Goal: Task Accomplishment & Management: Use online tool/utility

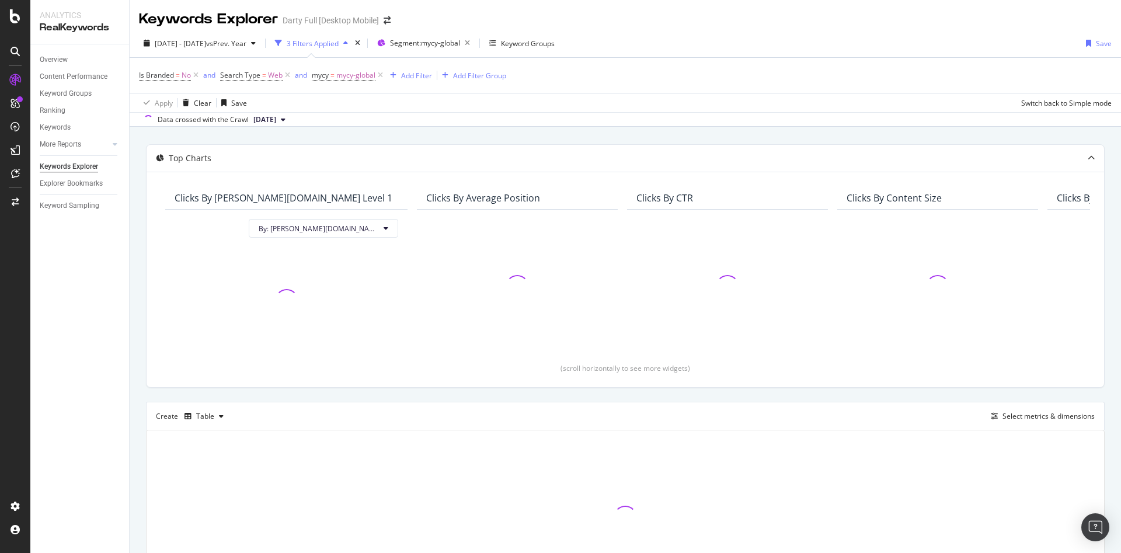
click at [11, 9] on div at bounding box center [15, 276] width 30 height 553
click at [18, 16] on icon at bounding box center [15, 16] width 11 height 14
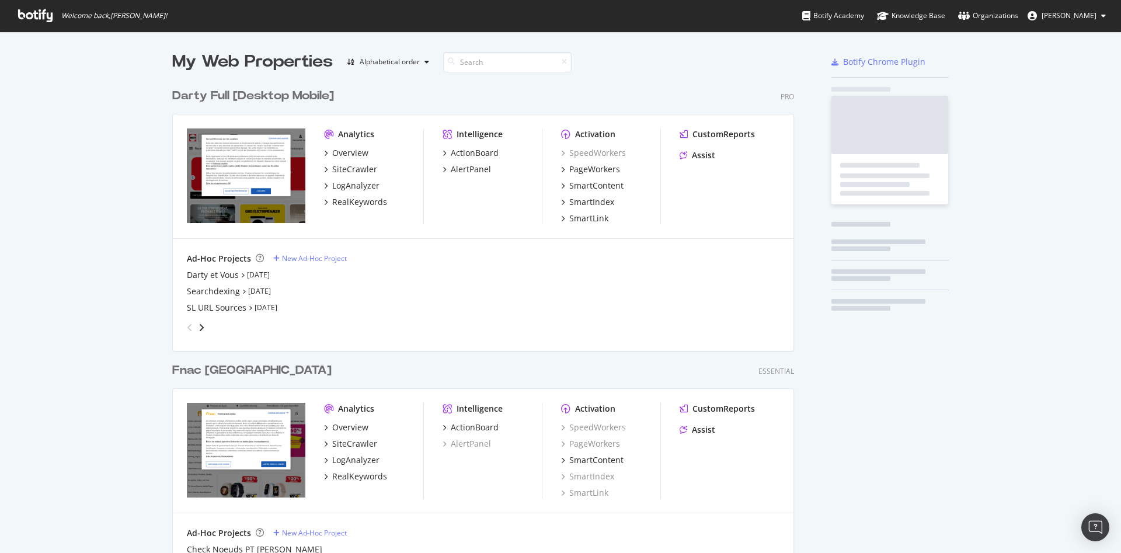
scroll to position [543, 1101]
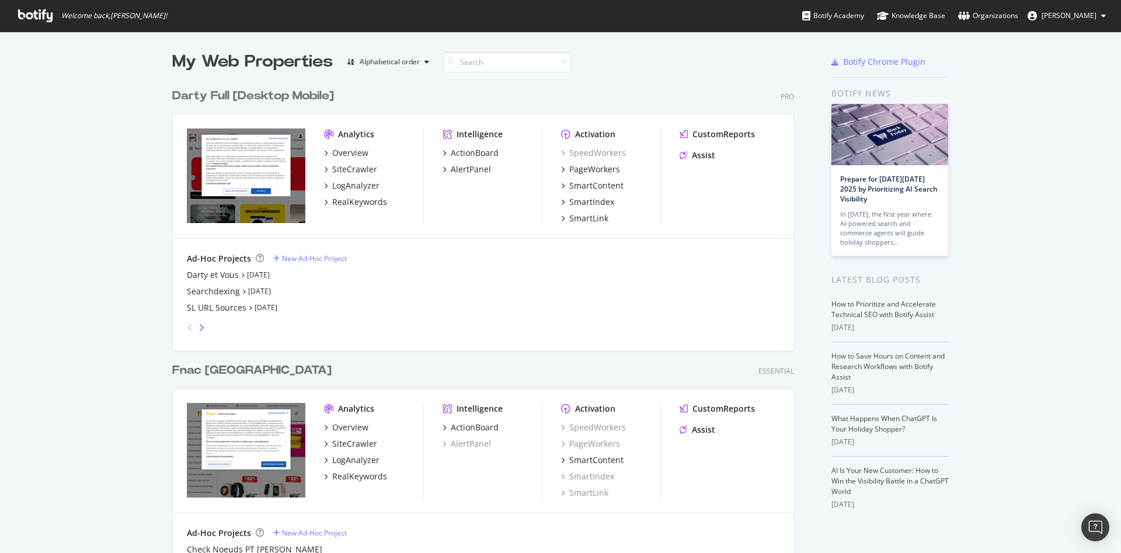
click at [199, 328] on icon "angle-right" at bounding box center [202, 327] width 6 height 9
click at [187, 326] on icon "angle-left" at bounding box center [190, 327] width 6 height 9
click at [220, 272] on div "Darty et Vous" at bounding box center [213, 275] width 52 height 12
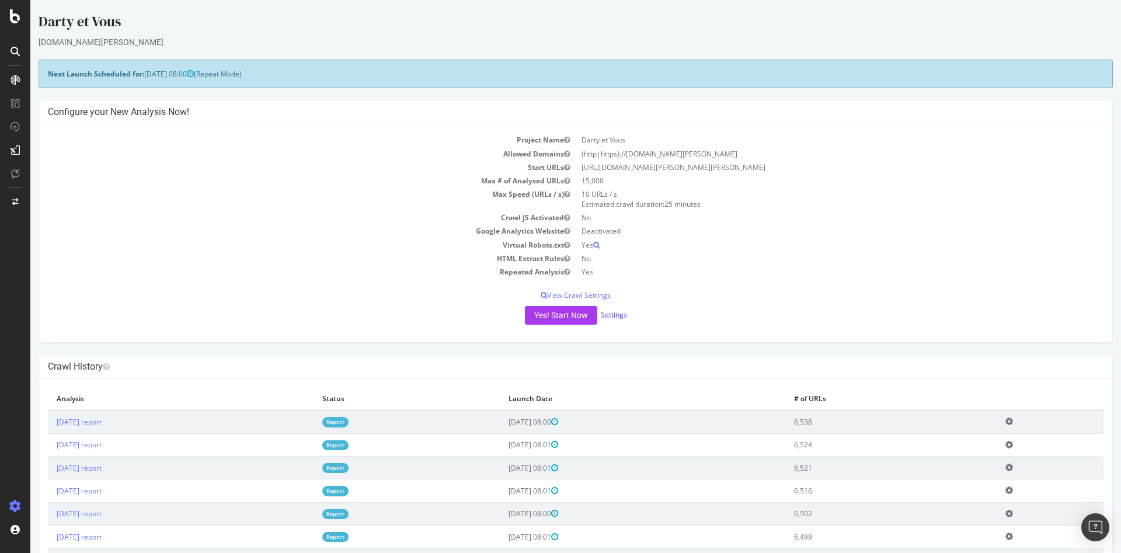
click at [617, 312] on link "Settings" at bounding box center [614, 315] width 26 height 10
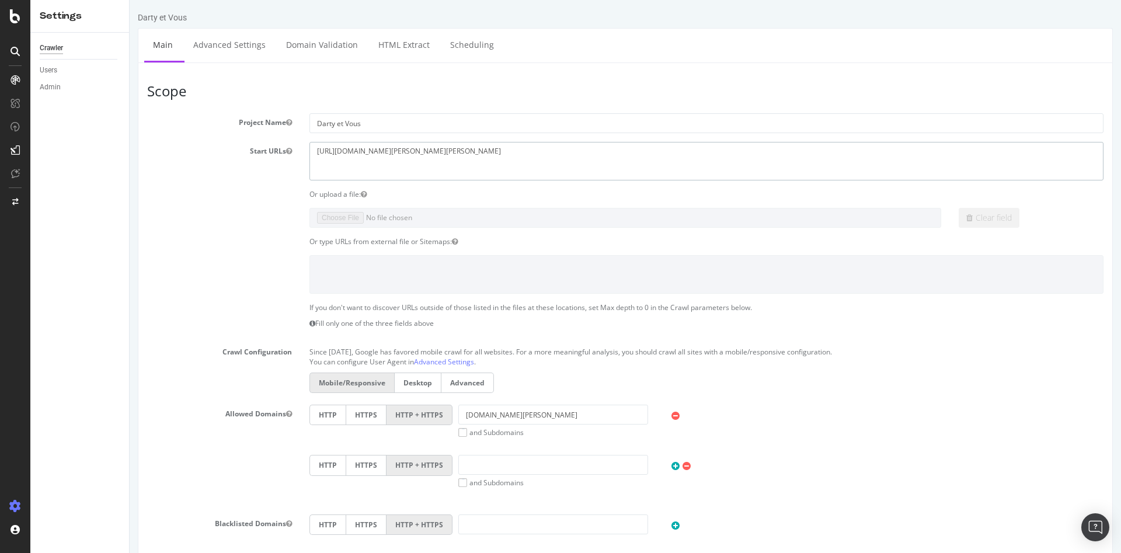
click at [453, 155] on textarea "https://www.darty.com/darty-et-vous/" at bounding box center [707, 161] width 794 height 38
drag, startPoint x: 1194, startPoint y: 34, endPoint x: 1001, endPoint y: 28, distance: 192.8
click at [58, 48] on div "Crawler" at bounding box center [51, 48] width 23 height 12
click at [465, 147] on textarea "https://www.darty.com/darty-et-vous/" at bounding box center [707, 161] width 794 height 38
click at [463, 40] on link "Scheduling" at bounding box center [472, 45] width 61 height 32
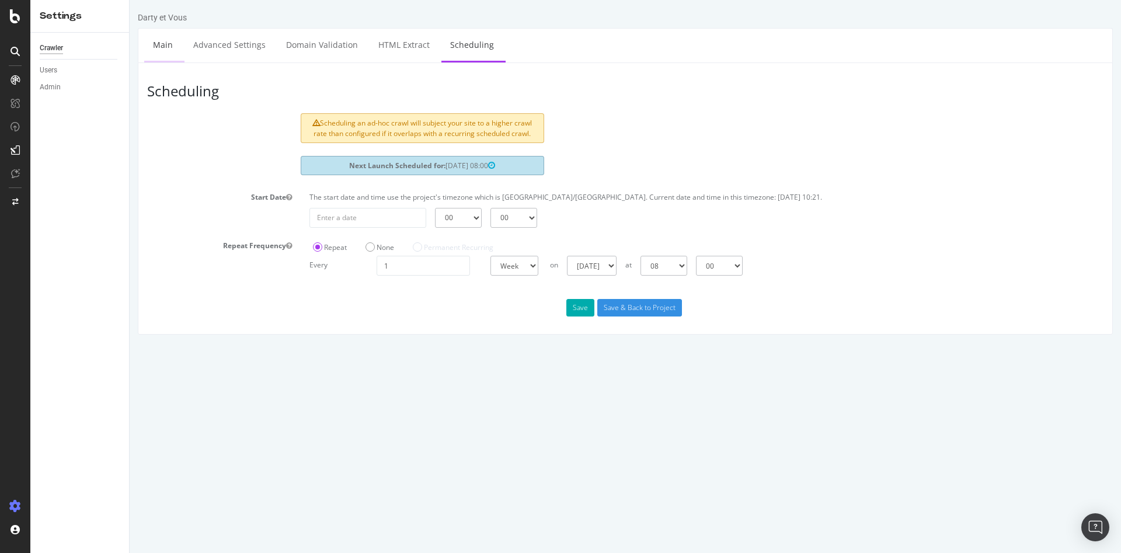
click at [163, 47] on link "Main" at bounding box center [162, 45] width 37 height 32
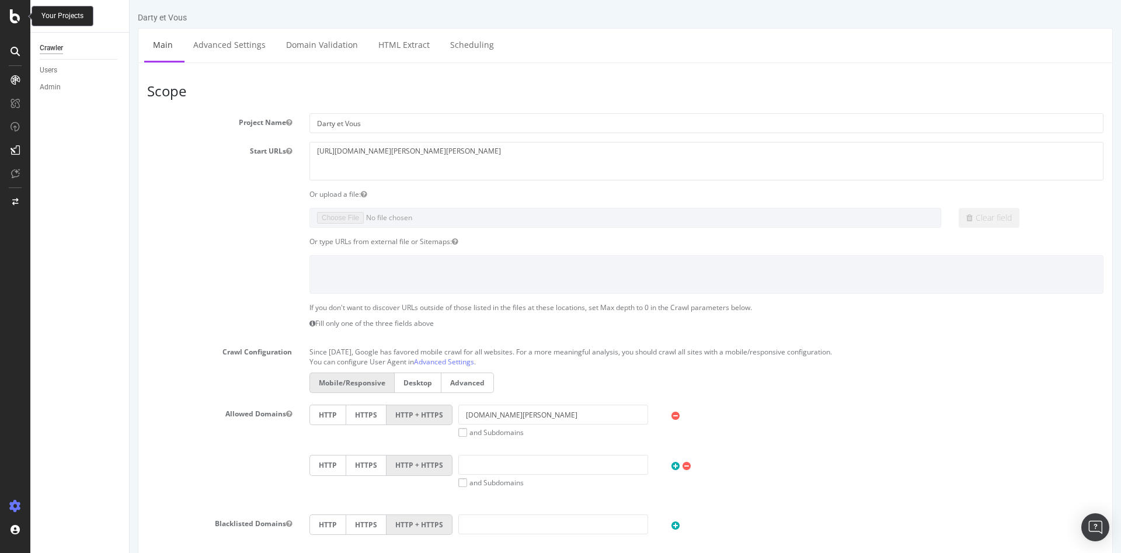
click at [8, 19] on div at bounding box center [15, 16] width 28 height 14
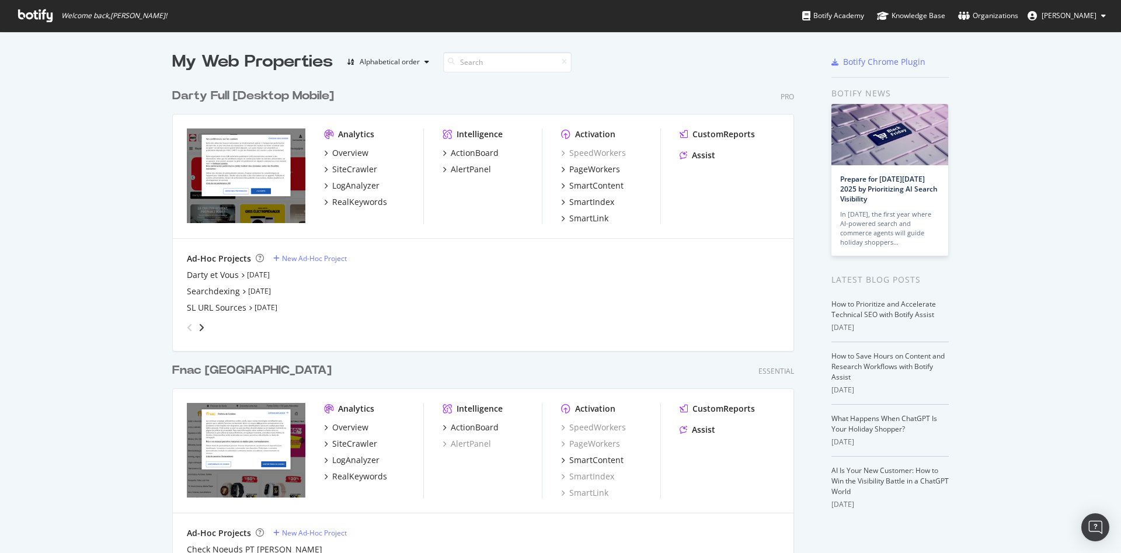
scroll to position [543, 1101]
click at [199, 328] on icon "angle-right" at bounding box center [202, 327] width 6 height 9
click at [187, 326] on icon "angle-left" at bounding box center [190, 327] width 6 height 9
click at [199, 328] on icon "angle-right" at bounding box center [202, 327] width 6 height 9
click at [189, 291] on div "D9" at bounding box center [192, 292] width 11 height 12
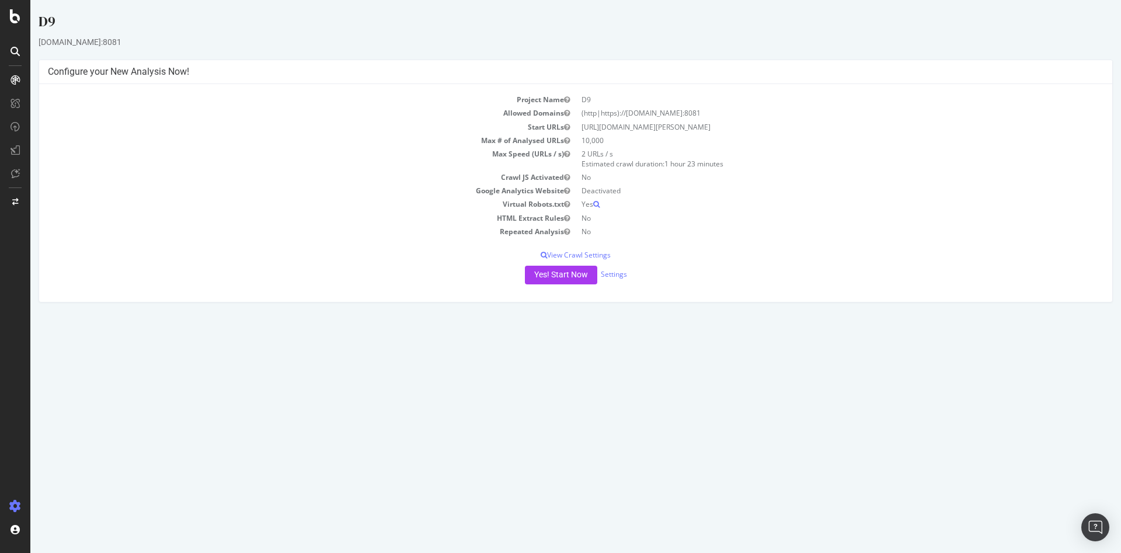
drag, startPoint x: 583, startPoint y: 130, endPoint x: 773, endPoint y: 129, distance: 190.4
click at [774, 129] on td "http://dtxaurfcms1.fnacdarty.net:8081/darty-et-vous/" at bounding box center [840, 126] width 528 height 13
click at [649, 129] on td "http://dtxaurfcms1.fnacdarty.net:8081/darty-et-vous/" at bounding box center [840, 126] width 528 height 13
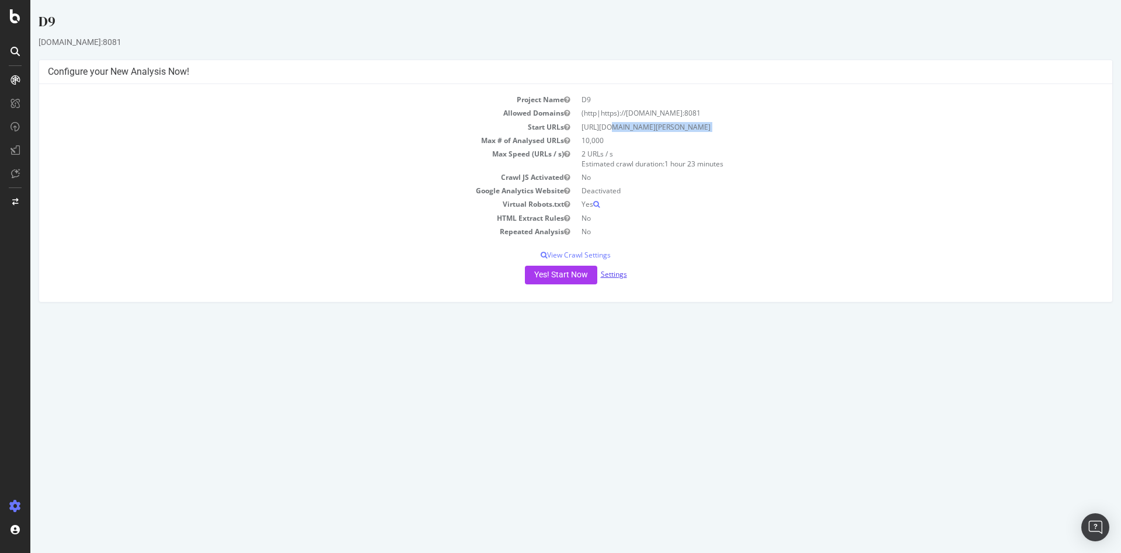
click at [616, 274] on link "Settings" at bounding box center [614, 274] width 26 height 10
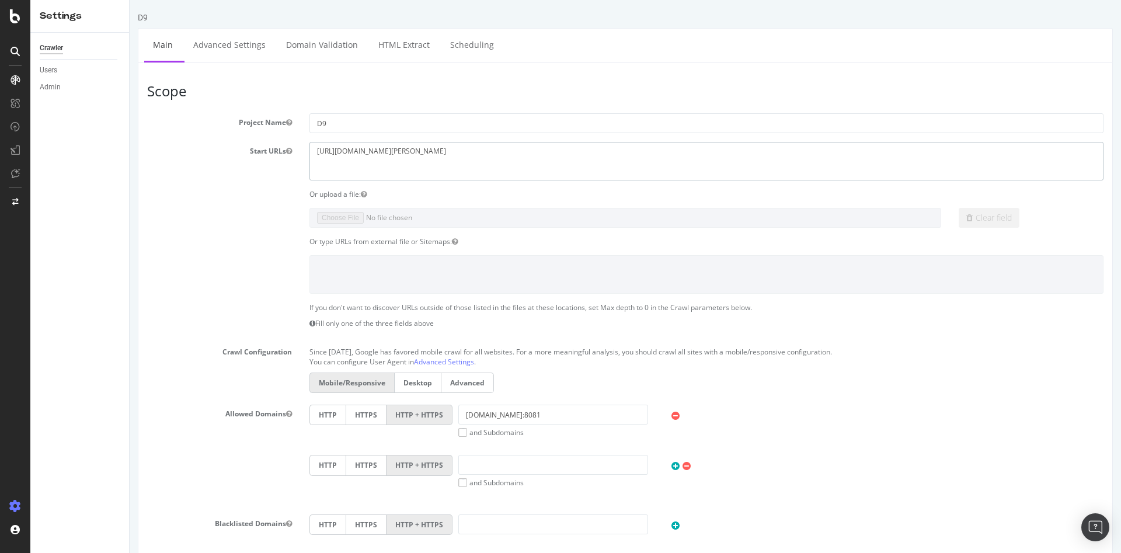
drag, startPoint x: 516, startPoint y: 150, endPoint x: 203, endPoint y: 130, distance: 313.7
click at [203, 130] on section "Project Name D9 Start URLs http://dtxaurfcms1.fnacdarty.net:8081/darty-et-vous/…" at bounding box center [625, 353] width 957 height 480
paste textarea "s://www.rec1.darty.com"
click at [488, 155] on textarea "http://dtxaurfcms1.fnacdarty.net:8081/darty-et-vous/" at bounding box center [707, 161] width 794 height 38
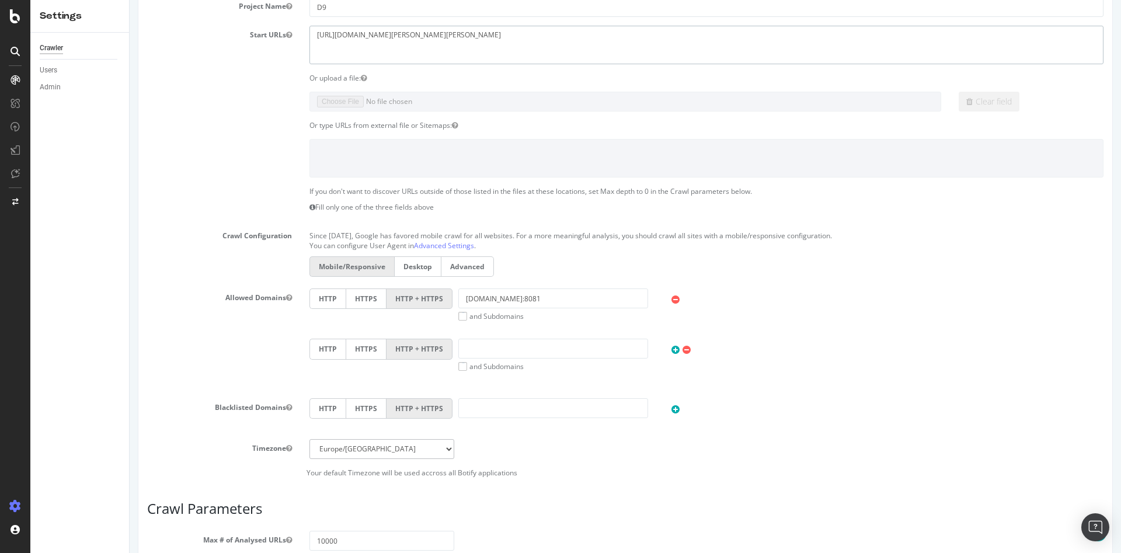
scroll to position [117, 0]
type textarea "[URL][DOMAIN_NAME][PERSON_NAME][PERSON_NAME]"
click at [579, 296] on input "dtxaurfcms1.fnacdarty.net:8081" at bounding box center [553, 298] width 190 height 20
drag, startPoint x: 588, startPoint y: 297, endPoint x: 426, endPoint y: 289, distance: 162.0
click at [426, 289] on div "HTTP HTTPS HTTP + HTTPS dtxaurfcms1.fnacdarty.net:8081 and Subdomains User Agen…" at bounding box center [707, 304] width 806 height 33
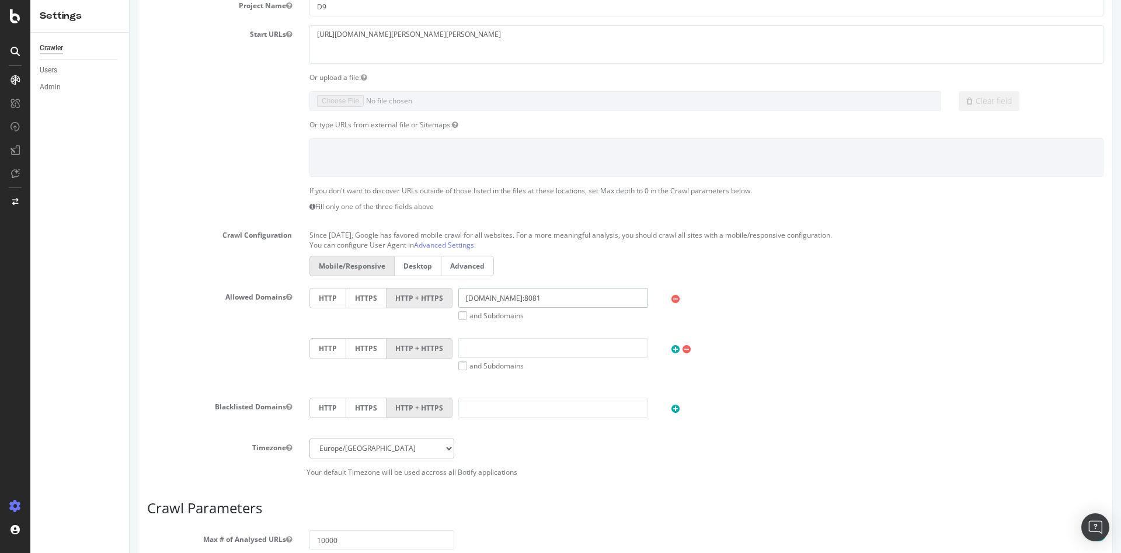
paste input "[URL][DOMAIN_NAME][PERSON_NAME][PERSON_NAME]"
click at [488, 298] on input "[URL][DOMAIN_NAME][PERSON_NAME][PERSON_NAME]" at bounding box center [553, 298] width 190 height 20
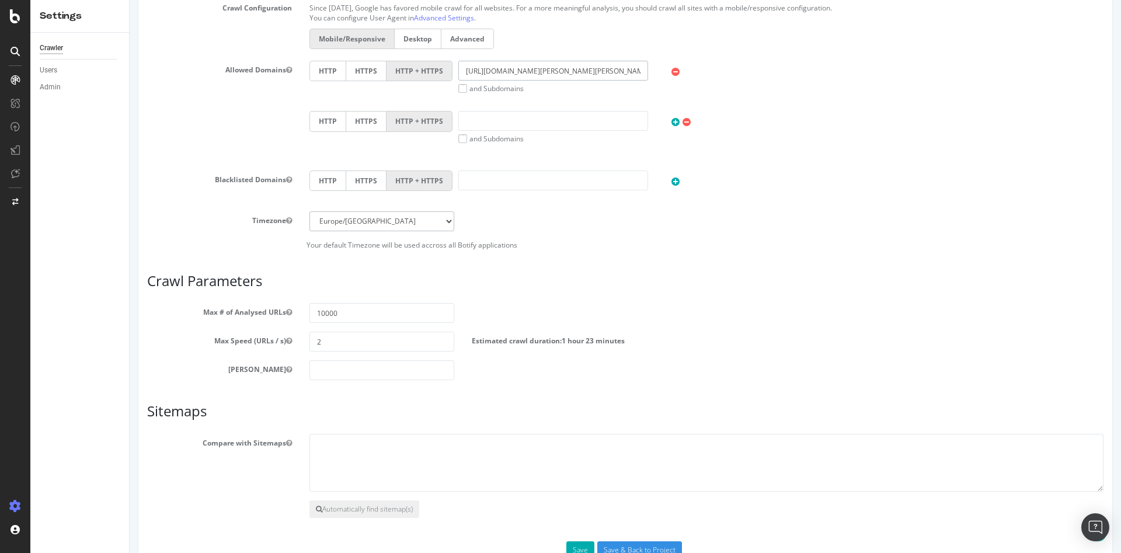
scroll to position [350, 0]
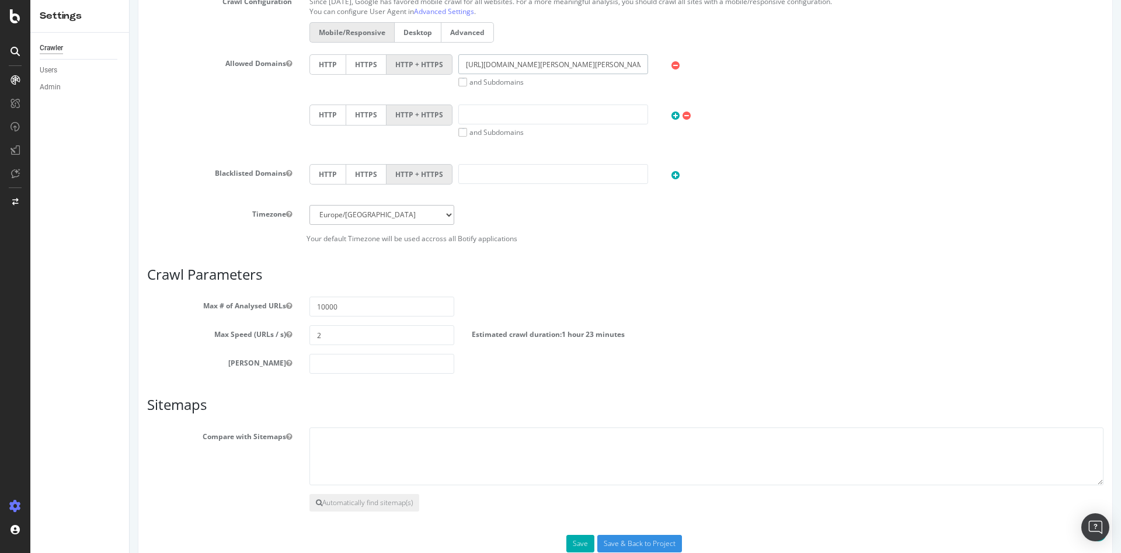
type input "[URL][DOMAIN_NAME][PERSON_NAME][PERSON_NAME]"
click at [374, 303] on input "10000" at bounding box center [382, 307] width 145 height 20
click at [349, 334] on input "2" at bounding box center [382, 335] width 145 height 20
click at [335, 336] on input "2" at bounding box center [382, 335] width 145 height 20
type input "8"
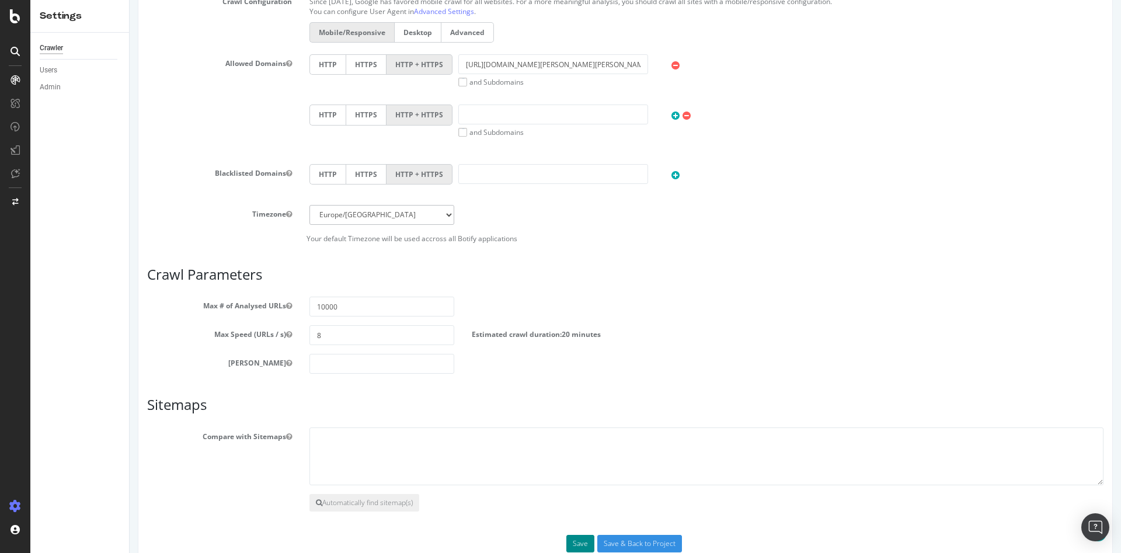
click at [573, 540] on button "Save" at bounding box center [580, 544] width 28 height 18
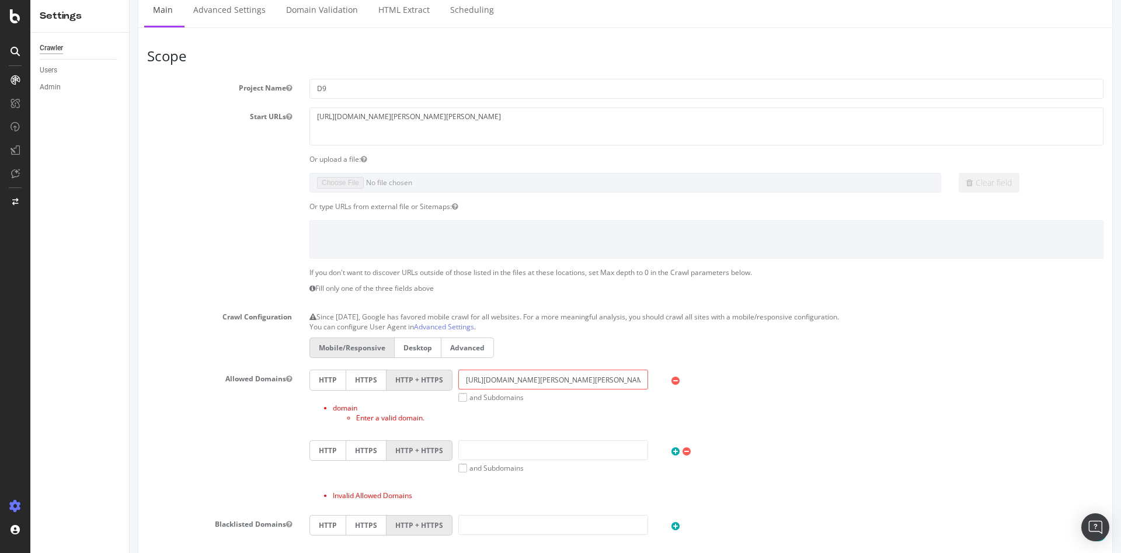
scroll to position [234, 0]
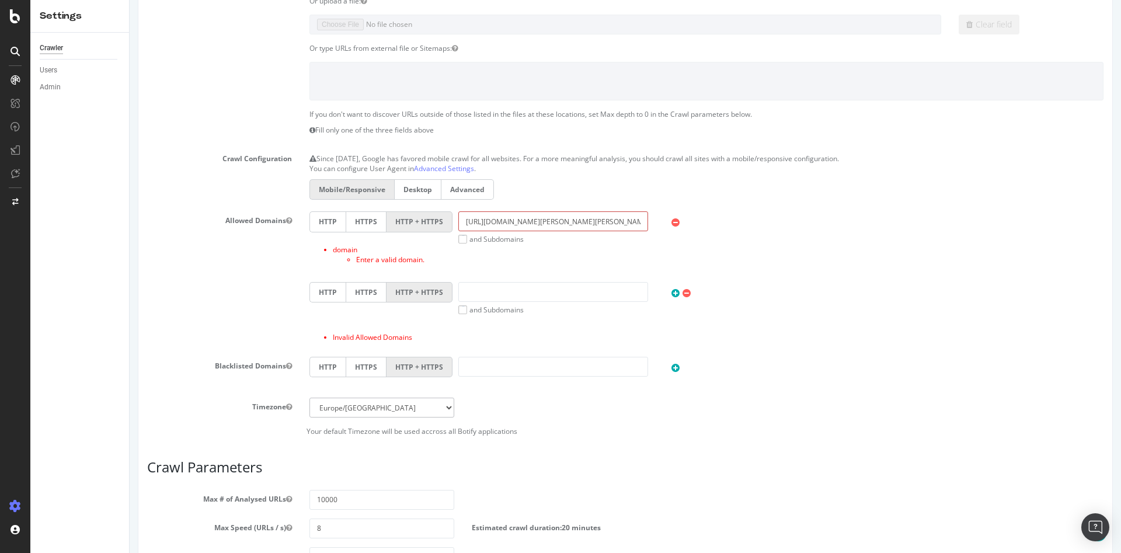
drag, startPoint x: 486, startPoint y: 224, endPoint x: 415, endPoint y: 221, distance: 71.3
click at [415, 221] on div "HTTP HTTPS HTTP + HTTPS https://www.rec1.darty.com/darty-et-vous/ and Subdomain…" at bounding box center [707, 227] width 806 height 33
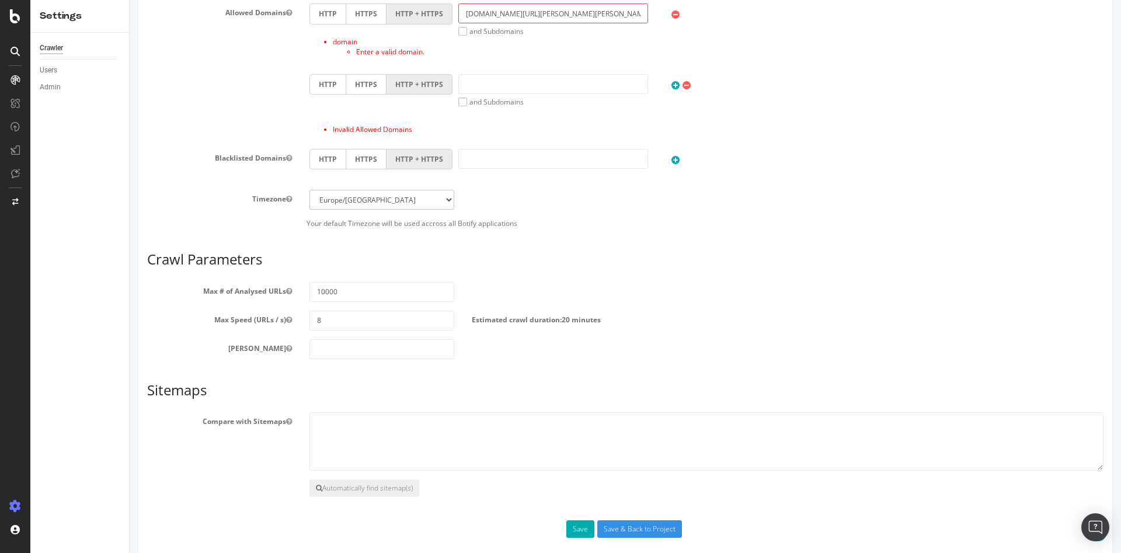
scroll to position [456, 0]
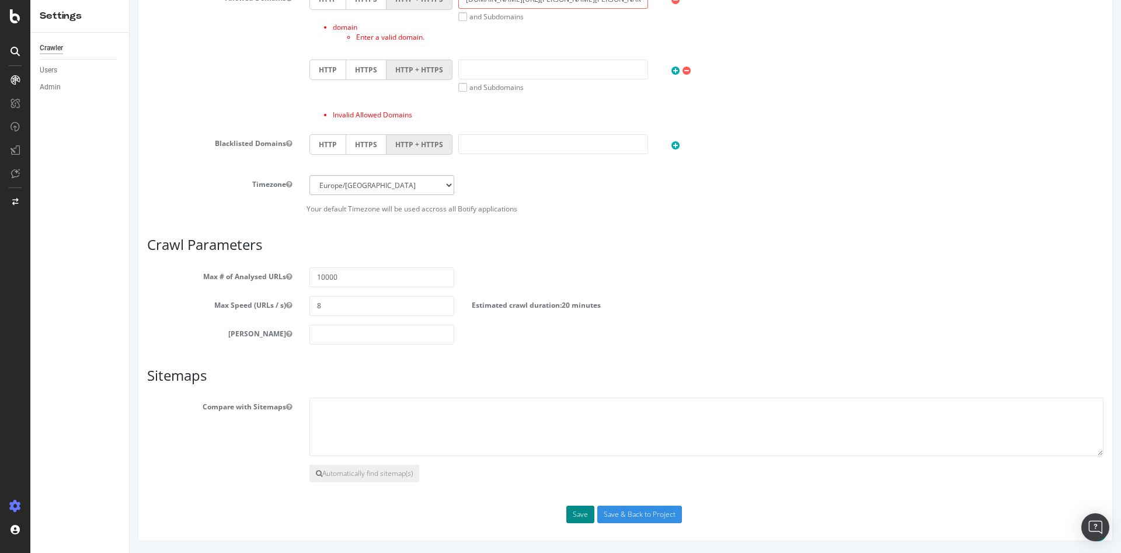
click at [572, 515] on button "Save" at bounding box center [580, 515] width 28 height 18
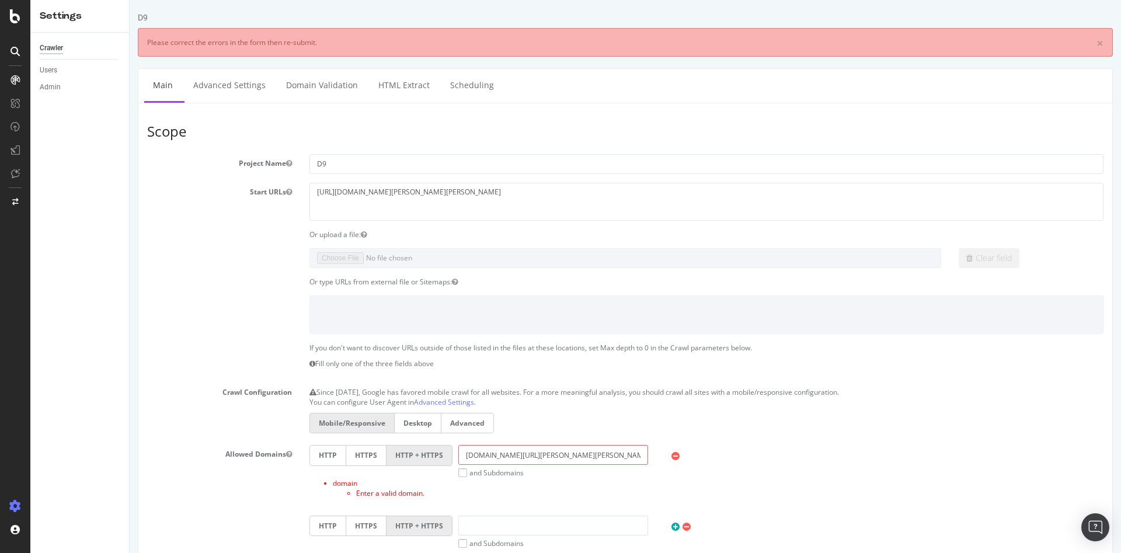
scroll to position [0, 0]
drag, startPoint x: 588, startPoint y: 454, endPoint x: 531, endPoint y: 459, distance: 56.8
click at [531, 459] on input "www.rec1.darty.com/darty-et-vous/" at bounding box center [553, 455] width 190 height 20
type input "[DOMAIN_NAME][PERSON_NAME]"
click at [690, 442] on section "Project Name D9 Start URLs https://www.rec1.darty.com/darty-et-vous/ Or upload …" at bounding box center [625, 412] width 957 height 516
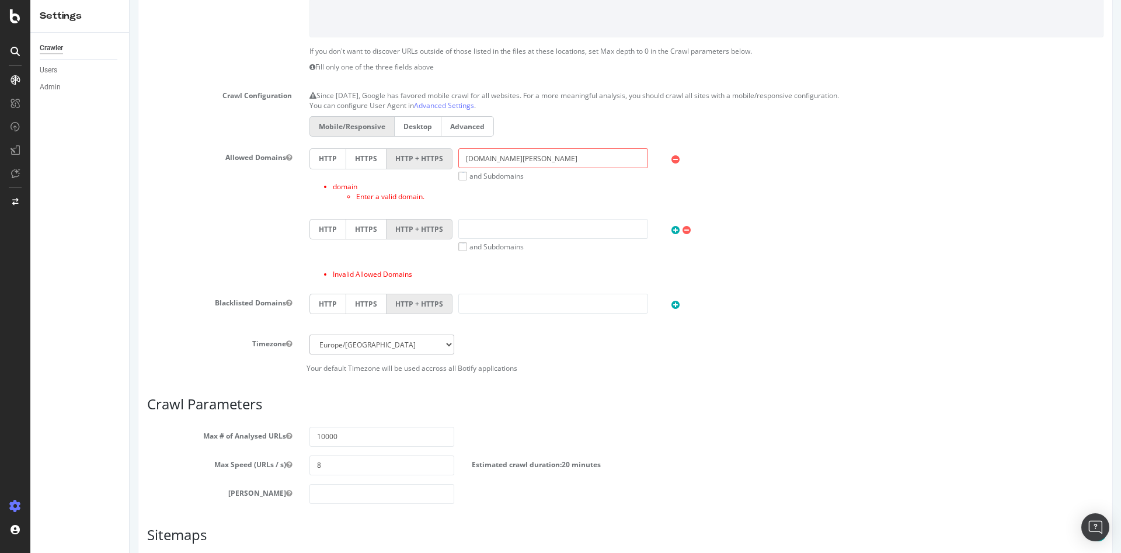
scroll to position [456, 0]
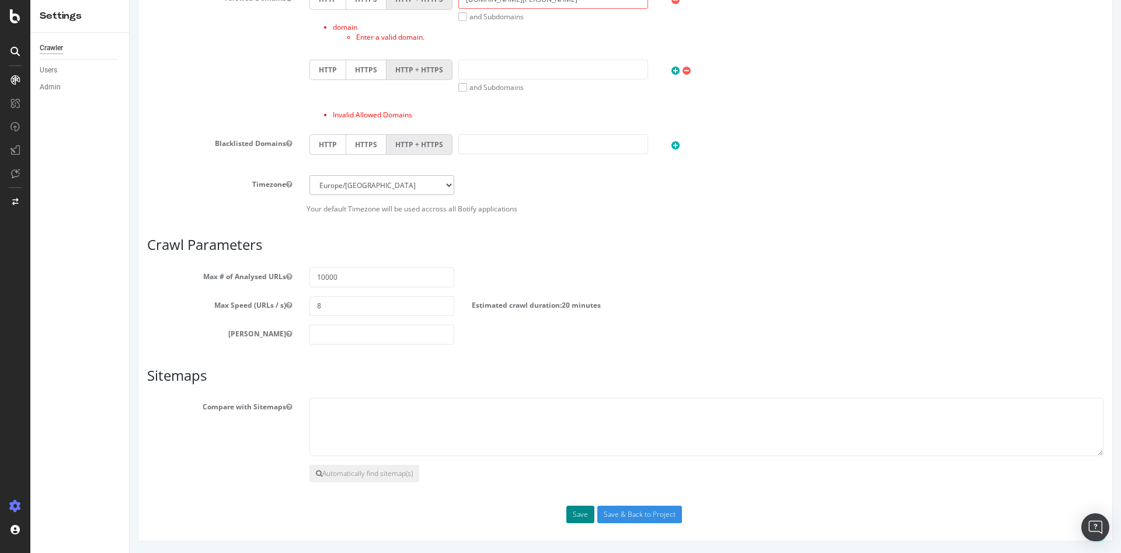
click at [583, 515] on button "Save" at bounding box center [580, 515] width 28 height 18
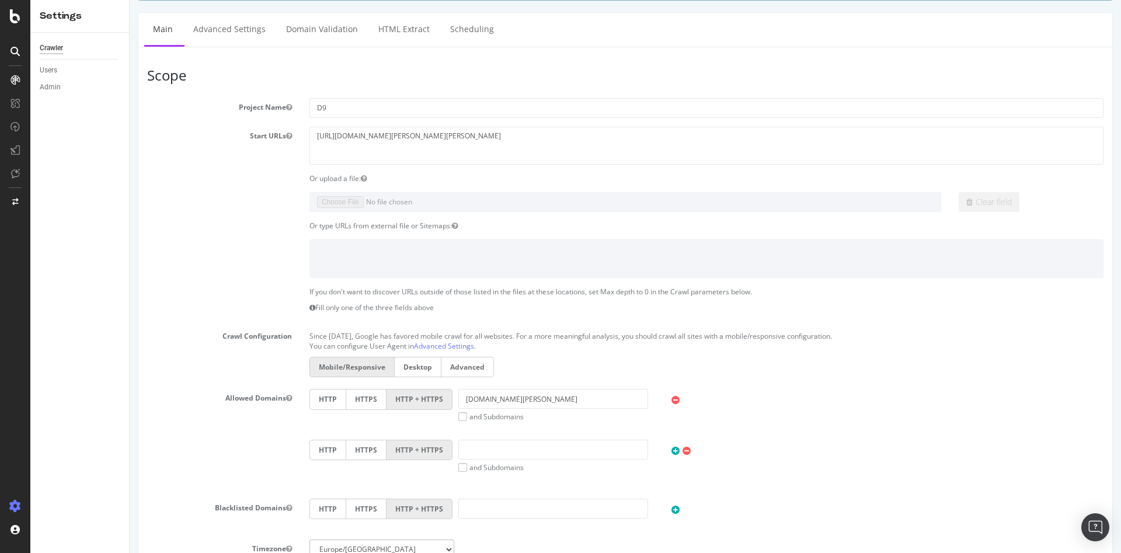
scroll to position [0, 0]
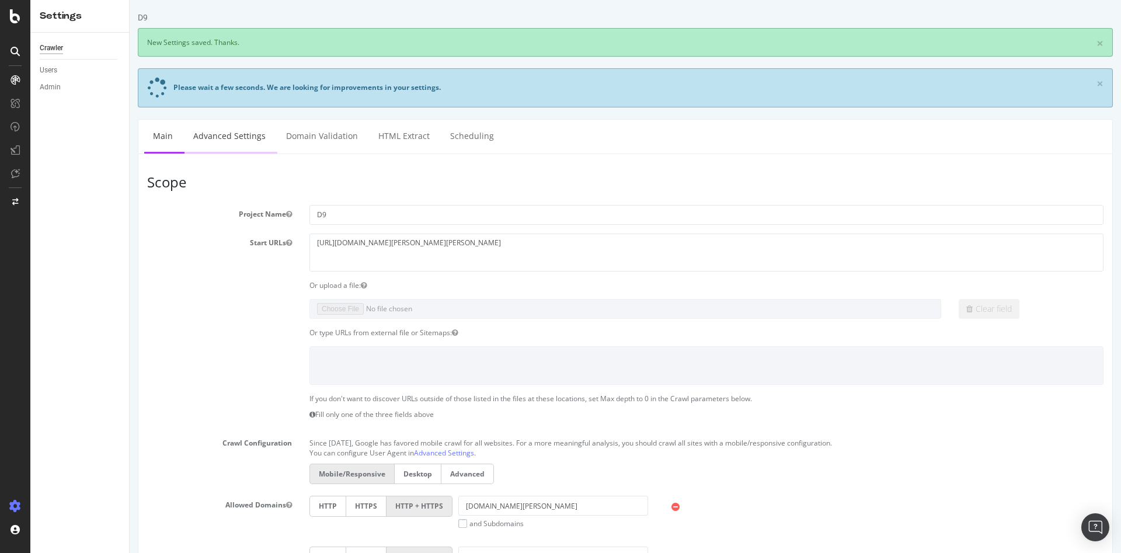
click at [239, 137] on div "D9 × New Settings saved. Thanks. Please wait a few seconds. We are looking for …" at bounding box center [626, 512] width 992 height 1000
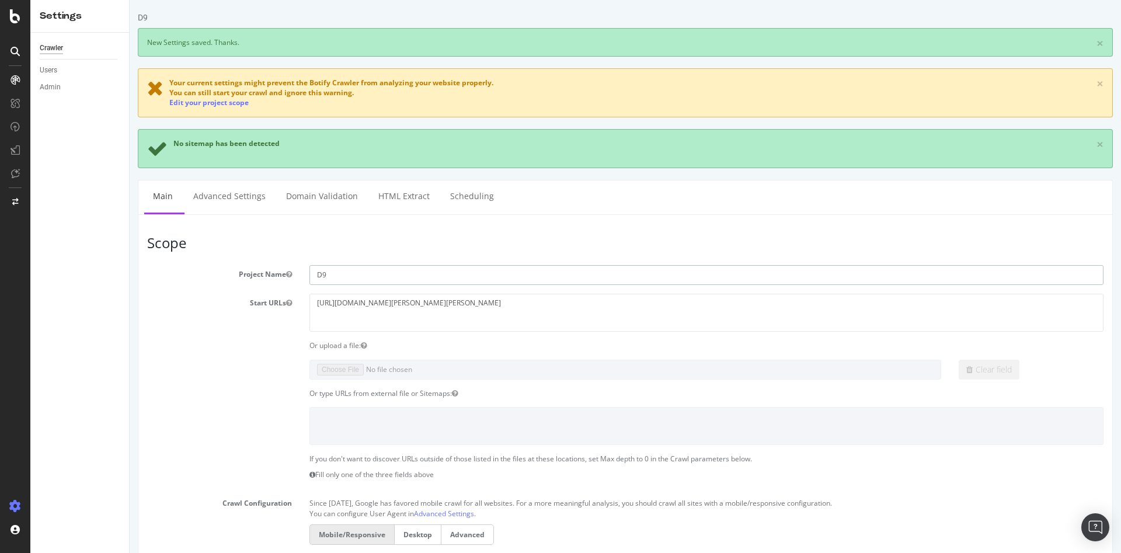
click at [371, 273] on input "D9" at bounding box center [707, 275] width 794 height 20
drag, startPoint x: 379, startPoint y: 273, endPoint x: 251, endPoint y: 268, distance: 128.6
click at [251, 268] on div "Project Name D9" at bounding box center [625, 275] width 974 height 20
type input "R"
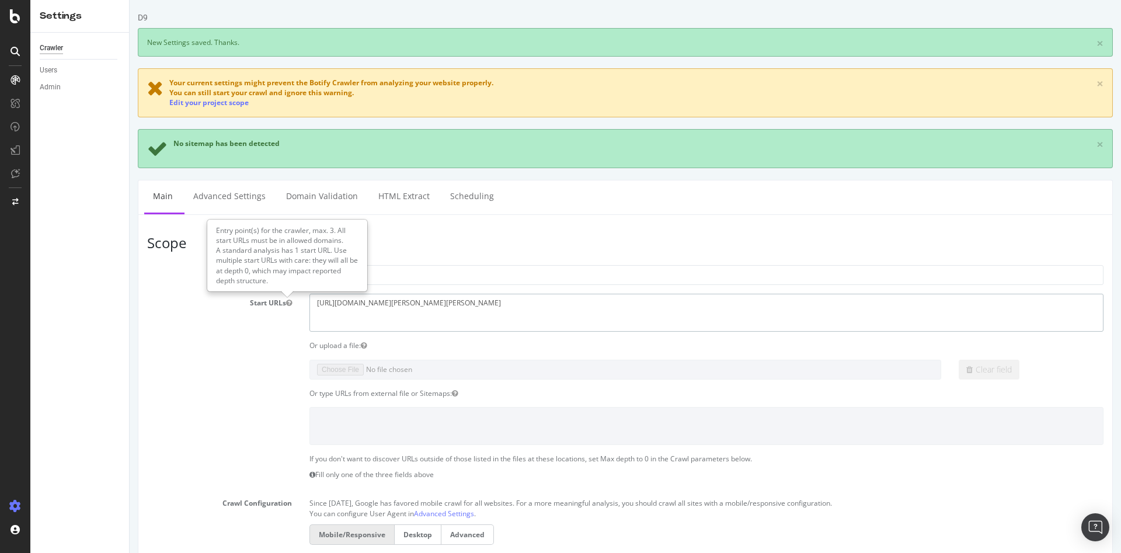
drag, startPoint x: 477, startPoint y: 305, endPoint x: 286, endPoint y: 305, distance: 191.0
click at [286, 305] on div "Start URLs https://www.rec1.darty.com/darty-et-vous/" at bounding box center [625, 313] width 974 height 38
click at [444, 308] on textarea "[URL][DOMAIN_NAME][PERSON_NAME][PERSON_NAME]" at bounding box center [707, 313] width 794 height 38
drag, startPoint x: 363, startPoint y: 303, endPoint x: 468, endPoint y: 304, distance: 104.5
click at [468, 304] on textarea "[URL][DOMAIN_NAME][PERSON_NAME][PERSON_NAME]" at bounding box center [707, 313] width 794 height 38
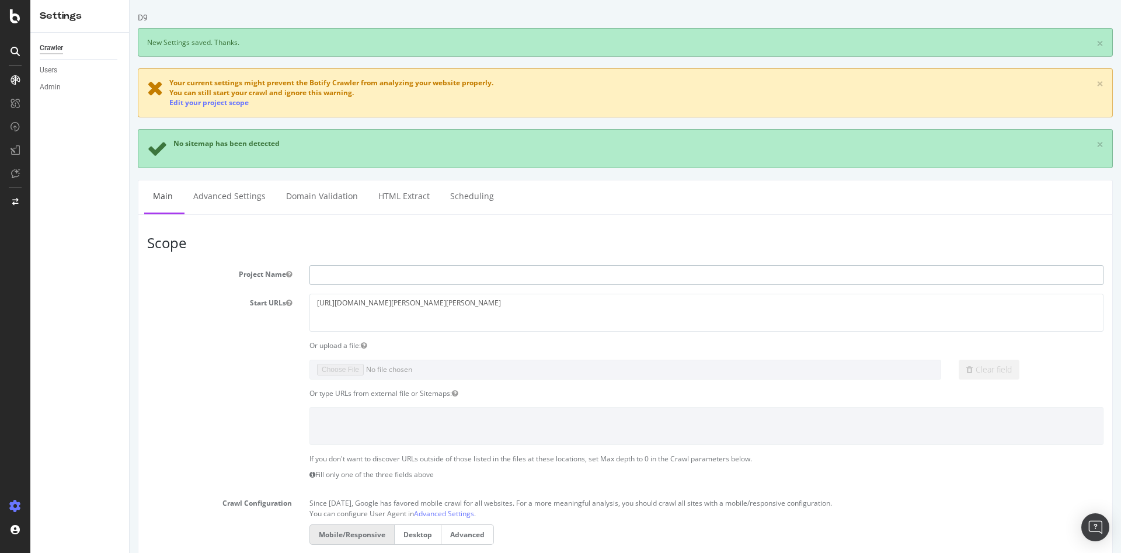
click at [356, 274] on input "text" at bounding box center [707, 275] width 794 height 20
paste input "[DOMAIN_NAME][URL][PERSON_NAME][PERSON_NAME]"
type input "[DOMAIN_NAME][URL][PERSON_NAME][PERSON_NAME]"
click at [436, 248] on h3 "Scope" at bounding box center [625, 242] width 957 height 15
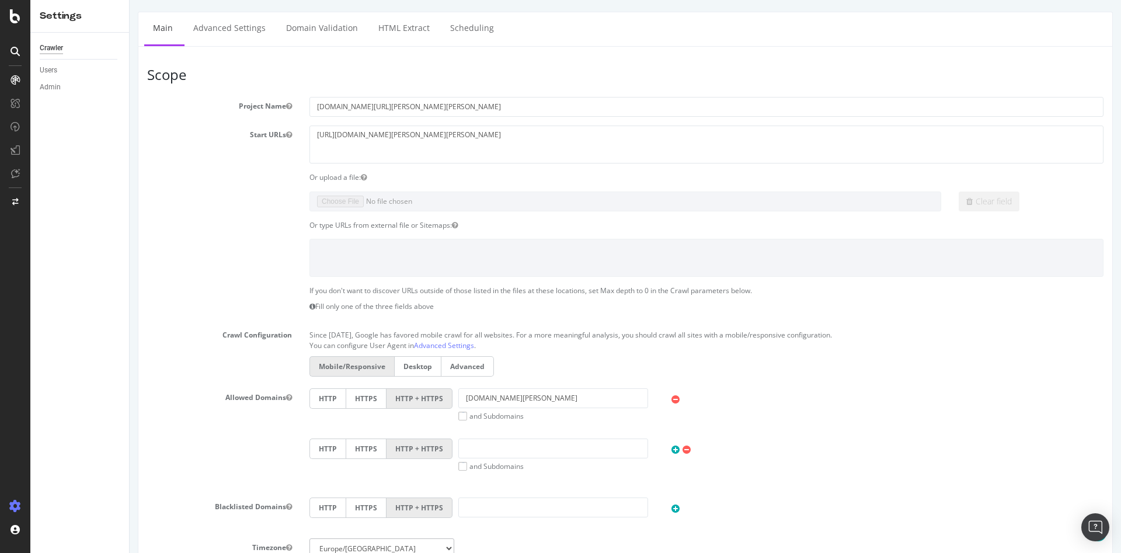
scroll to position [175, 0]
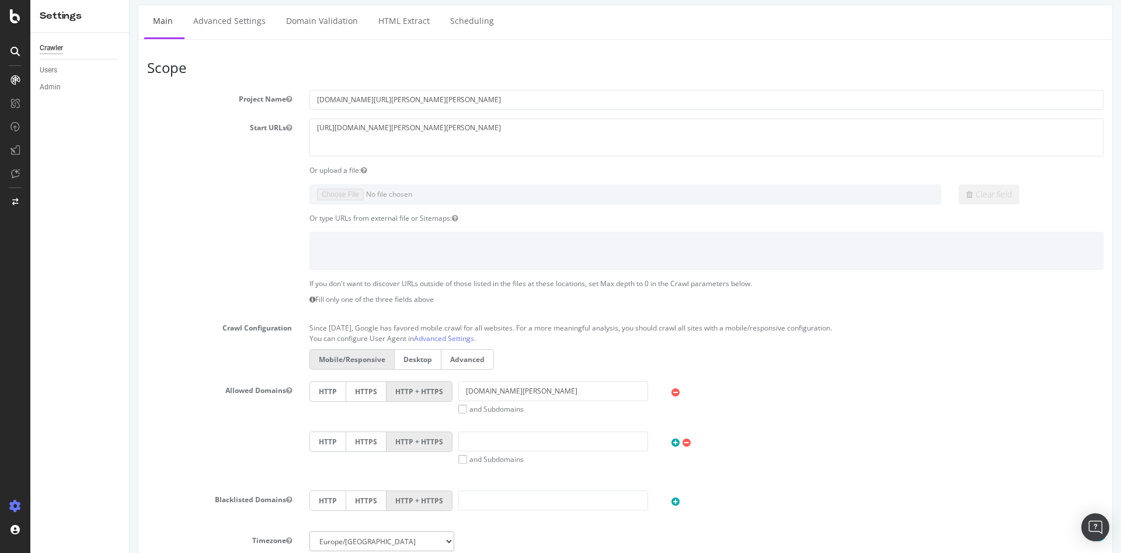
click at [449, 258] on textarea at bounding box center [707, 251] width 794 height 38
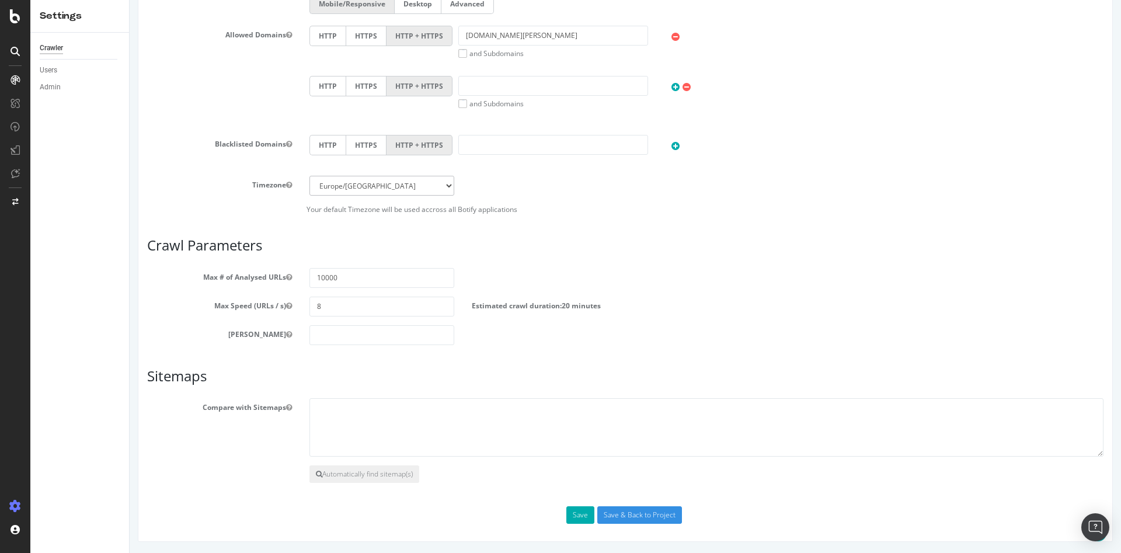
scroll to position [531, 0]
click at [577, 512] on button "Save" at bounding box center [580, 515] width 28 height 18
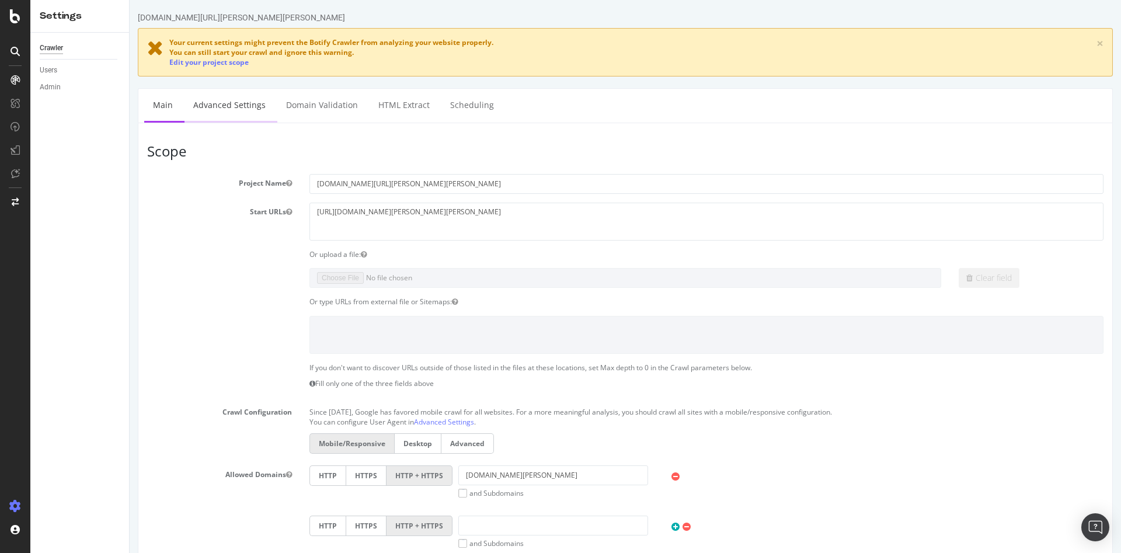
click at [232, 108] on link "Advanced Settings" at bounding box center [230, 105] width 90 height 32
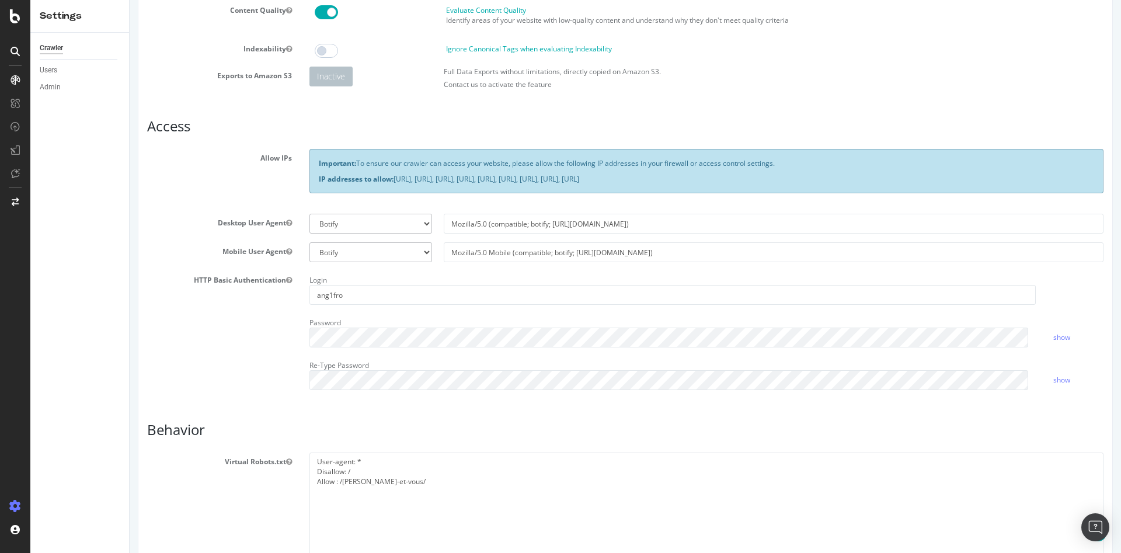
scroll to position [175, 0]
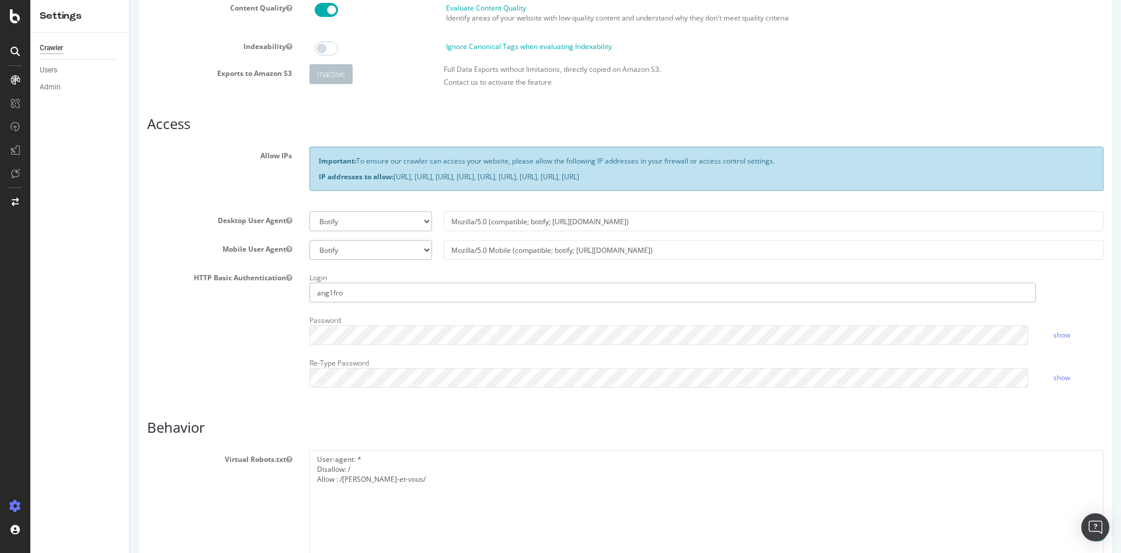
click at [394, 291] on input "ang1fro" at bounding box center [673, 293] width 726 height 20
drag, startPoint x: 346, startPoint y: 293, endPoint x: 286, endPoint y: 290, distance: 60.3
click at [274, 286] on div "HTTP Basic Authentication Login ang1fro Password show Re-Type Password show" at bounding box center [625, 333] width 974 height 128
paste input "darty_rec"
type input "darty_rec"
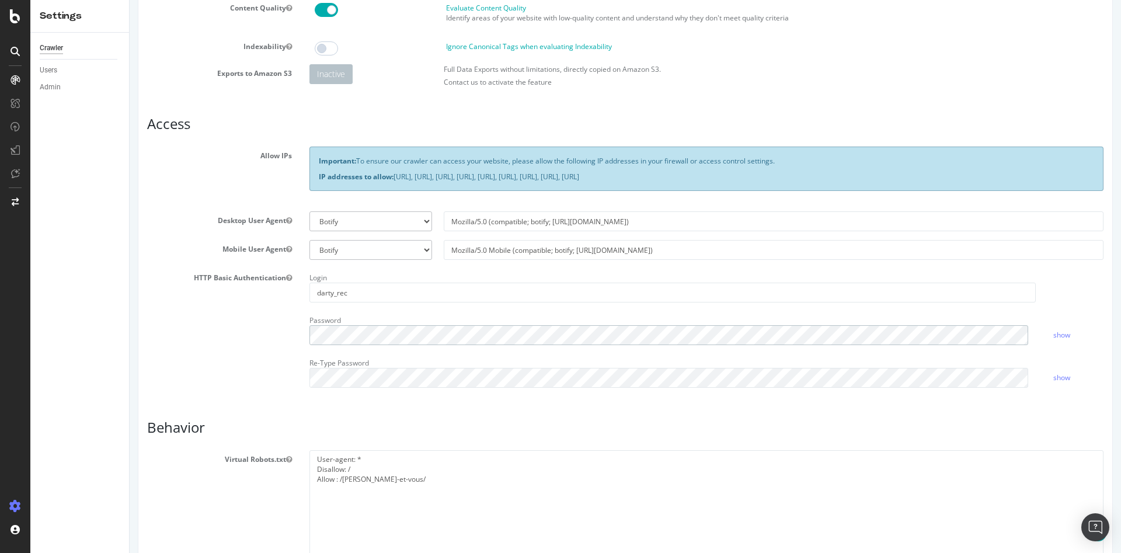
click at [272, 332] on div "HTTP Basic Authentication Login darty_rec Password show Re-Type Password show" at bounding box center [625, 333] width 974 height 128
click at [232, 420] on h3 "Behavior" at bounding box center [625, 427] width 957 height 15
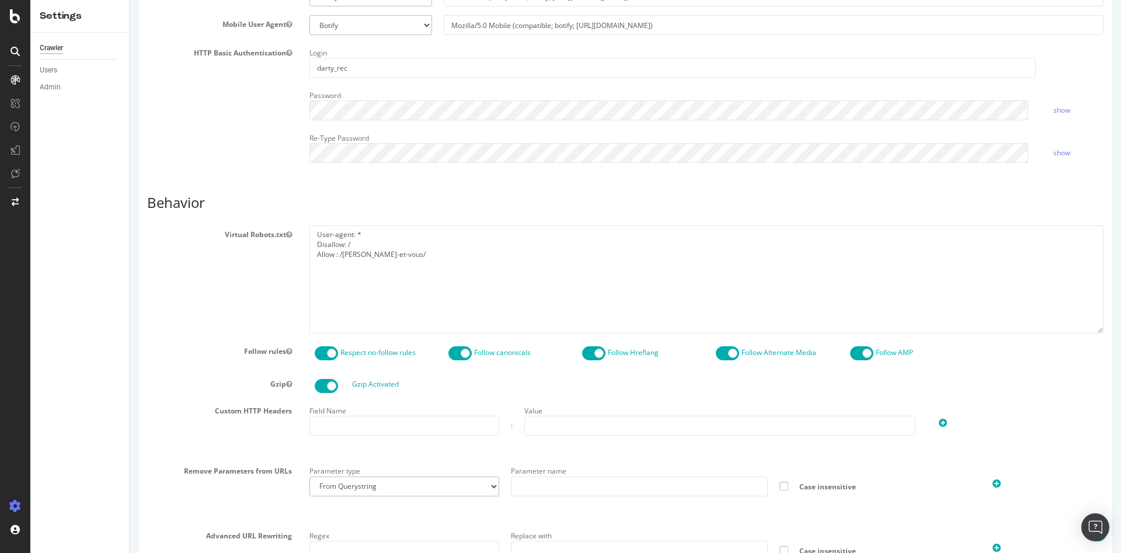
scroll to position [526, 0]
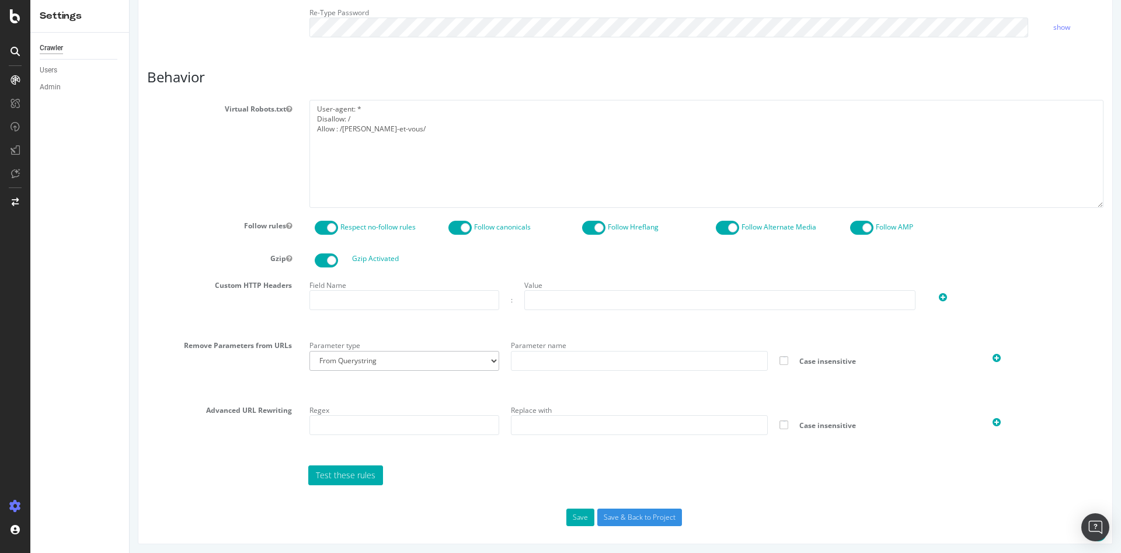
click at [589, 230] on span at bounding box center [593, 228] width 23 height 14
click at [716, 229] on span at bounding box center [727, 228] width 23 height 14
click at [850, 225] on span at bounding box center [861, 228] width 23 height 14
click at [575, 514] on button "Save" at bounding box center [580, 518] width 28 height 18
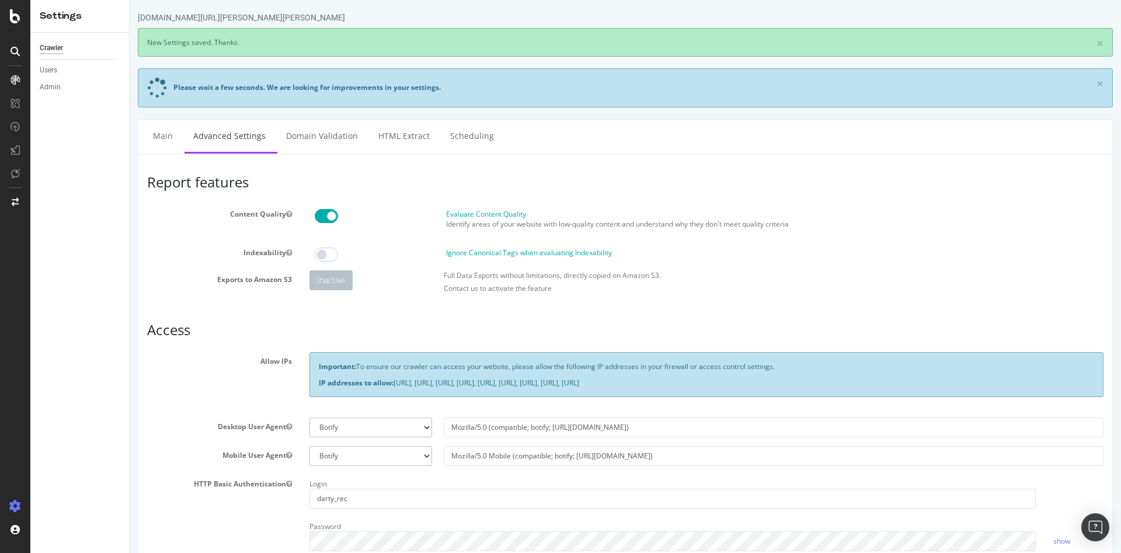
scroll to position [0, 0]
click at [466, 138] on link "Scheduling" at bounding box center [472, 136] width 61 height 32
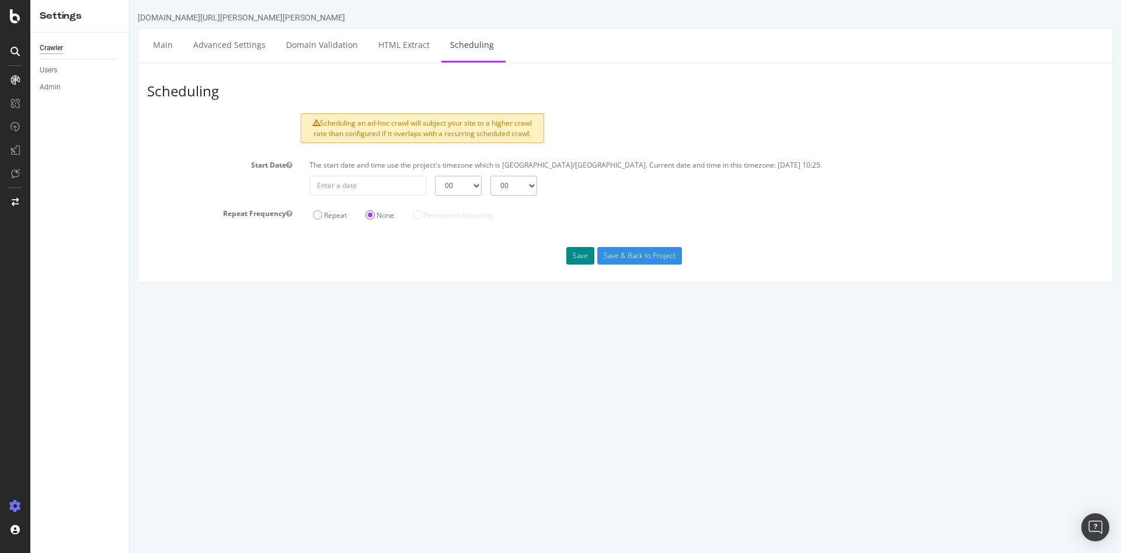
click at [573, 259] on button "Save" at bounding box center [580, 256] width 28 height 18
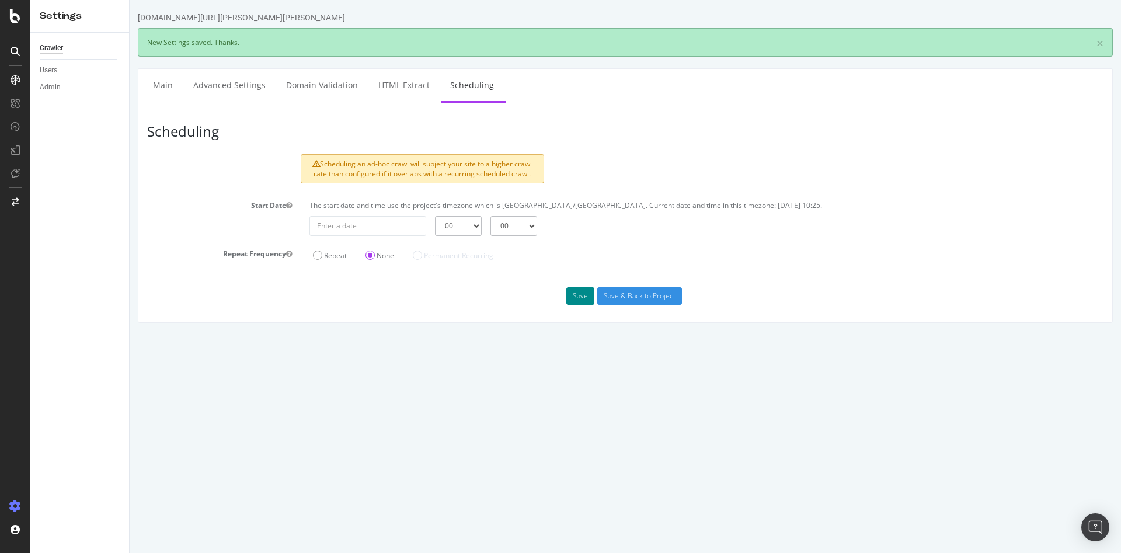
click at [583, 298] on button "Save" at bounding box center [580, 296] width 28 height 18
click at [12, 23] on div at bounding box center [15, 276] width 30 height 553
click at [14, 19] on icon at bounding box center [15, 16] width 11 height 14
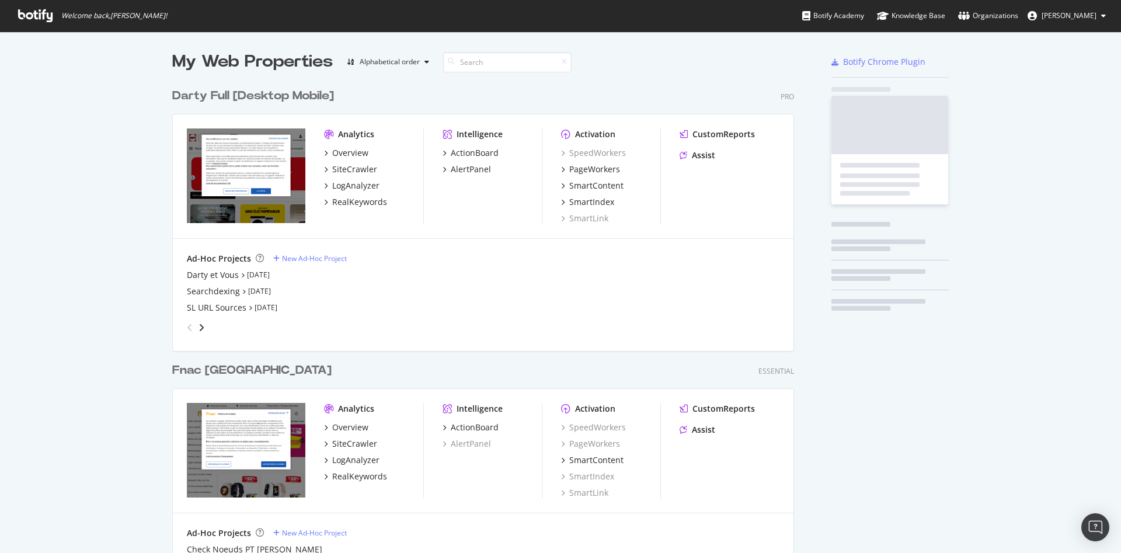
scroll to position [543, 1101]
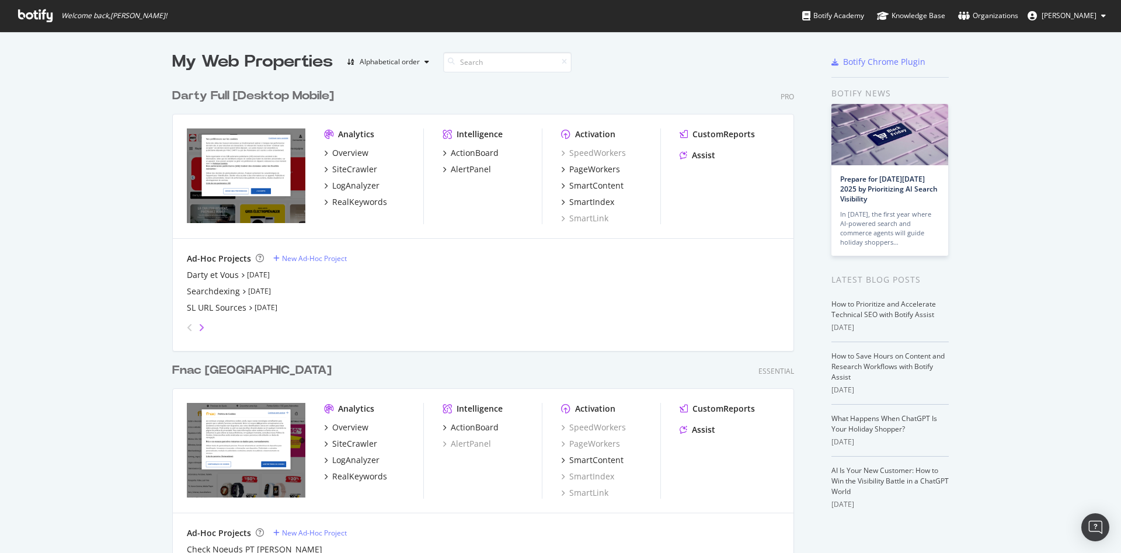
click at [199, 324] on icon "angle-right" at bounding box center [202, 327] width 6 height 9
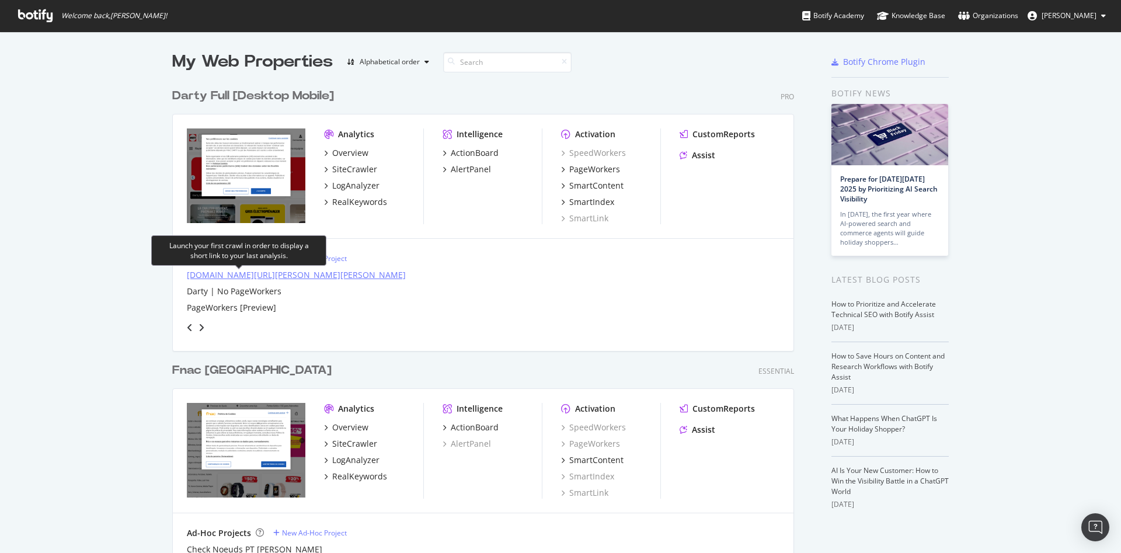
click at [233, 272] on div "rec1.darty.com/darty-et-vous/" at bounding box center [296, 275] width 219 height 12
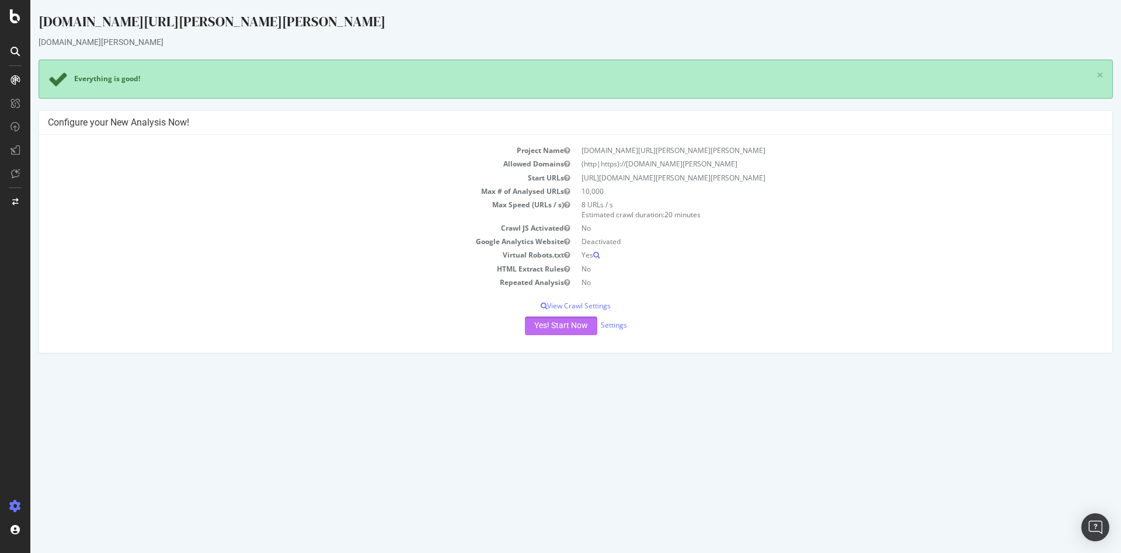
click at [566, 323] on button "Yes! Start Now" at bounding box center [561, 326] width 72 height 19
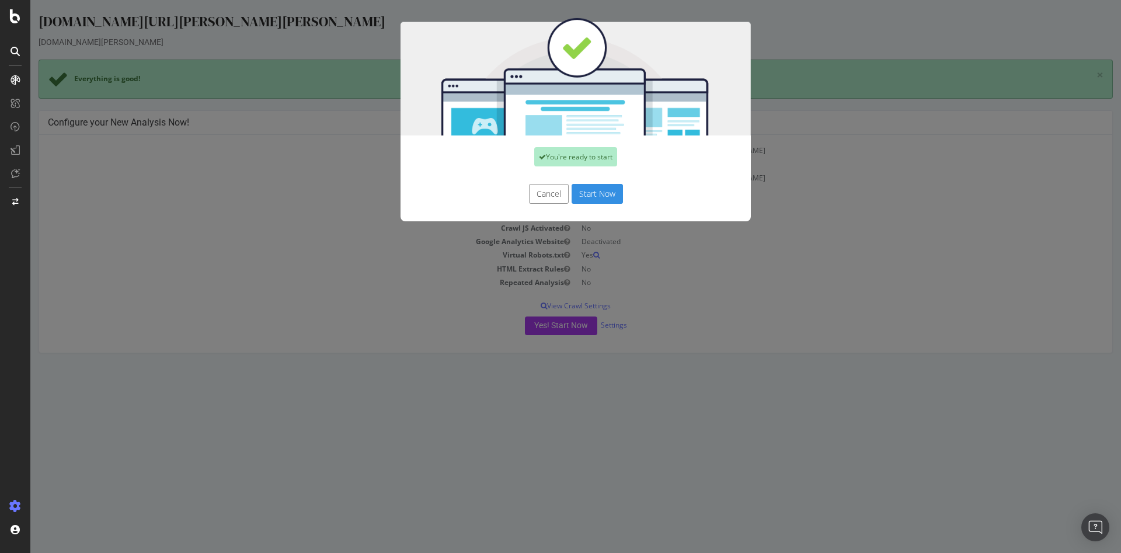
click at [582, 194] on button "Start Now" at bounding box center [597, 194] width 51 height 20
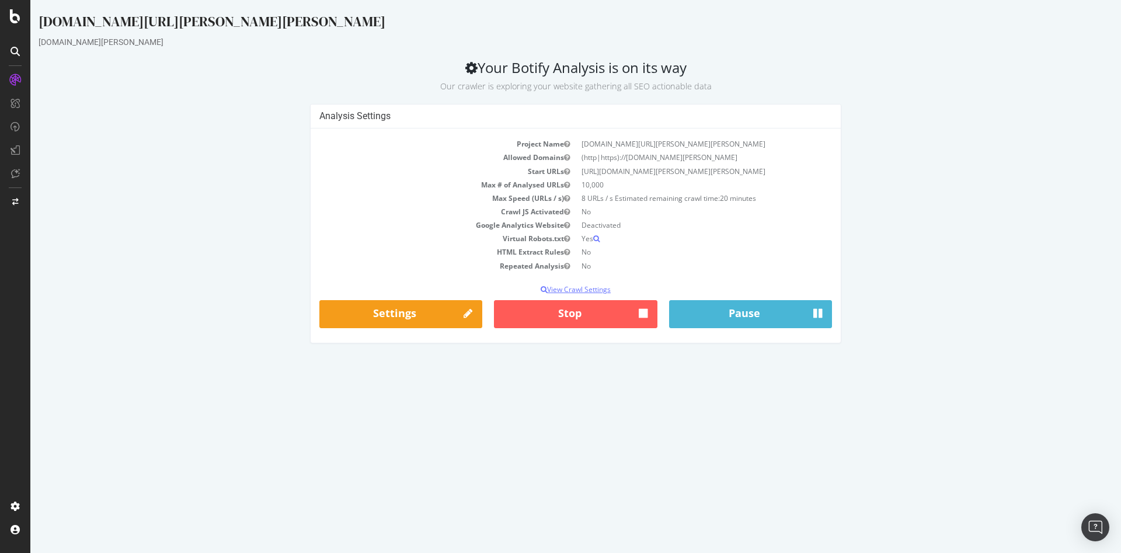
click at [584, 291] on p "View Crawl Settings" at bounding box center [575, 289] width 513 height 10
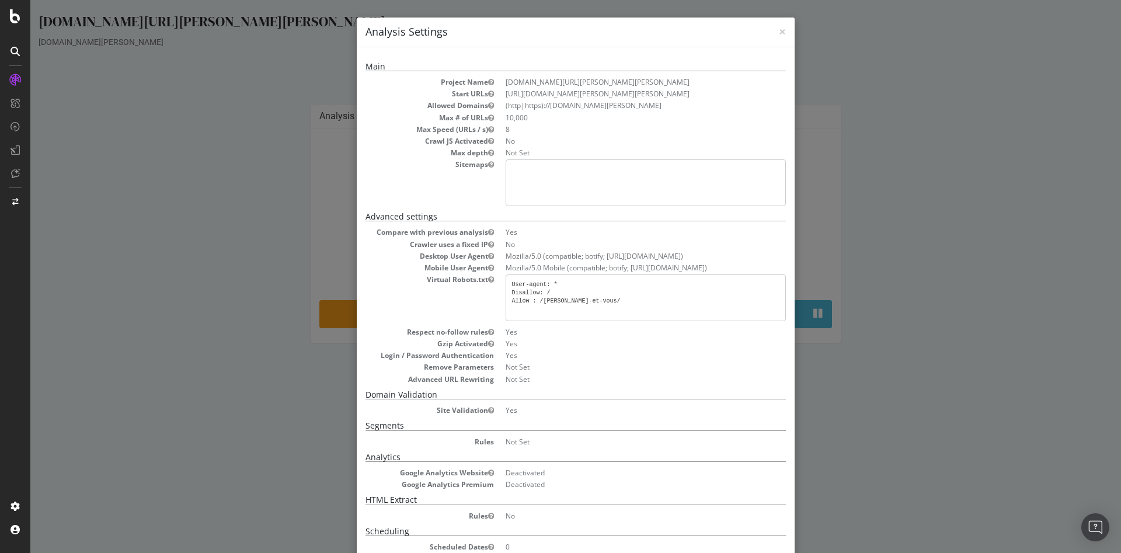
click at [804, 105] on div "× Close Analysis Settings Main Project Name rec1.darty.com/darty-et-vous/ Start…" at bounding box center [575, 276] width 1091 height 553
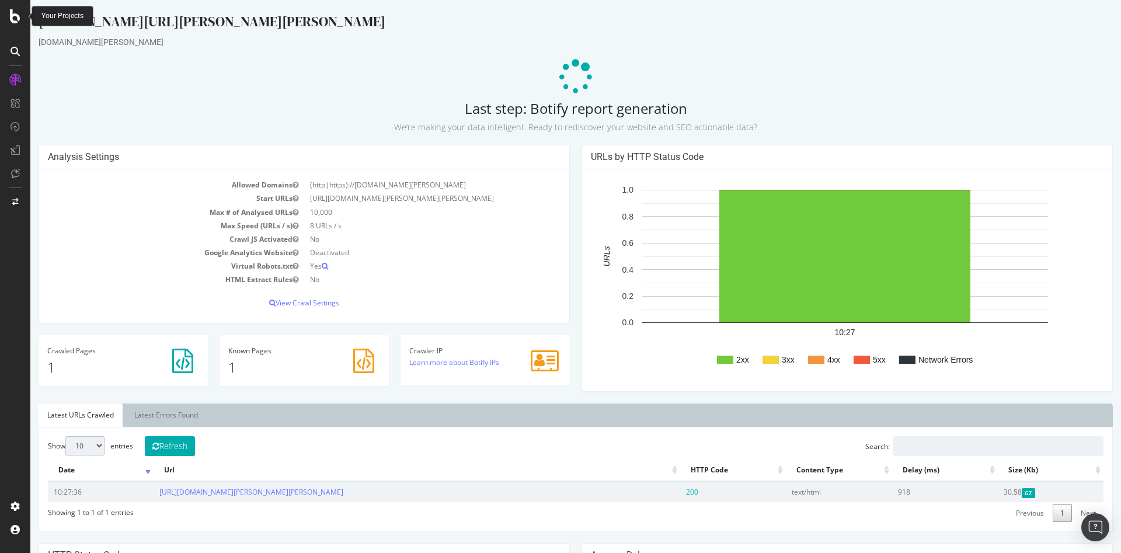
click at [12, 21] on icon at bounding box center [15, 16] width 11 height 14
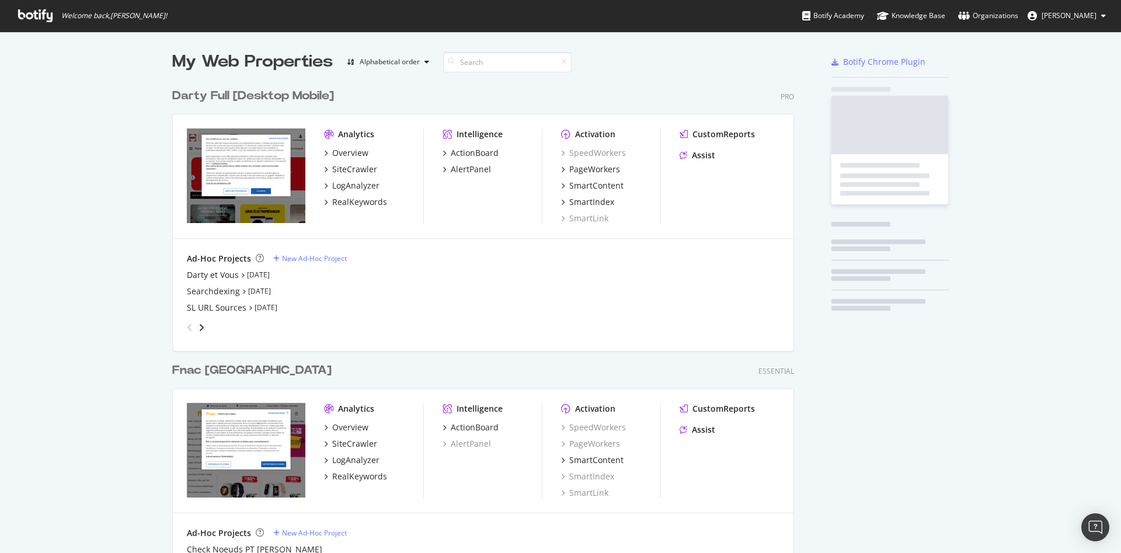
scroll to position [543, 1101]
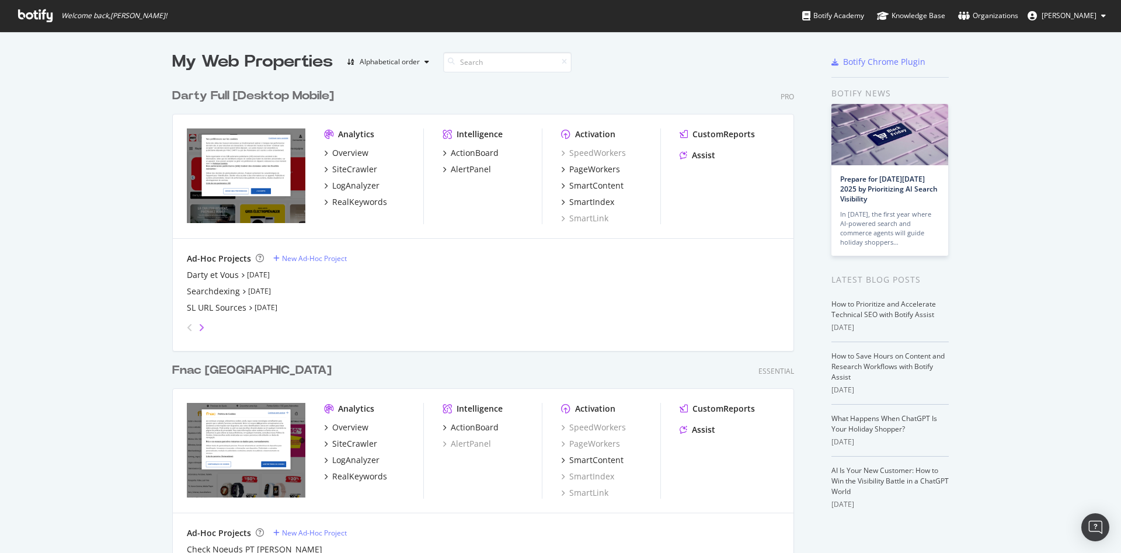
click at [199, 328] on icon "angle-right" at bounding box center [202, 327] width 6 height 9
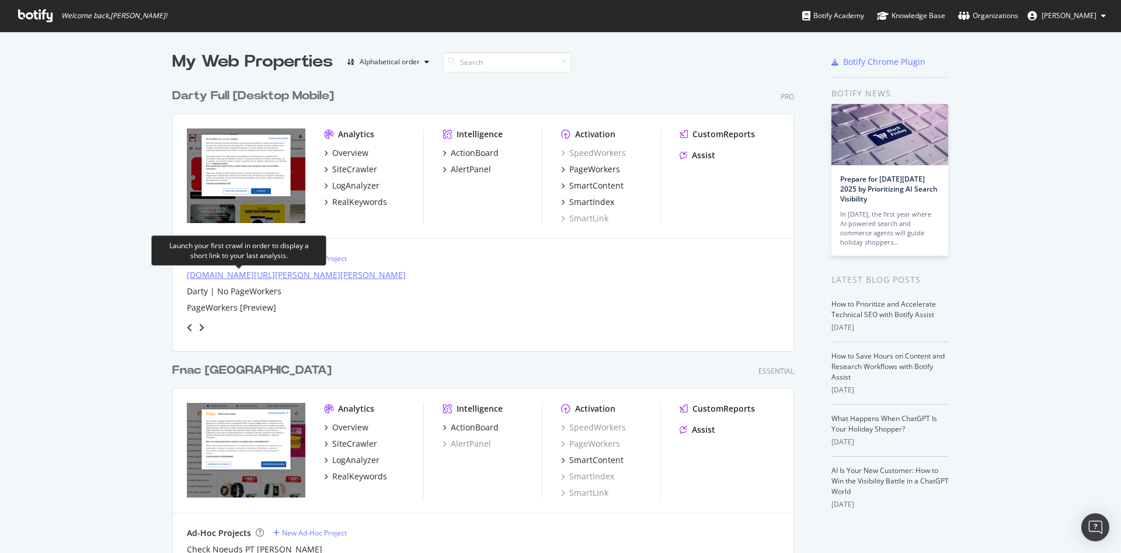
click at [271, 276] on div "rec1.darty.com/darty-et-vous/" at bounding box center [296, 275] width 219 height 12
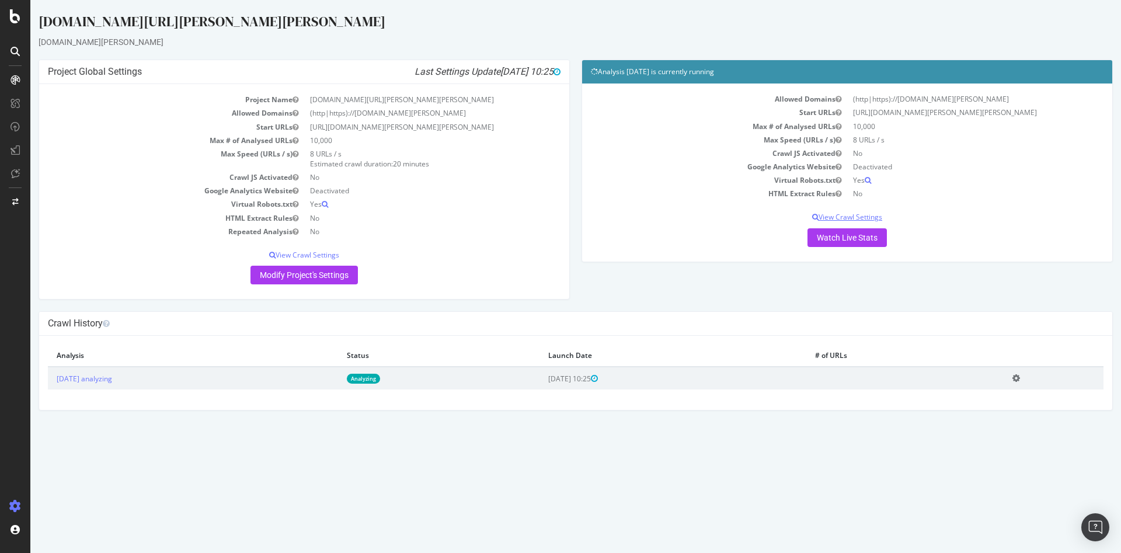
click at [842, 215] on p "View Crawl Settings" at bounding box center [847, 217] width 513 height 10
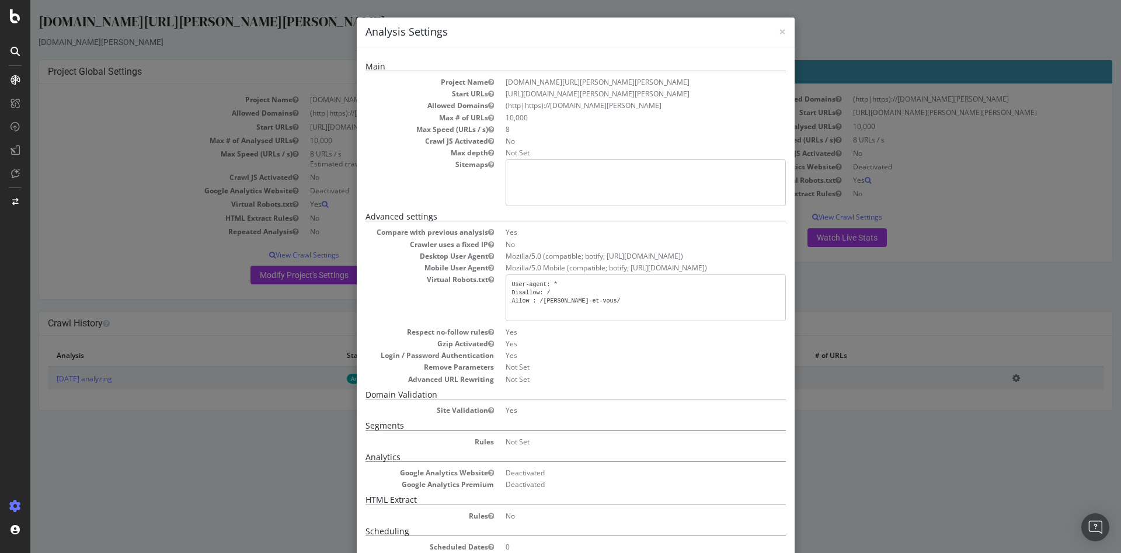
click at [856, 206] on div "× Close Analysis Settings Main Project Name rec1.darty.com/darty-et-vous/ Start…" at bounding box center [575, 276] width 1091 height 553
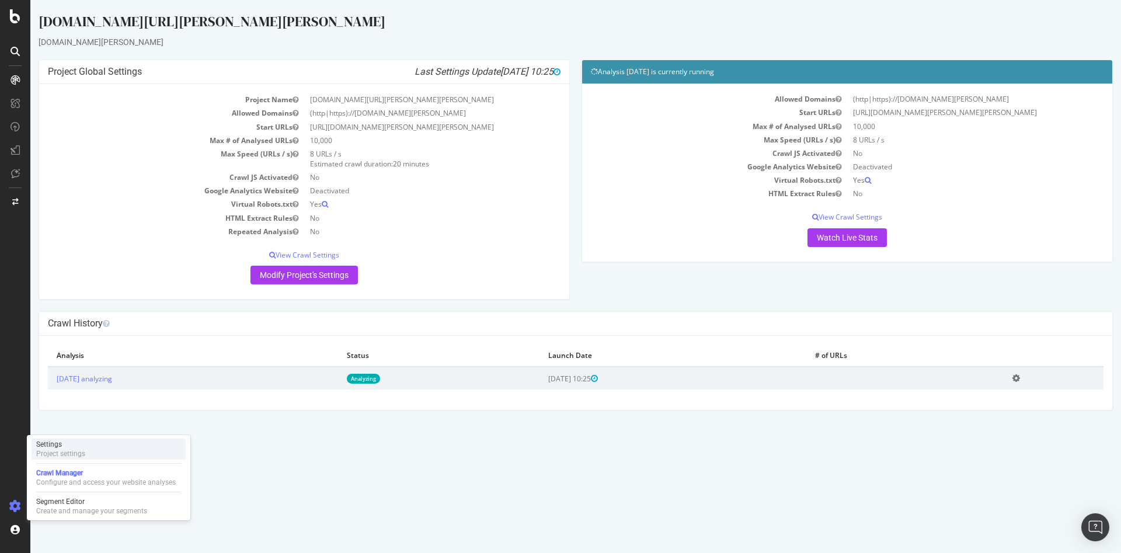
click at [93, 454] on div "Settings Project settings" at bounding box center [109, 449] width 154 height 21
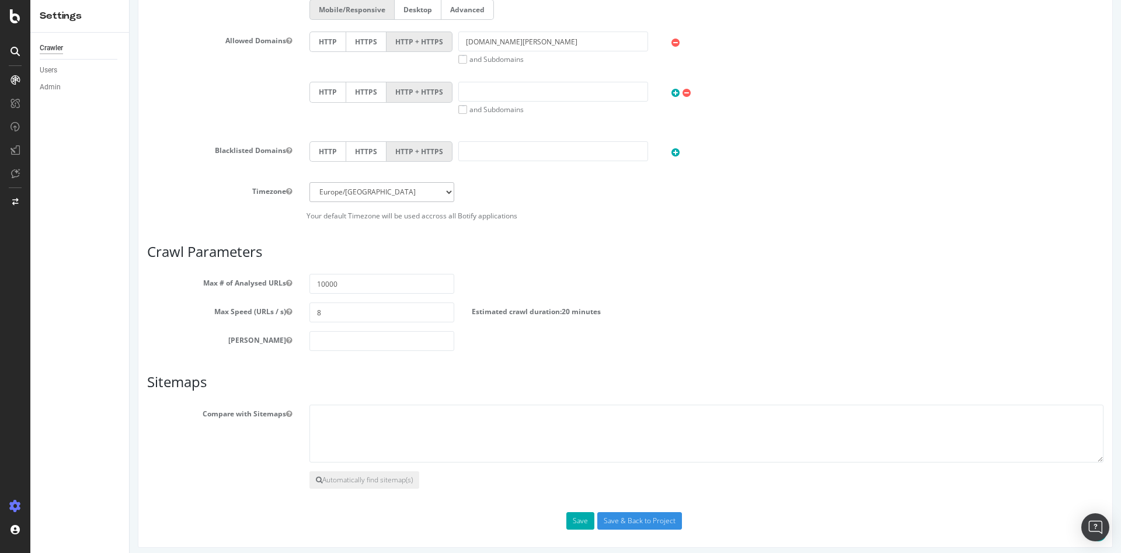
scroll to position [438, 0]
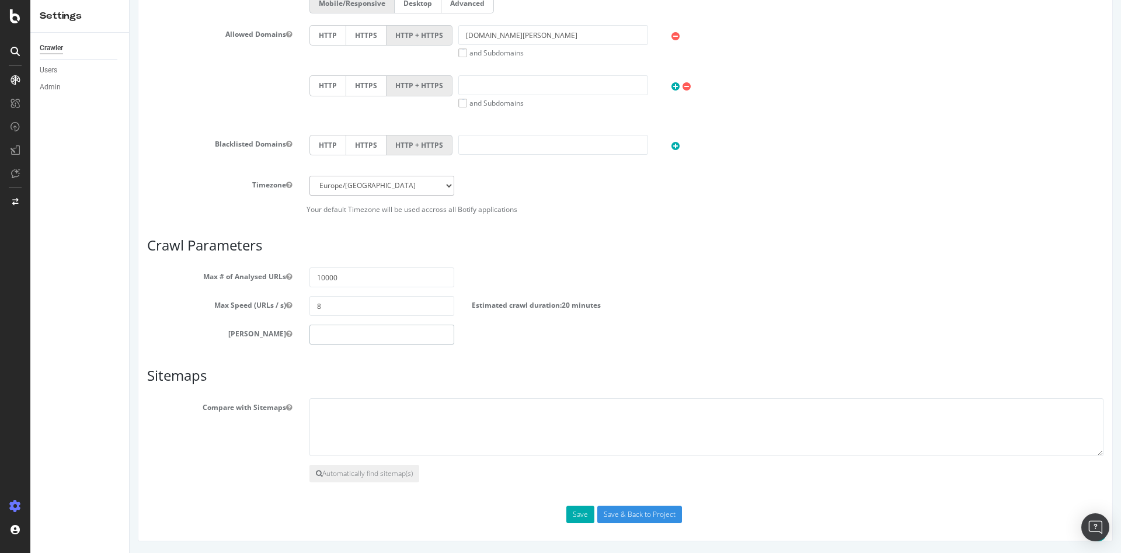
click at [340, 335] on input "number" at bounding box center [382, 335] width 145 height 20
click at [335, 281] on input "10000" at bounding box center [382, 277] width 145 height 20
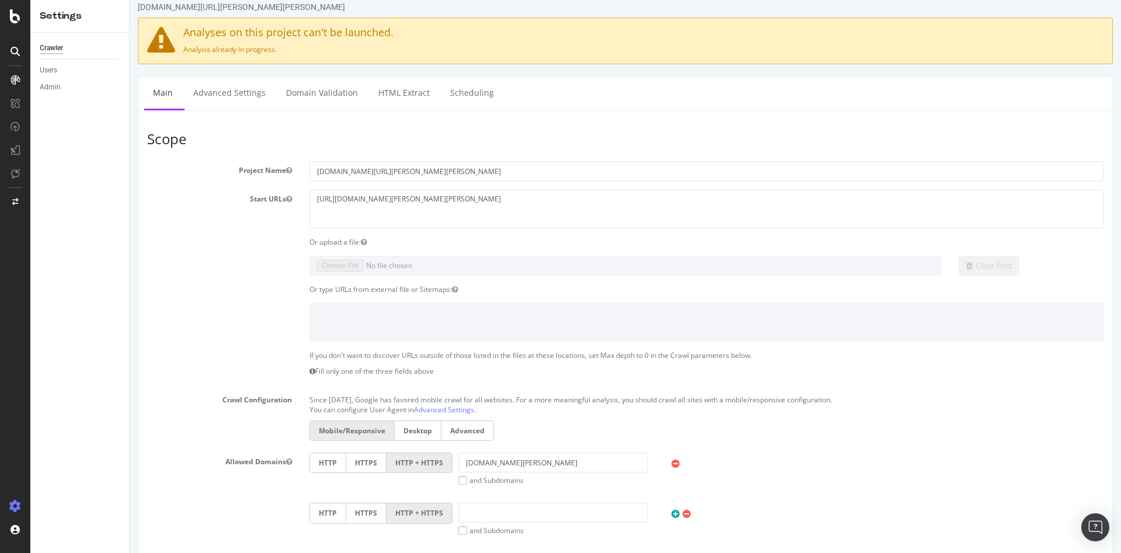
scroll to position [0, 0]
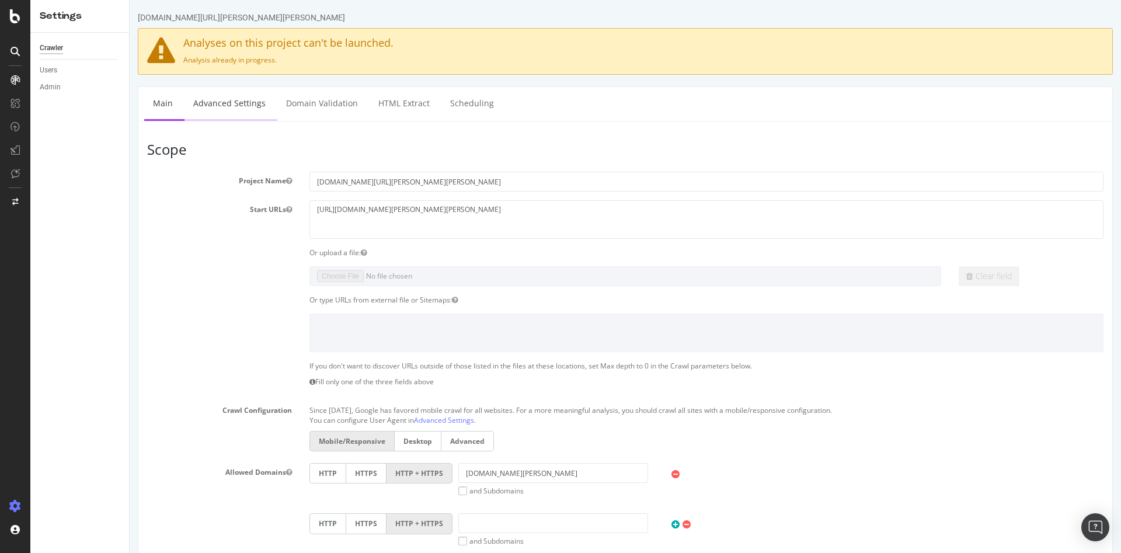
click at [241, 109] on link "Advanced Settings" at bounding box center [230, 103] width 90 height 32
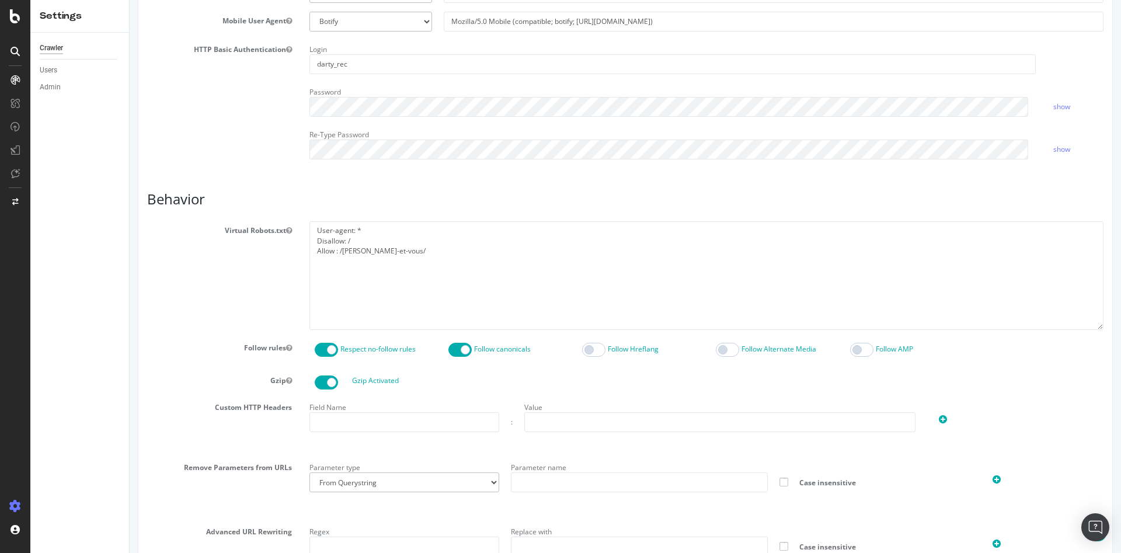
scroll to position [409, 0]
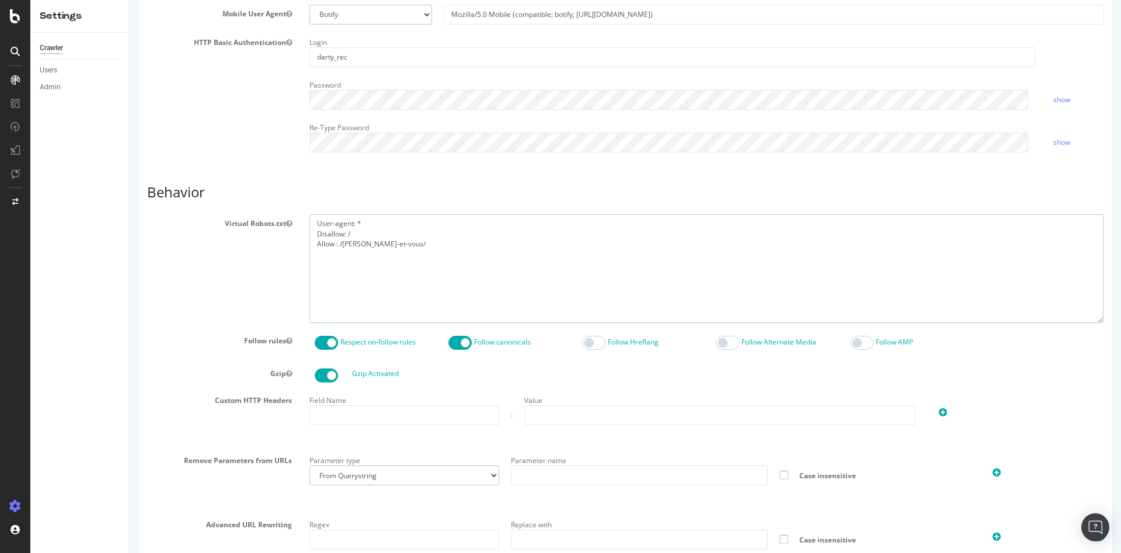
click at [408, 242] on textarea "User-agent: * Disallow: / Allow : /[PERSON_NAME]-et-vous/" at bounding box center [707, 268] width 794 height 108
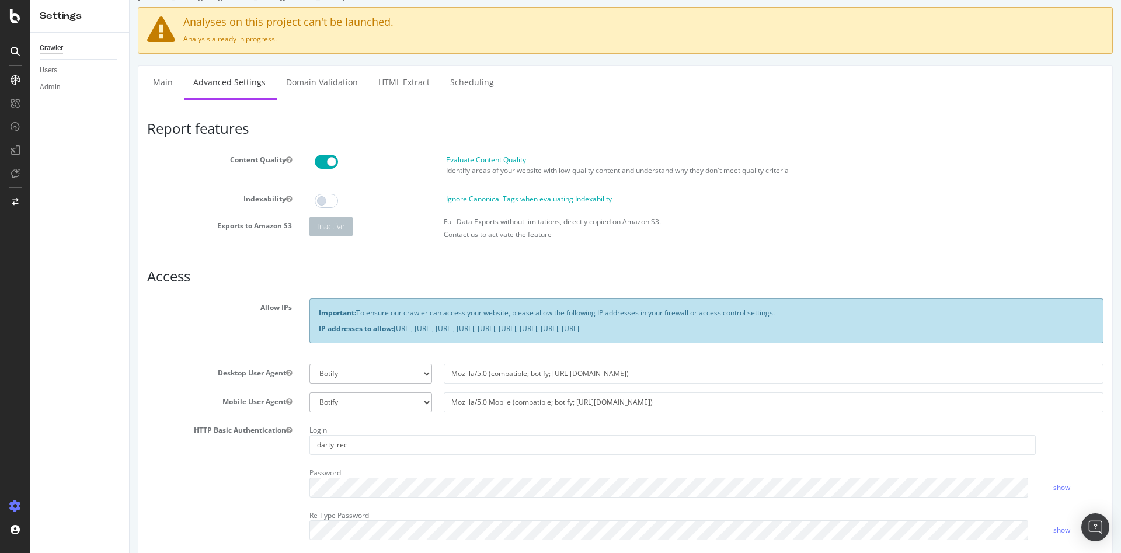
scroll to position [0, 0]
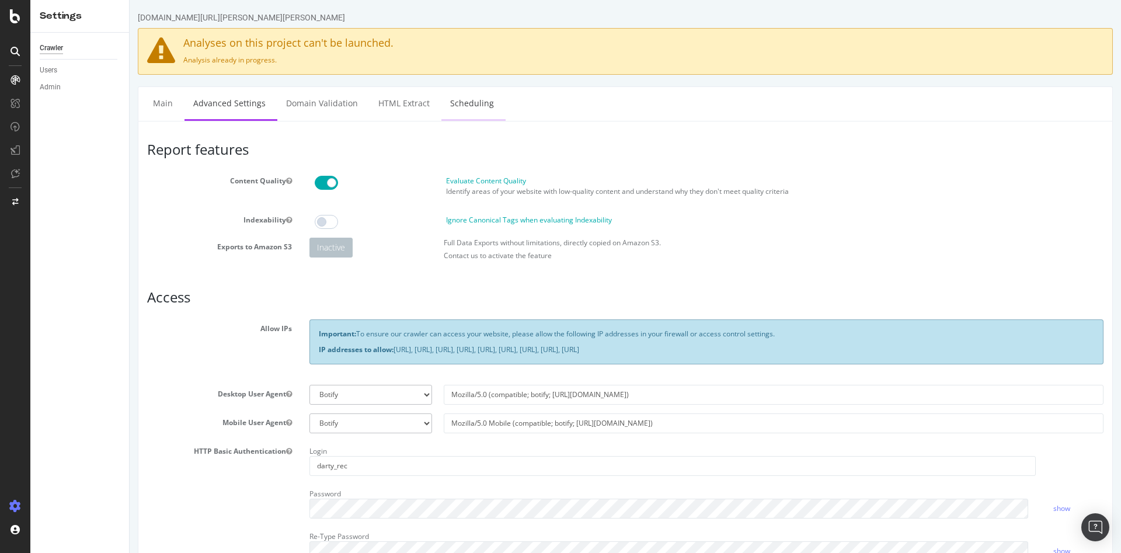
click at [442, 109] on link "Scheduling" at bounding box center [472, 103] width 61 height 32
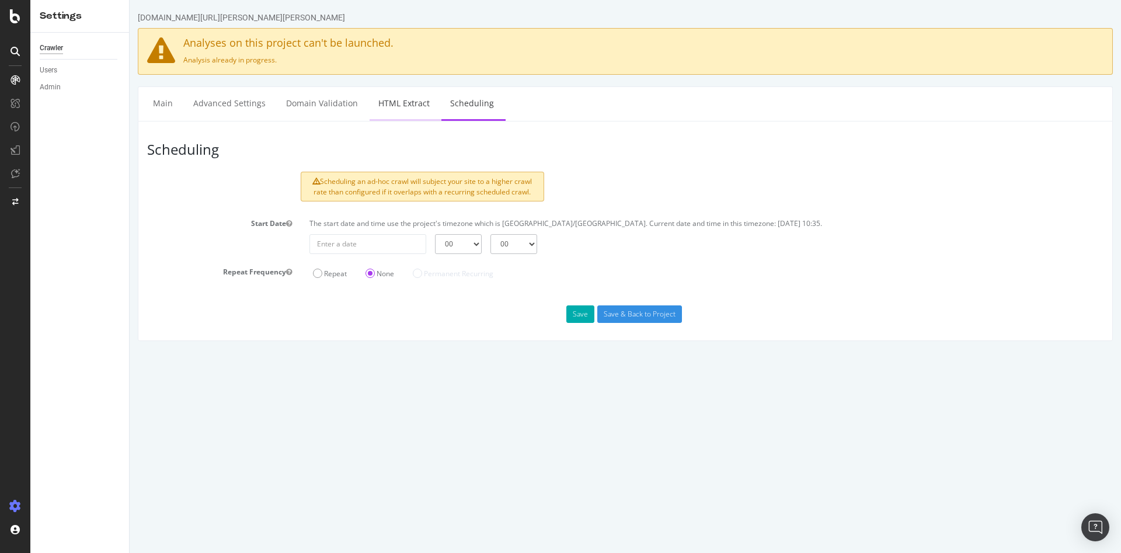
click at [386, 100] on link "HTML Extract" at bounding box center [404, 103] width 69 height 32
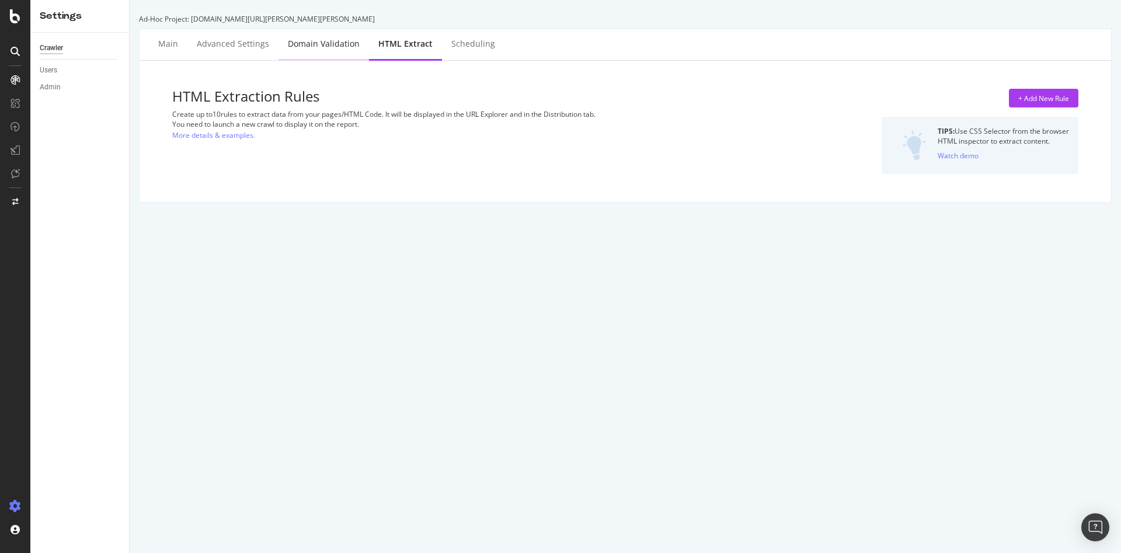
click at [314, 55] on div "Domain Validation" at bounding box center [324, 45] width 91 height 32
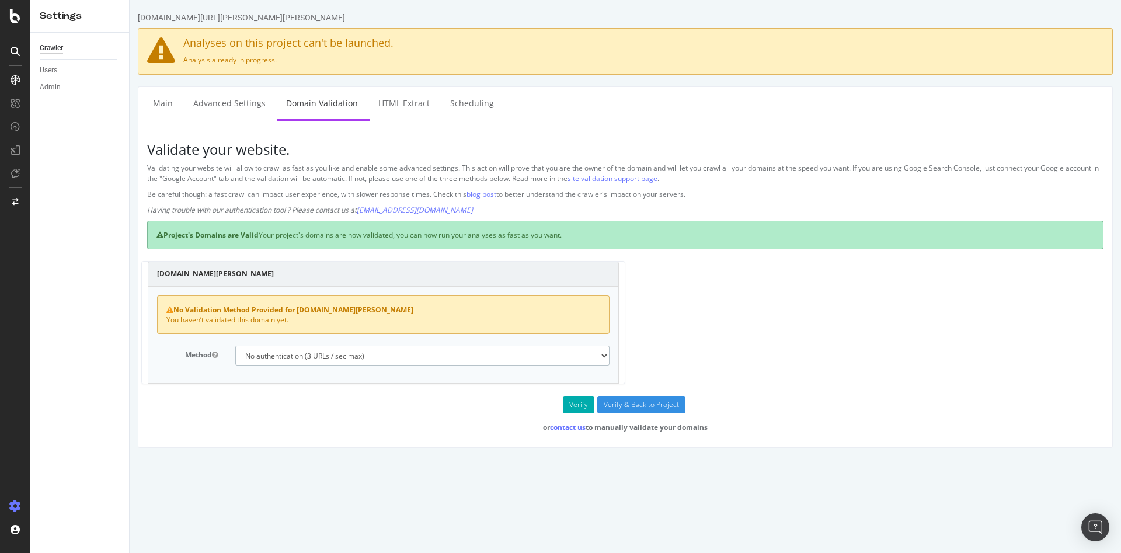
click at [370, 360] on select "No authentication (3 URLs / sec max) DNS Text field (fast!) File's at site root…" at bounding box center [422, 356] width 374 height 20
click at [613, 407] on input "Verify & Back to Project" at bounding box center [641, 405] width 88 height 18
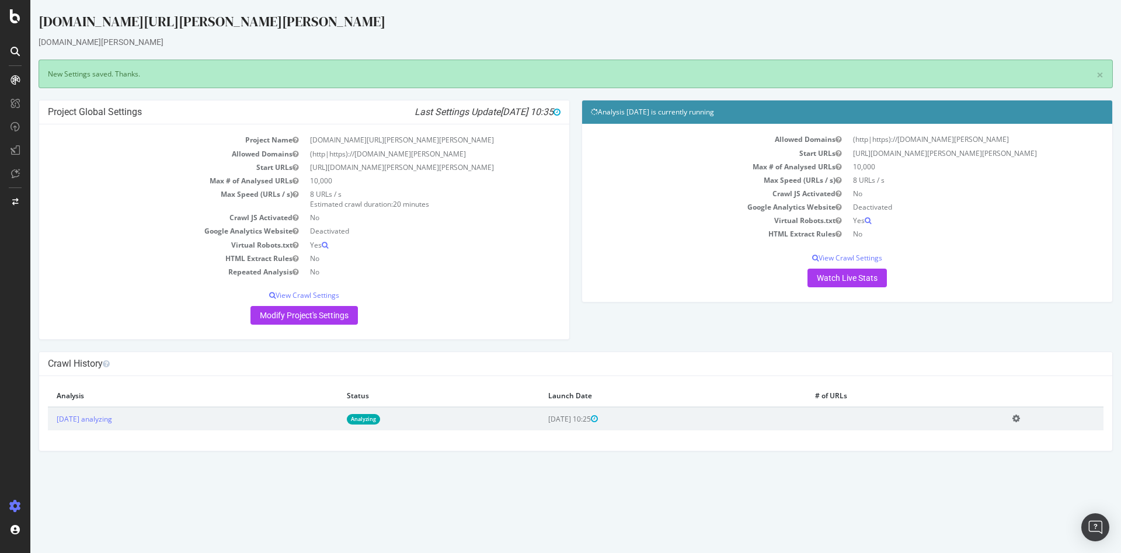
drag, startPoint x: 643, startPoint y: 406, endPoint x: 613, endPoint y: 406, distance: 30.4
drag, startPoint x: 613, startPoint y: 406, endPoint x: 552, endPoint y: 399, distance: 60.5
click at [540, 399] on th "Status" at bounding box center [439, 396] width 202 height 22
click at [92, 416] on link "2025 Sep. 23rd analyzing" at bounding box center [84, 419] width 55 height 10
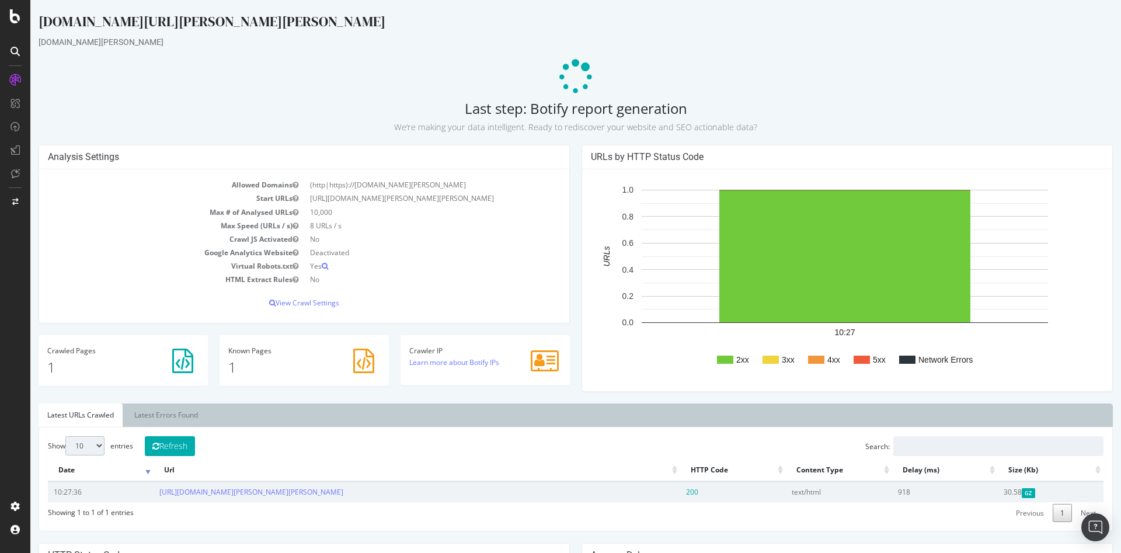
drag, startPoint x: 308, startPoint y: 201, endPoint x: 454, endPoint y: 199, distance: 146.6
click at [454, 199] on td "[URL][DOMAIN_NAME][PERSON_NAME][PERSON_NAME]" at bounding box center [432, 198] width 256 height 13
click at [308, 303] on p "View Crawl Settings" at bounding box center [304, 303] width 513 height 10
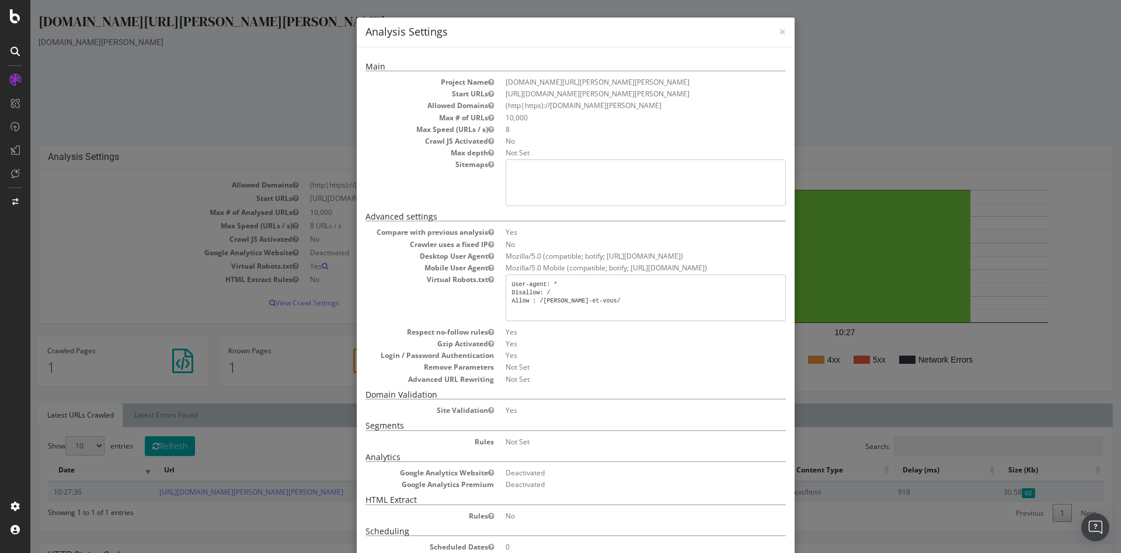
click at [572, 303] on pre "User-agent: * Disallow: / Allow : /[PERSON_NAME]-et-vous/" at bounding box center [646, 297] width 280 height 47
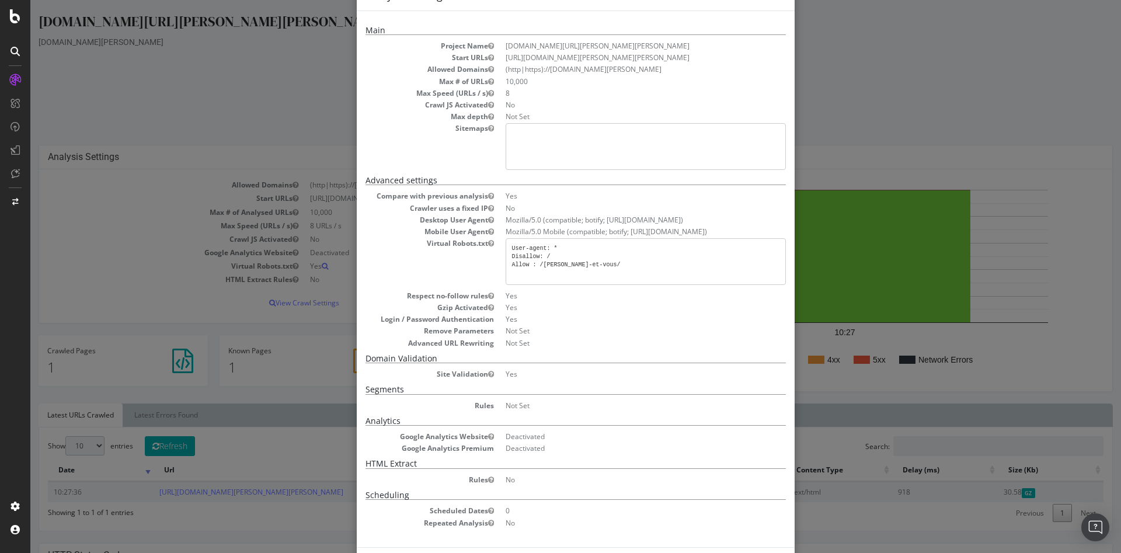
scroll to position [85, 0]
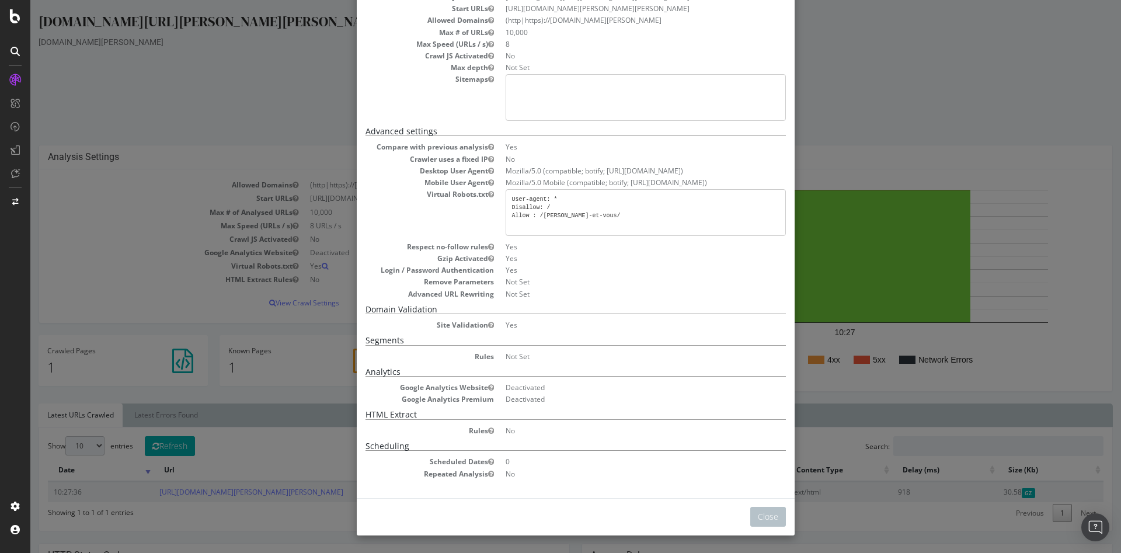
click at [854, 165] on div "× Close Analysis Settings Main Project Name rec1.darty.com/darty-et-vous/ Start…" at bounding box center [575, 276] width 1091 height 553
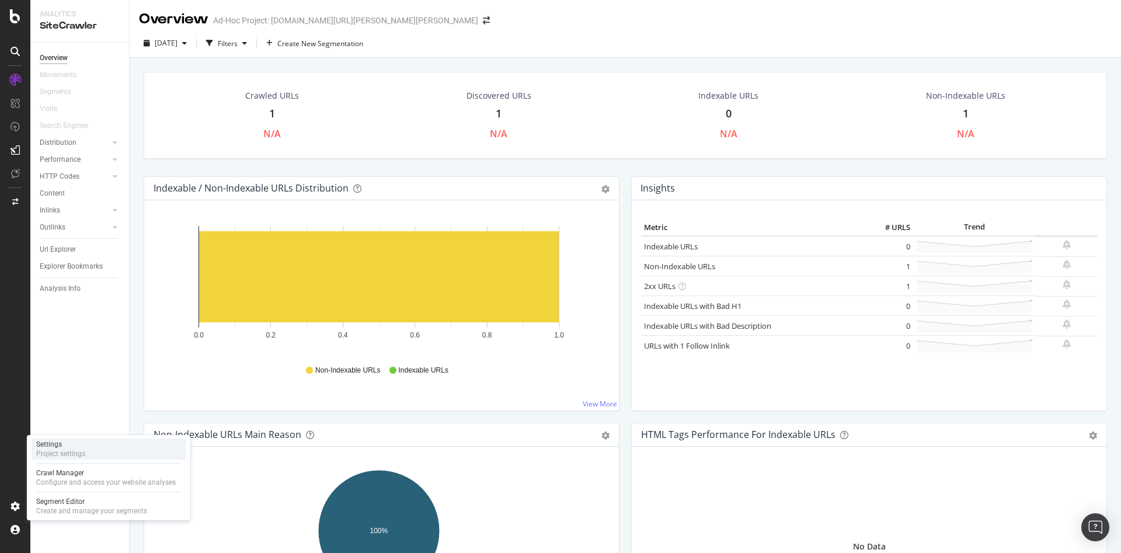
click at [82, 452] on div "Project settings" at bounding box center [60, 453] width 49 height 9
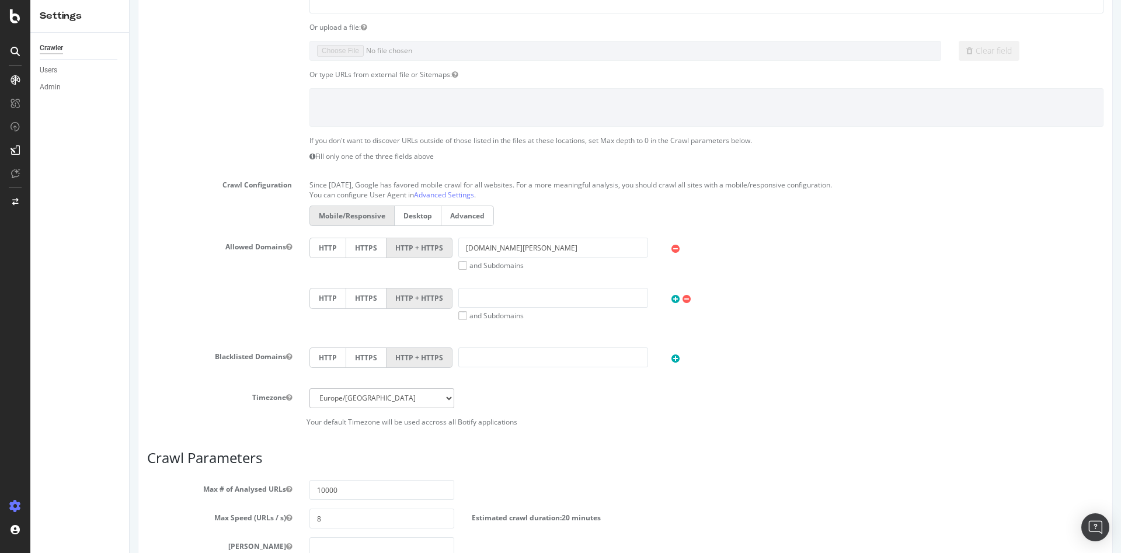
scroll to position [175, 0]
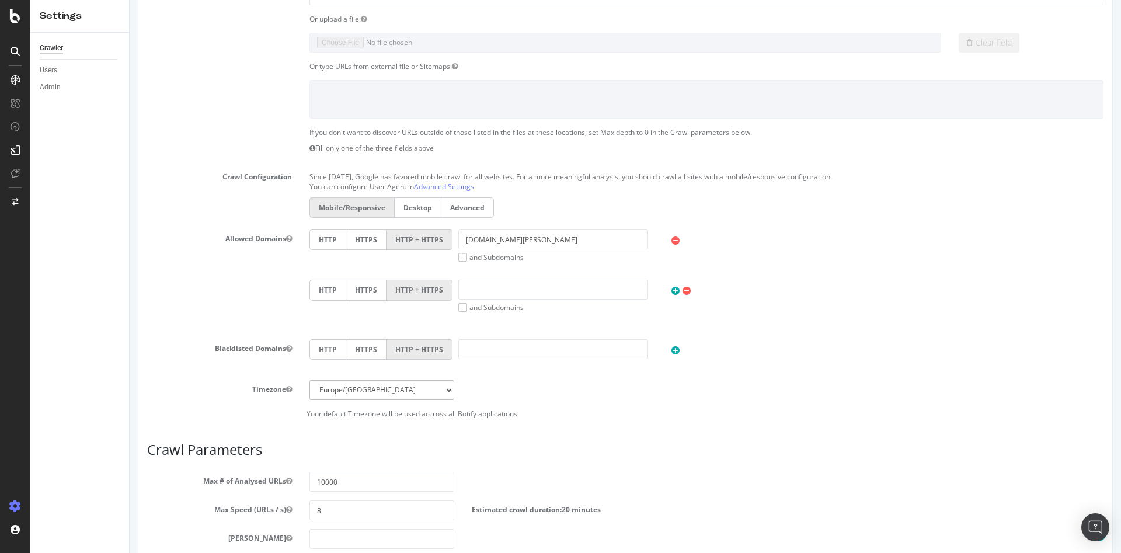
click at [355, 246] on label "HTTPS" at bounding box center [366, 240] width 41 height 20
click at [130, 0] on input "HTTPS" at bounding box center [130, 0] width 0 height 0
click at [467, 210] on label "Advanced" at bounding box center [468, 207] width 53 height 20
click at [130, 0] on input "Advanced" at bounding box center [130, 0] width 0 height 0
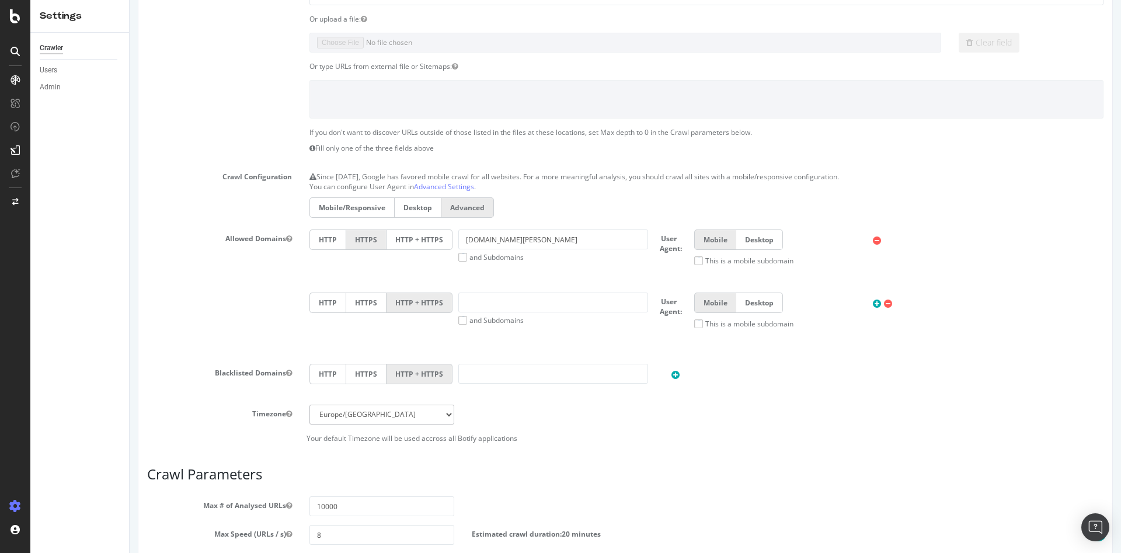
click at [753, 242] on label "Desktop" at bounding box center [759, 240] width 47 height 20
click at [130, 0] on input "Desktop" at bounding box center [130, 0] width 0 height 0
click at [884, 303] on icon at bounding box center [888, 304] width 8 height 10
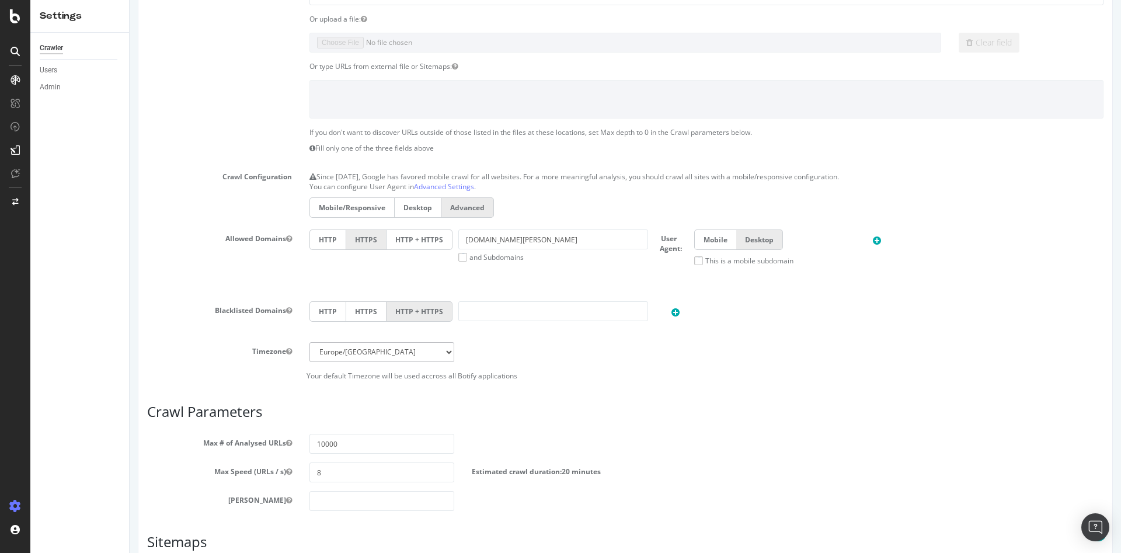
click at [867, 303] on div "HTTP HTTPS HTTP + HTTPS" at bounding box center [707, 312] width 806 height 23
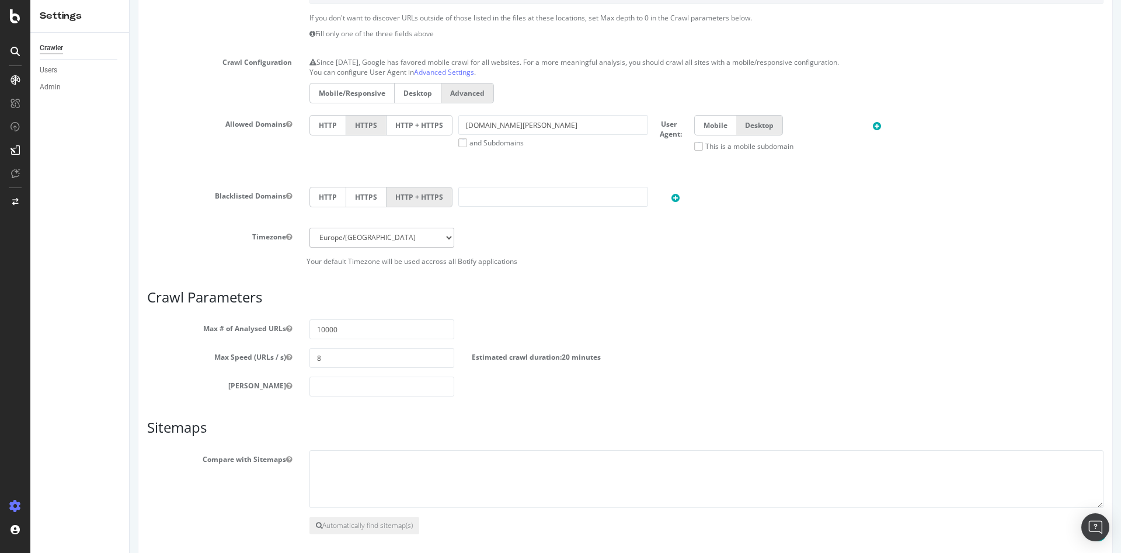
scroll to position [292, 0]
click at [353, 329] on input "10000" at bounding box center [382, 327] width 145 height 20
click at [323, 326] on input "10000" at bounding box center [382, 327] width 145 height 20
click at [356, 329] on input "10000" at bounding box center [382, 327] width 145 height 20
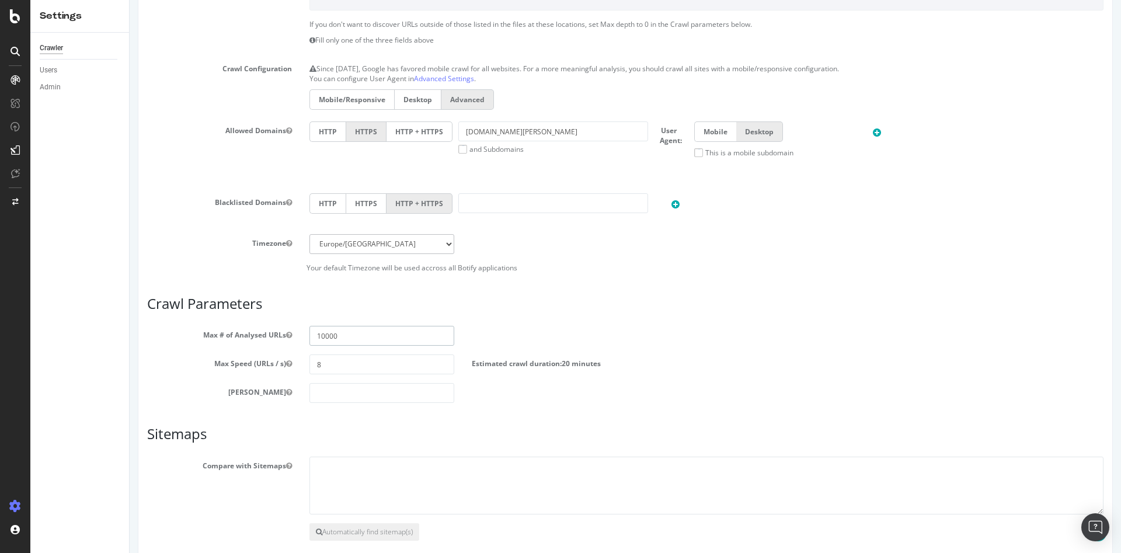
scroll to position [342, 0]
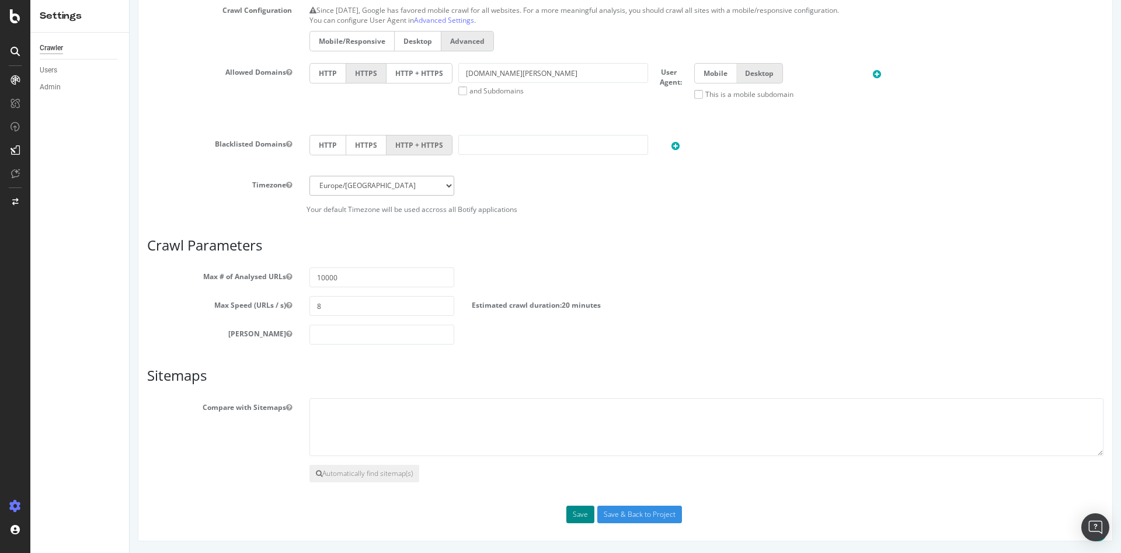
click at [578, 518] on button "Save" at bounding box center [580, 515] width 28 height 18
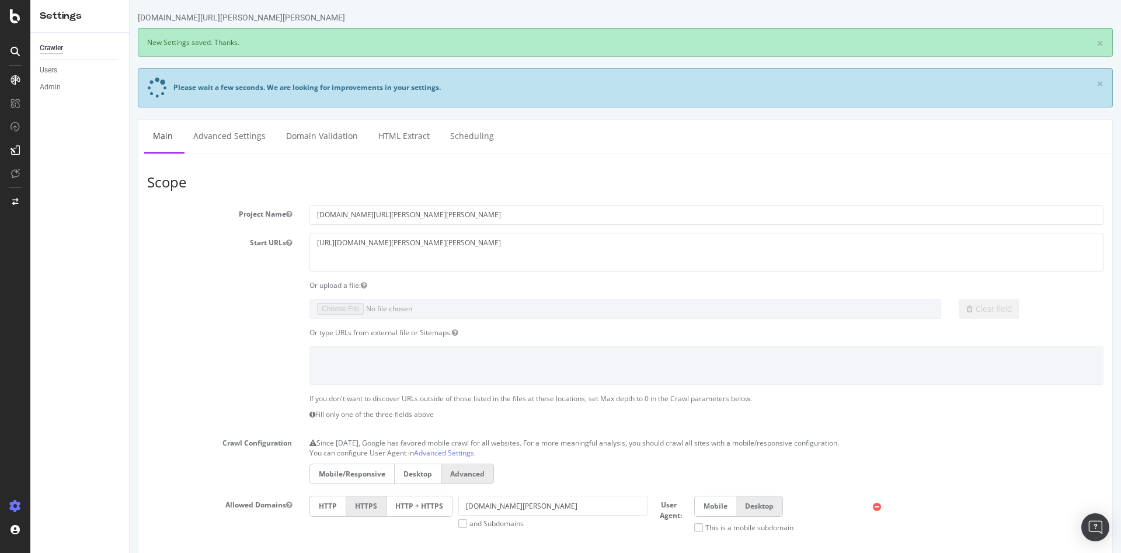
scroll to position [0, 0]
drag, startPoint x: 578, startPoint y: 517, endPoint x: 546, endPoint y: 480, distance: 48.9
click at [546, 480] on div "Mobile/Responsive Desktop Advanced" at bounding box center [707, 475] width 806 height 23
click at [22, 22] on div at bounding box center [15, 16] width 28 height 14
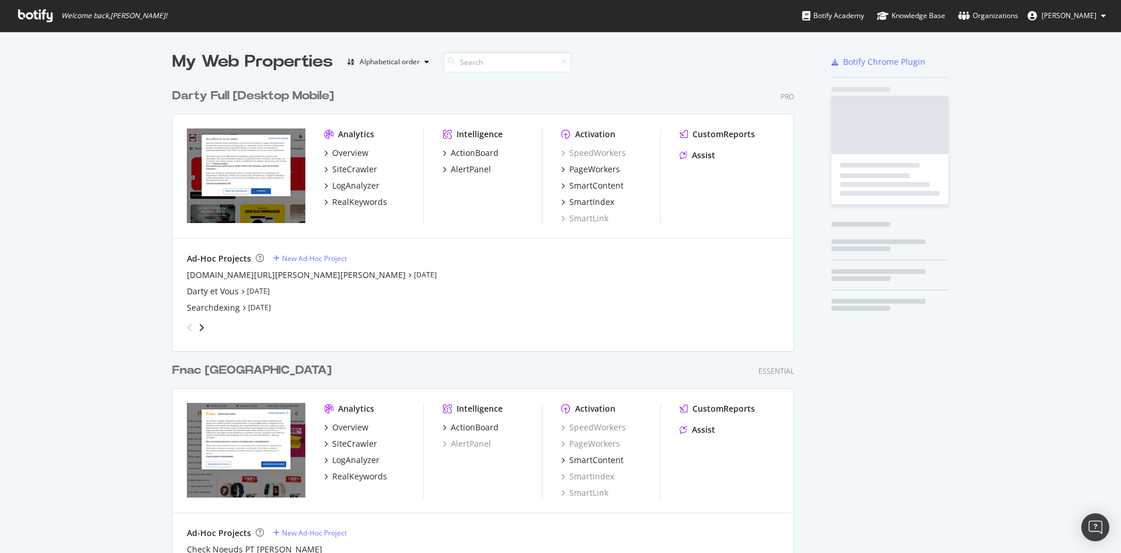
scroll to position [792, 621]
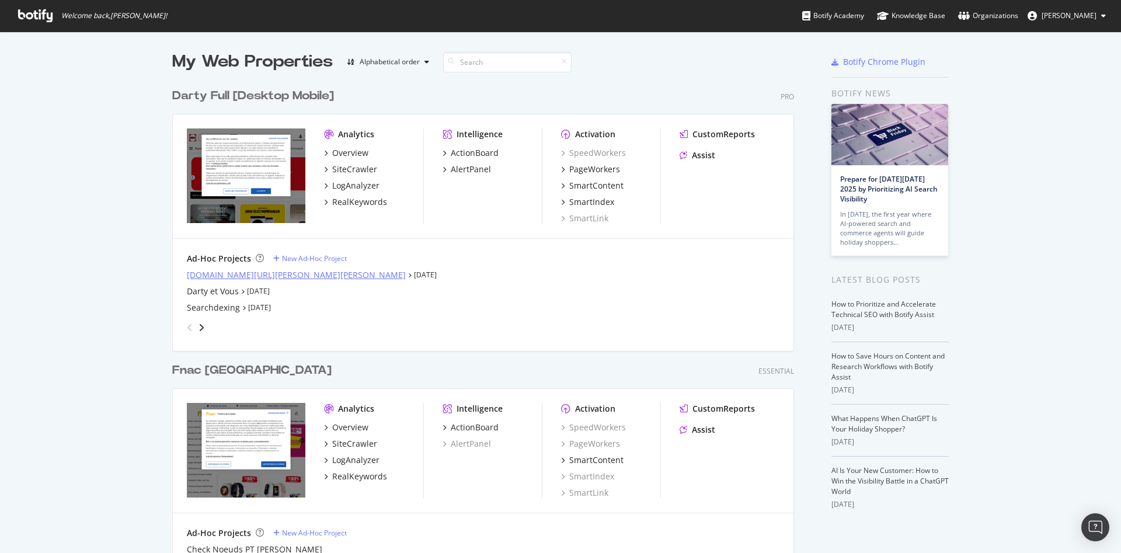
click at [278, 273] on div "[DOMAIN_NAME][URL][PERSON_NAME][PERSON_NAME]" at bounding box center [296, 275] width 219 height 12
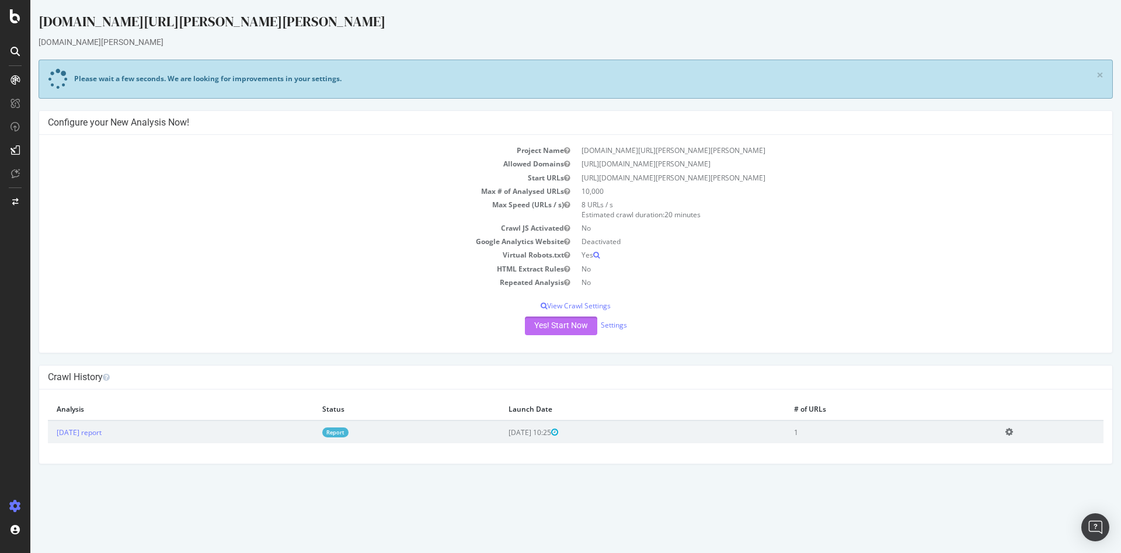
click at [574, 325] on button "Yes! Start Now" at bounding box center [561, 326] width 72 height 19
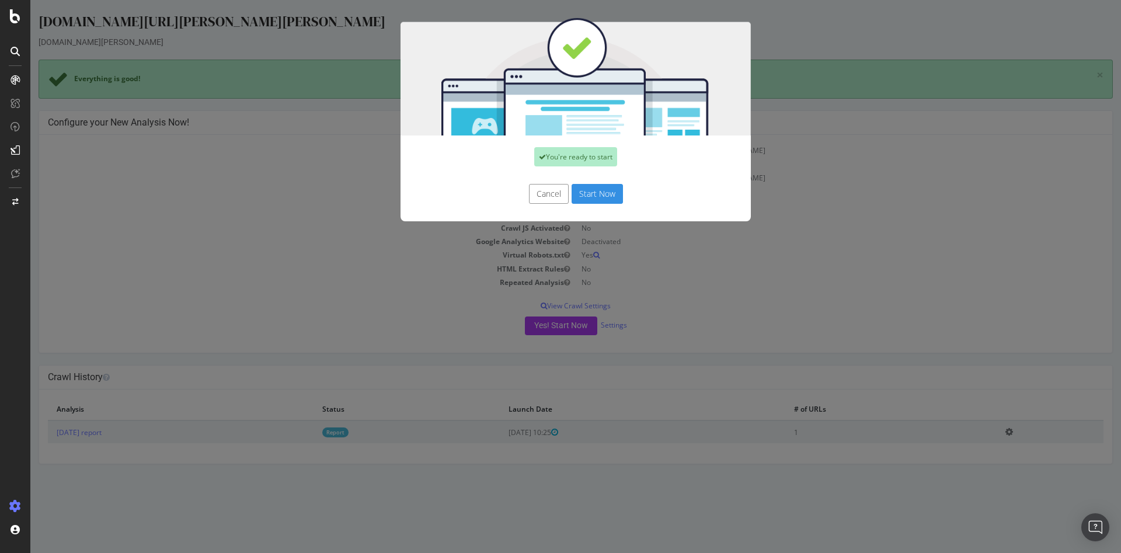
click at [589, 193] on button "Start Now" at bounding box center [597, 194] width 51 height 20
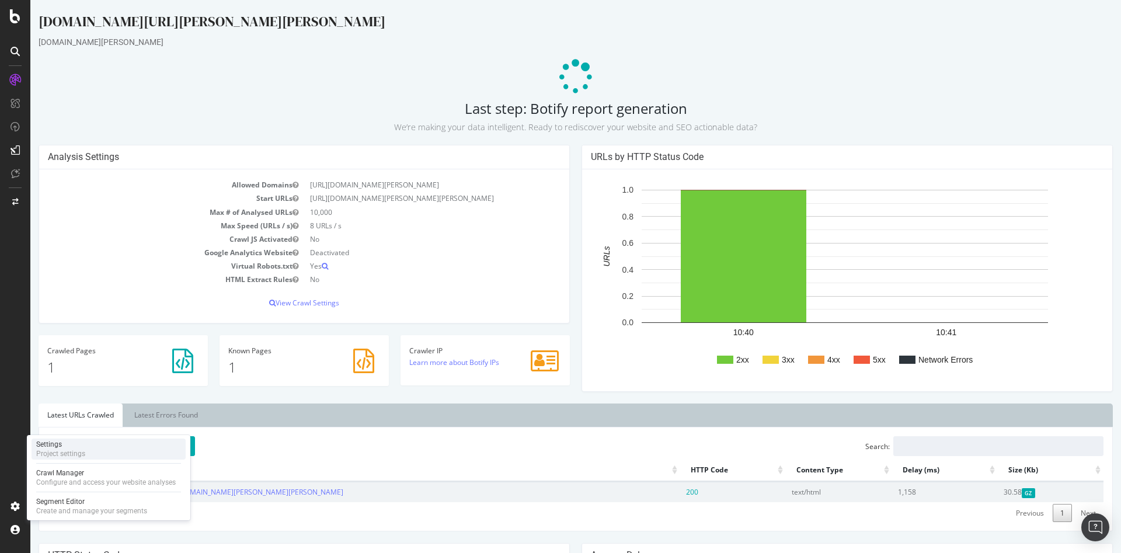
click at [78, 457] on div "Project settings" at bounding box center [60, 453] width 49 height 9
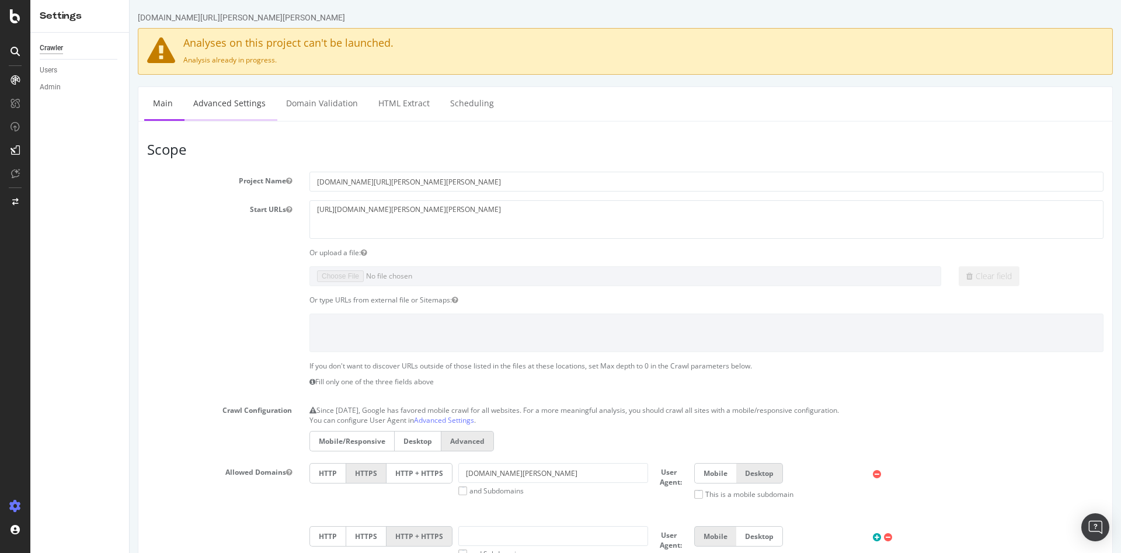
click at [239, 107] on link "Advanced Settings" at bounding box center [230, 103] width 90 height 32
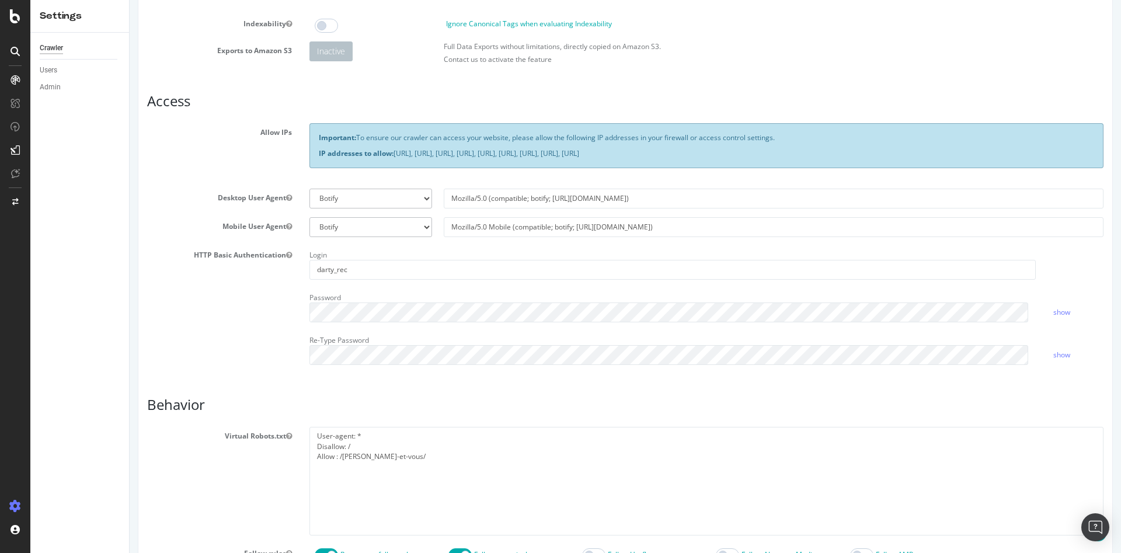
scroll to position [292, 0]
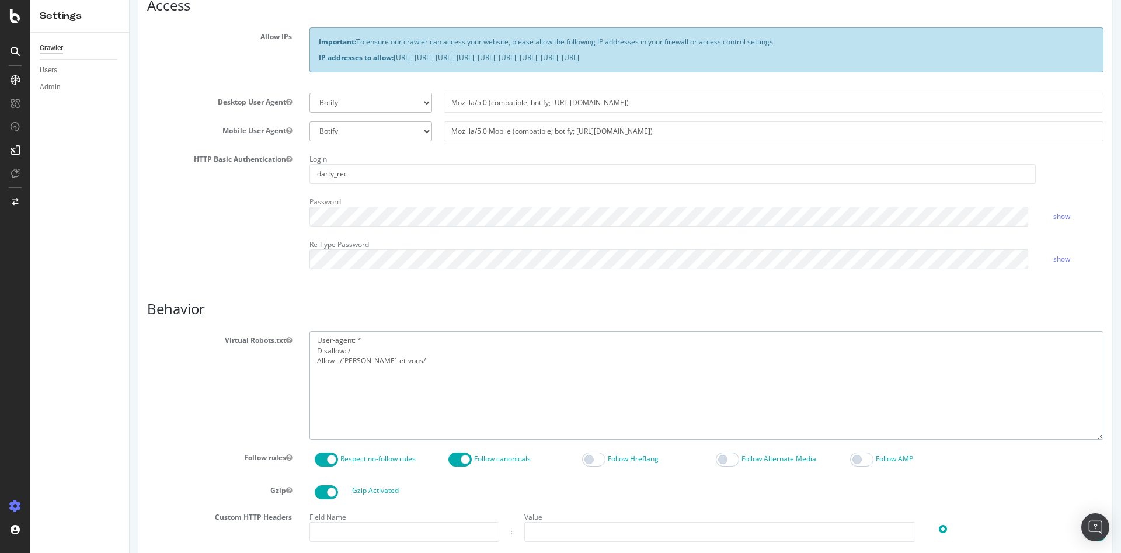
click at [418, 362] on textarea "User-agent: * Disallow: / Allow : /[PERSON_NAME]-et-vous/" at bounding box center [707, 385] width 794 height 108
click at [377, 349] on textarea "User-agent: * Disallow: / Allow : /[PERSON_NAME]-et-vous/" at bounding box center [707, 385] width 794 height 108
click at [378, 342] on textarea "User-agent: * Disallow: / Allow : /[PERSON_NAME]-et-vous/" at bounding box center [707, 385] width 794 height 108
click at [401, 363] on textarea "User-agent: * Disallow: / Allow : /[PERSON_NAME]-et-vous/" at bounding box center [707, 385] width 794 height 108
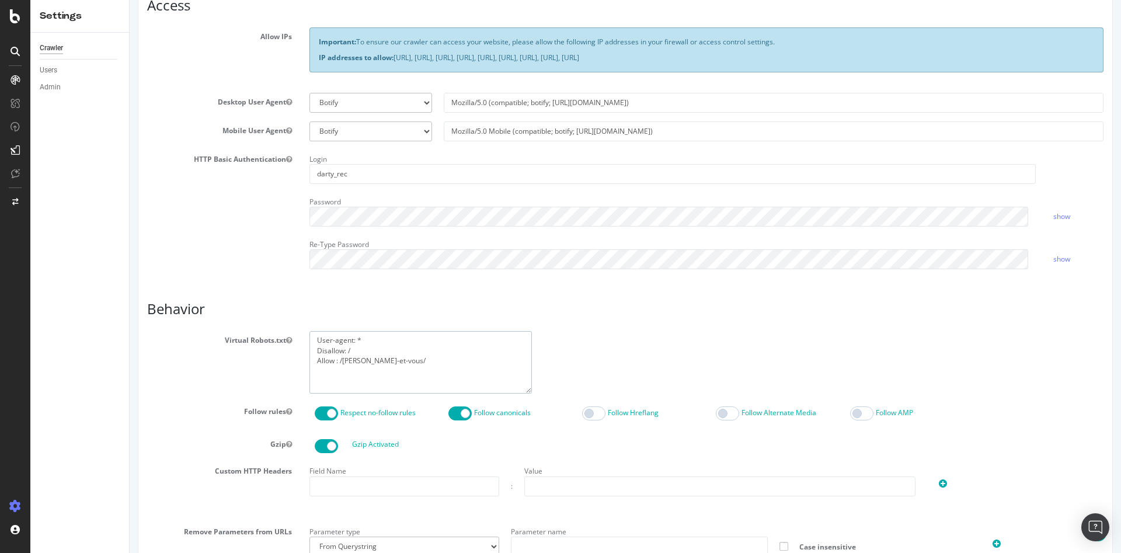
drag, startPoint x: 1092, startPoint y: 436, endPoint x: 534, endPoint y: 378, distance: 561.3
click at [529, 390] on textarea "User-agent: * Disallow: / Allow : /[PERSON_NAME]-et-vous/" at bounding box center [421, 362] width 223 height 62
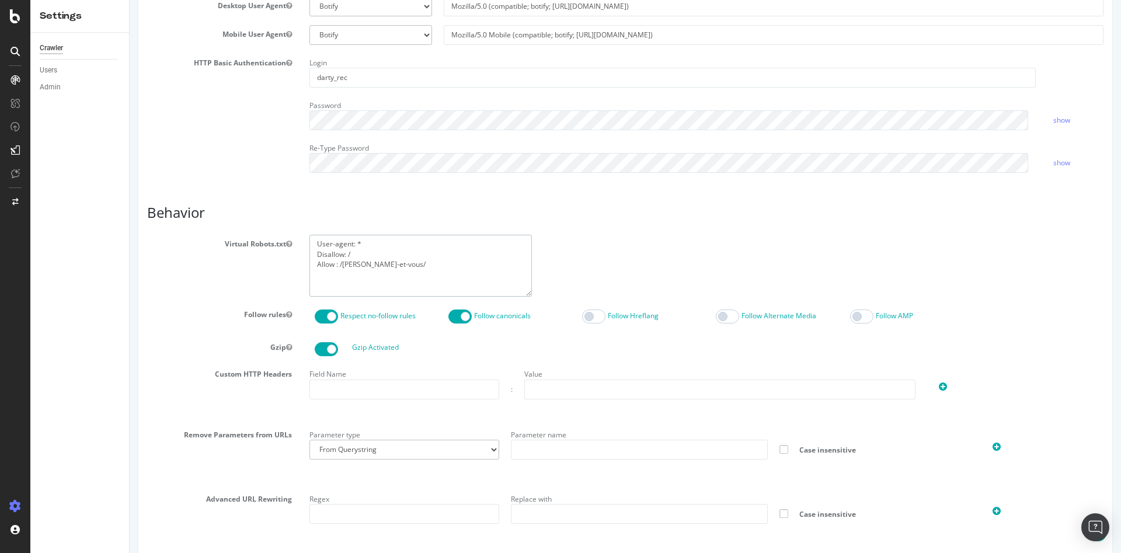
scroll to position [175, 0]
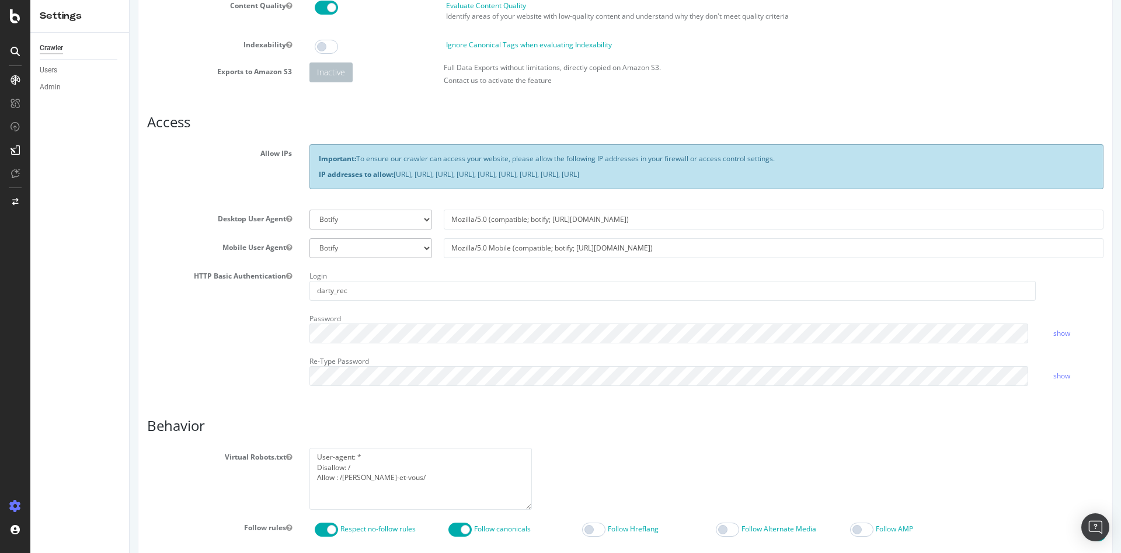
click at [239, 367] on div "HTTP Basic Authentication Login darty_rec Password show Re-Type Password show" at bounding box center [625, 331] width 974 height 128
click at [252, 339] on div "HTTP Basic Authentication Login darty_rec Password show Re-Type Password show" at bounding box center [625, 331] width 974 height 128
click at [416, 246] on select "Botify Googlebot Safari iPhone Safari iPad Chrome Android Custom" at bounding box center [371, 248] width 123 height 20
click at [419, 224] on select "Botify Googlebot Chrome Firefox Edge Custom" at bounding box center [371, 220] width 123 height 20
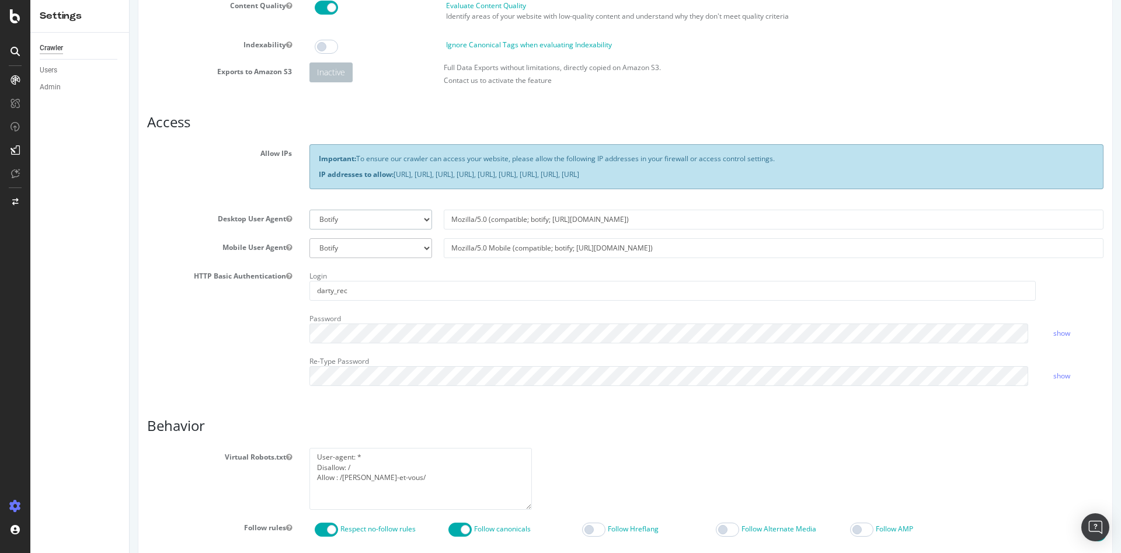
click at [419, 224] on select "Botify Googlebot Chrome Firefox Edge Custom" at bounding box center [371, 220] width 123 height 20
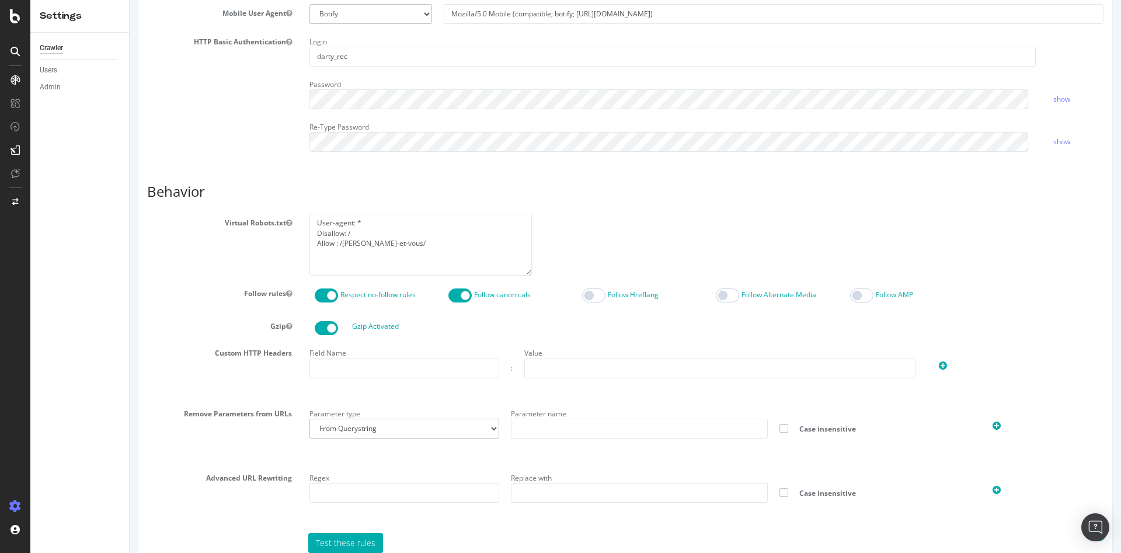
scroll to position [480, 0]
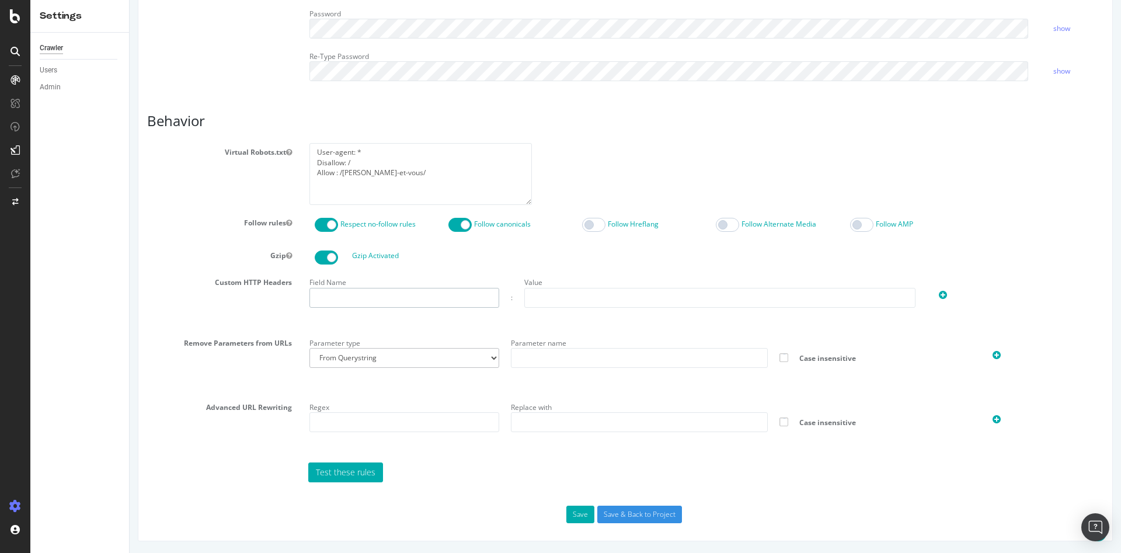
click at [483, 294] on input "text" at bounding box center [405, 298] width 190 height 20
click at [550, 297] on input "text" at bounding box center [719, 298] width 391 height 20
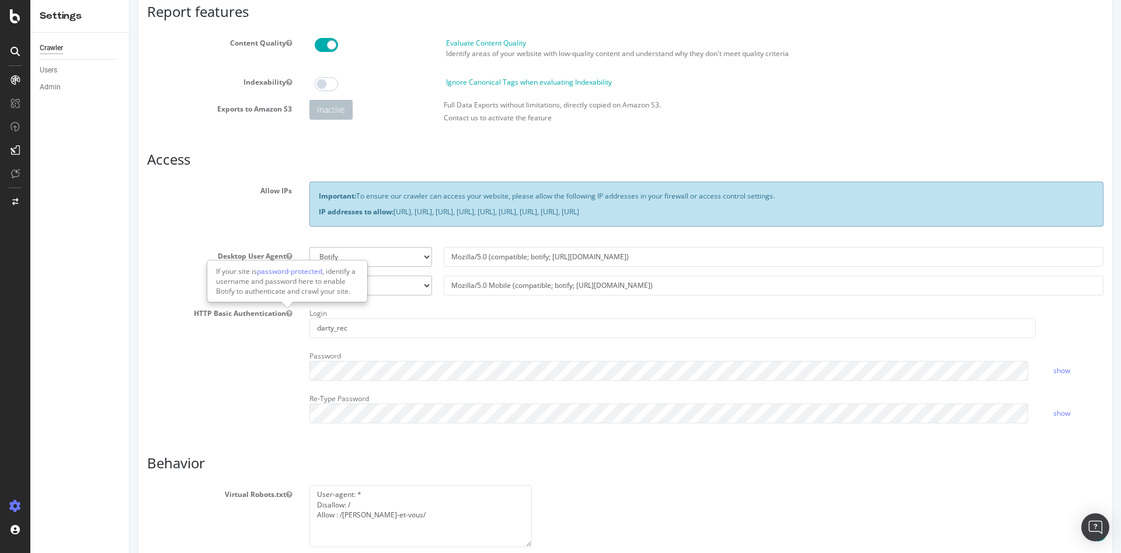
scroll to position [71, 0]
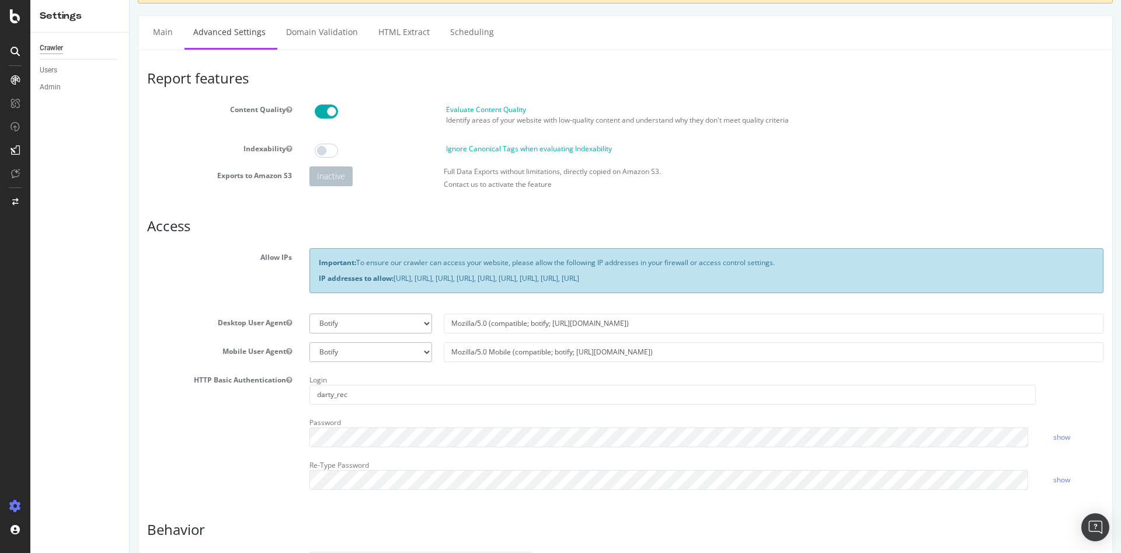
drag, startPoint x: 318, startPoint y: 279, endPoint x: 880, endPoint y: 283, distance: 561.8
click at [911, 280] on p "IP addresses to allow: 31.41.37.0/24, 44.206.2.192/26, 15.235.106.96/27, 52.6.2…" at bounding box center [707, 278] width 776 height 10
copy p "IP addresses to allow: 31.41.37.0/24, 44.206.2.192/26, 15.235.106.96/27, 52.6.2…"
click at [578, 220] on h3 "Access" at bounding box center [625, 225] width 957 height 15
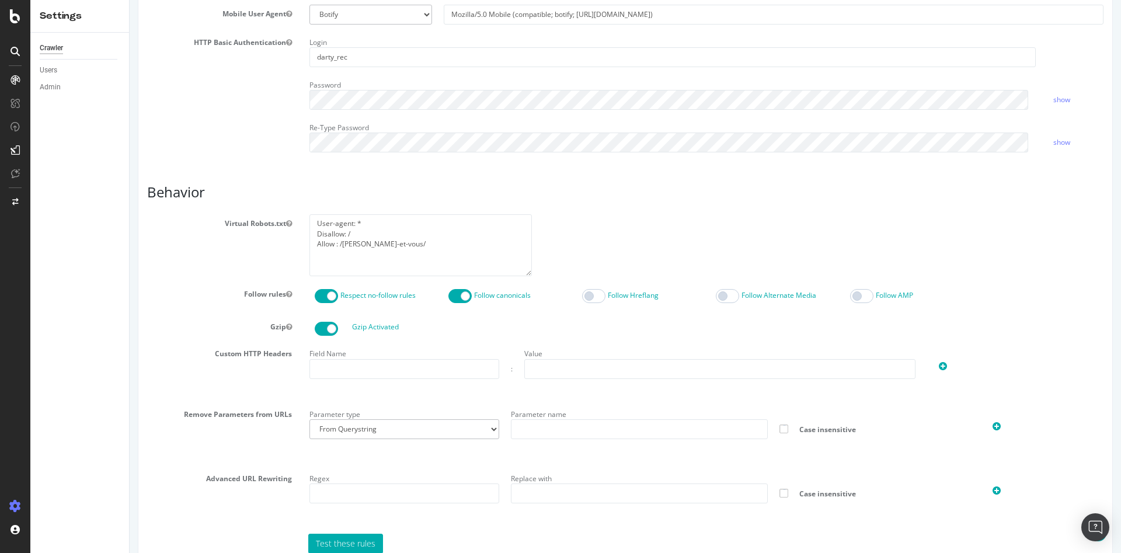
scroll to position [480, 0]
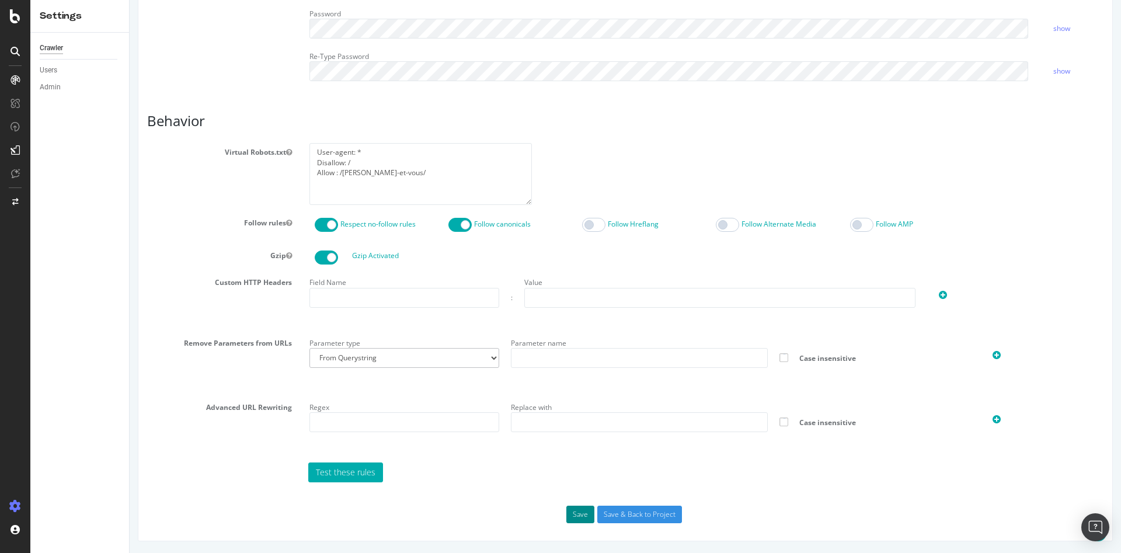
click at [576, 512] on button "Save" at bounding box center [580, 515] width 28 height 18
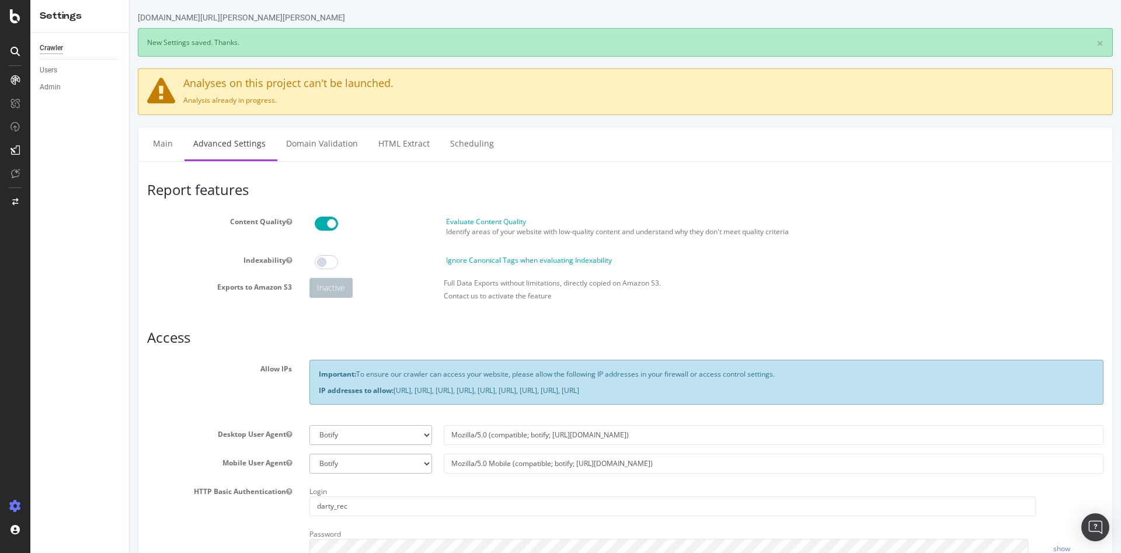
scroll to position [0, 0]
click at [303, 148] on link "Domain Validation" at bounding box center [321, 143] width 89 height 32
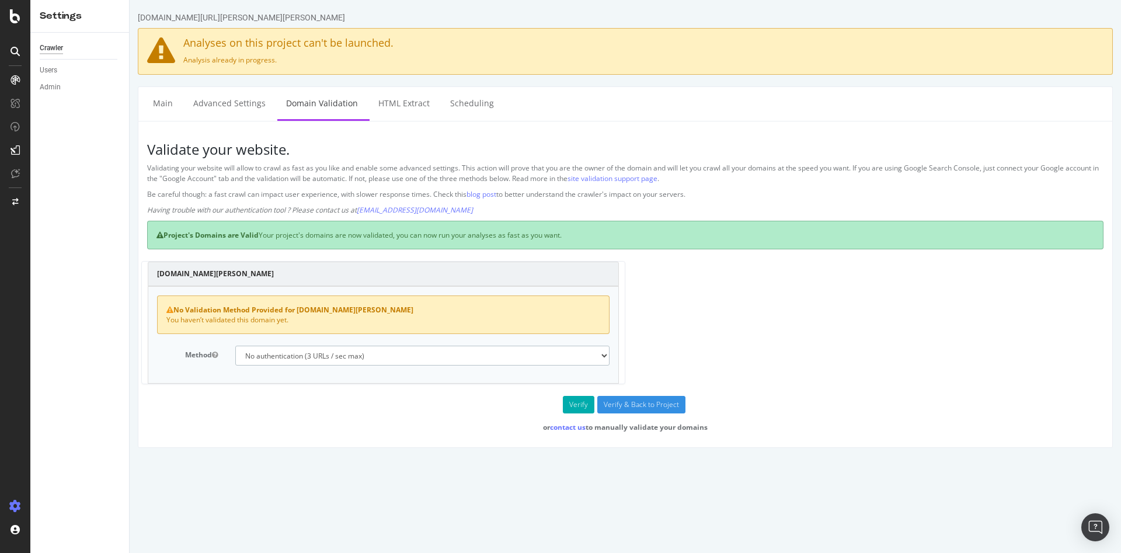
click at [329, 360] on select "No authentication (3 URLs / sec max) DNS Text field (fast!) File's at site root…" at bounding box center [422, 356] width 374 height 20
select select "5"
click at [235, 346] on select "No authentication (3 URLs / sec max) DNS Text field (fast!) File's at site root…" at bounding box center [422, 356] width 374 height 20
click at [582, 407] on button "Verify" at bounding box center [579, 405] width 32 height 18
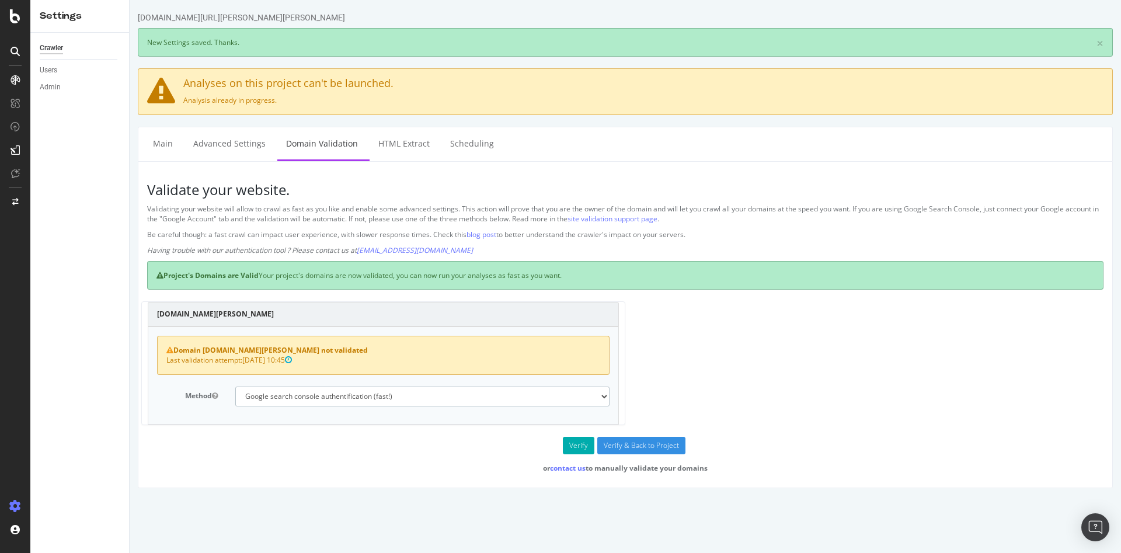
click at [379, 395] on select "No authentication (3 URLs / sec max) DNS Text field (fast!) File's at site root…" at bounding box center [422, 397] width 374 height 20
click at [711, 155] on ul "Main Advanced Settings Domain Validation HTML Extract Scheduling" at bounding box center [625, 144] width 975 height 34
drag, startPoint x: 277, startPoint y: 272, endPoint x: 587, endPoint y: 277, distance: 310.1
click at [587, 277] on div "Project's Domains are Valid Your project's domains are now validated, you can n…" at bounding box center [625, 275] width 957 height 29
click at [515, 274] on div "Project's Domains are Valid Your project's domains are now validated, you can n…" at bounding box center [625, 275] width 957 height 29
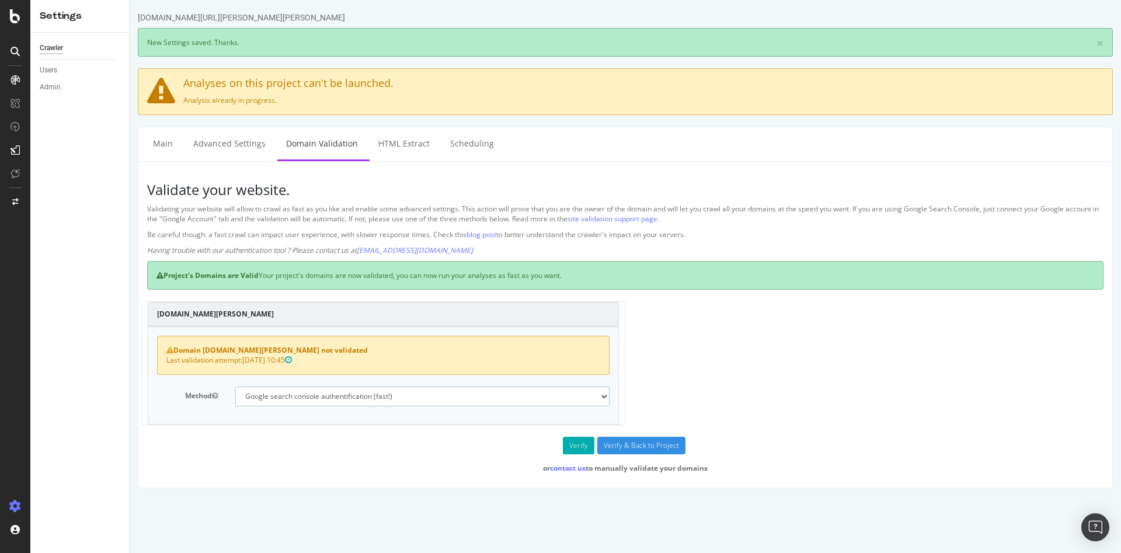
click at [305, 401] on select "No authentication (3 URLs / sec max) DNS Text field (fast!) File's at site root…" at bounding box center [422, 397] width 374 height 20
click at [315, 398] on select "No authentication (3 URLs / sec max) DNS Text field (fast!) File's at site root…" at bounding box center [422, 397] width 374 height 20
click at [579, 444] on button "Verify" at bounding box center [579, 446] width 32 height 18
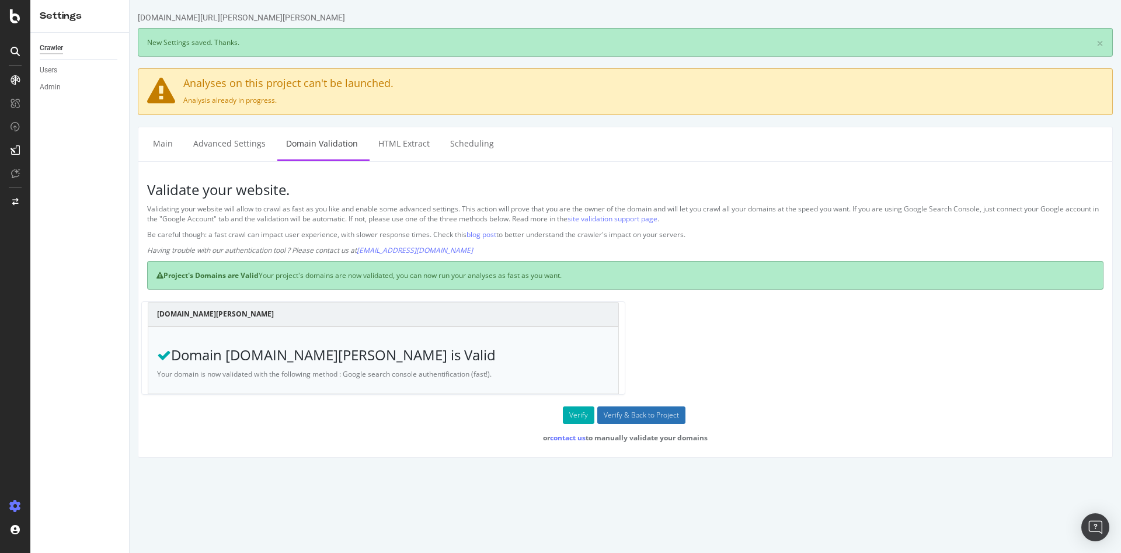
click at [611, 418] on input "Verify & Back to Project" at bounding box center [641, 415] width 88 height 18
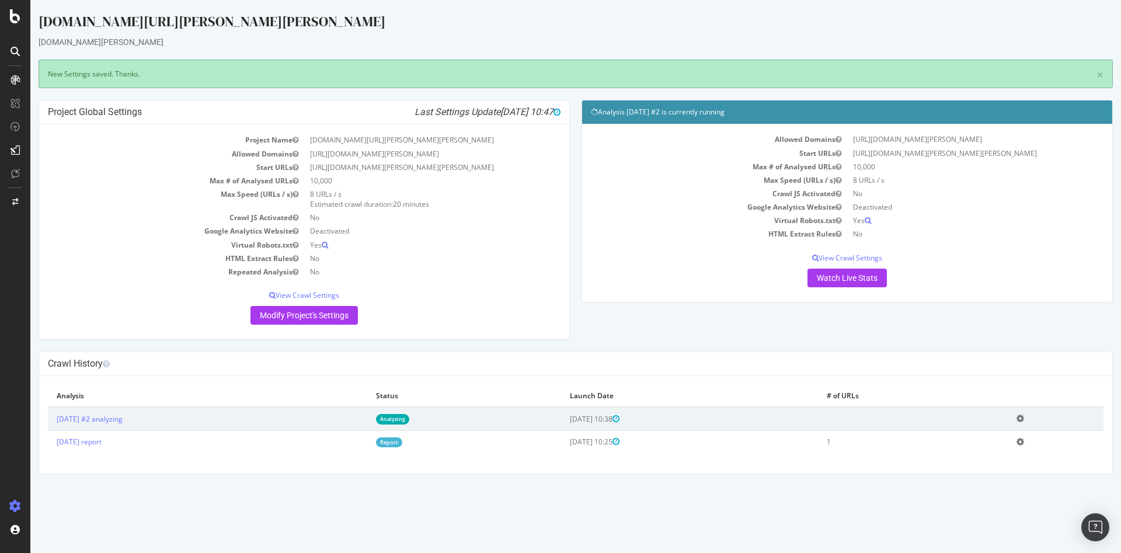
click at [1024, 443] on icon at bounding box center [1021, 441] width 8 height 9
click at [997, 476] on link "Delete analysis" at bounding box center [977, 475] width 93 height 16
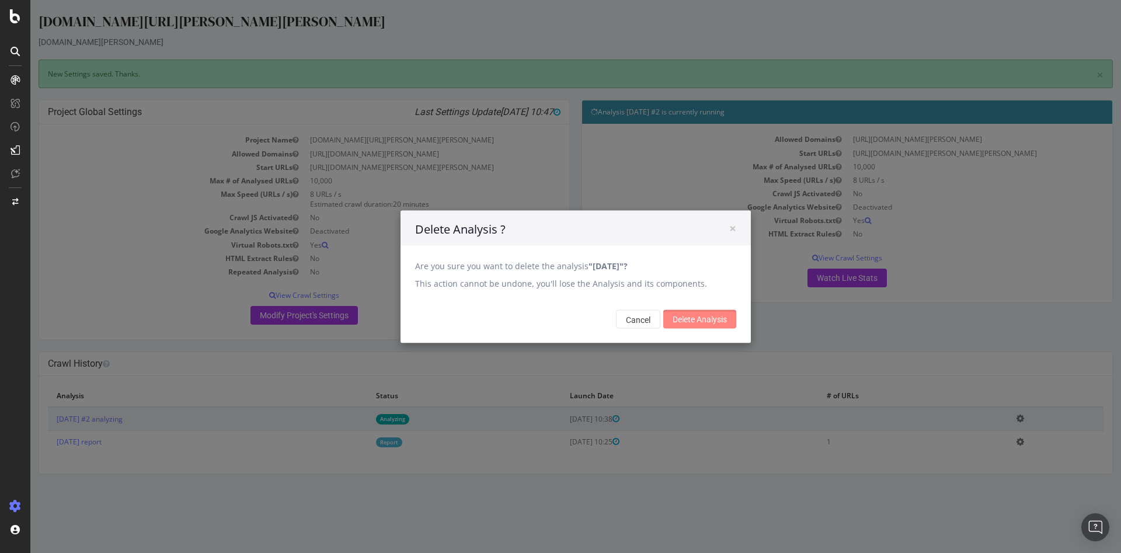
click at [695, 319] on input "Delete Analysis" at bounding box center [699, 319] width 73 height 19
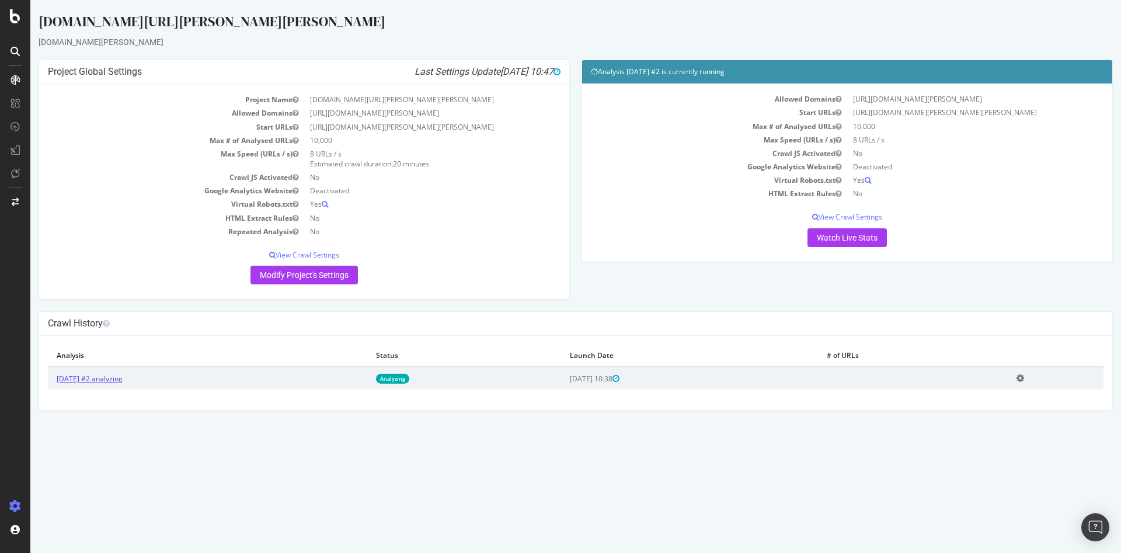
click at [123, 379] on link "[DATE] #2 analyzing" at bounding box center [90, 379] width 66 height 10
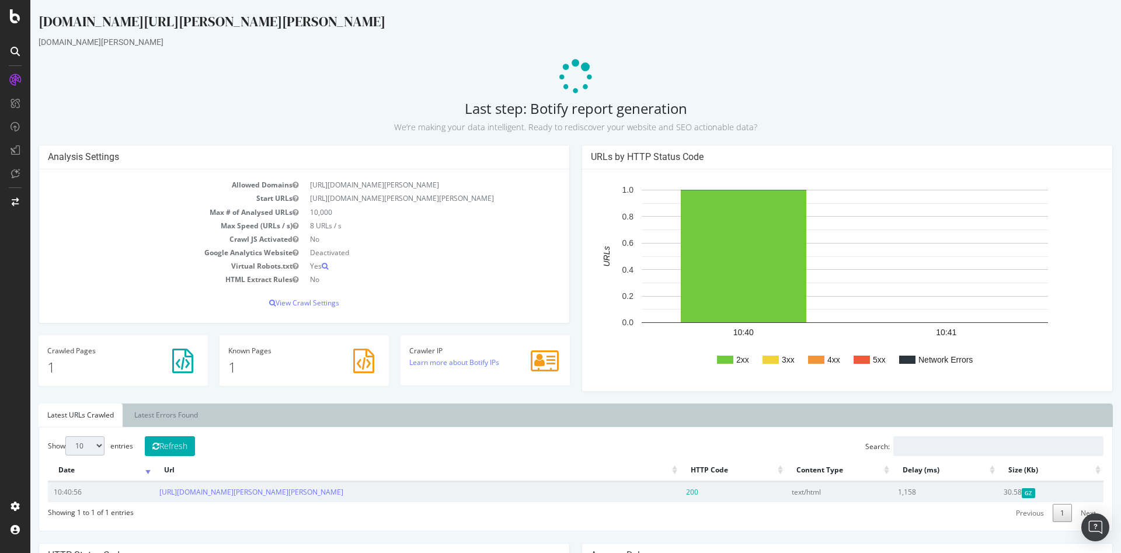
click at [398, 200] on td "[URL][DOMAIN_NAME][PERSON_NAME][PERSON_NAME]" at bounding box center [432, 198] width 256 height 13
copy td "[URL][DOMAIN_NAME][PERSON_NAME][PERSON_NAME]"
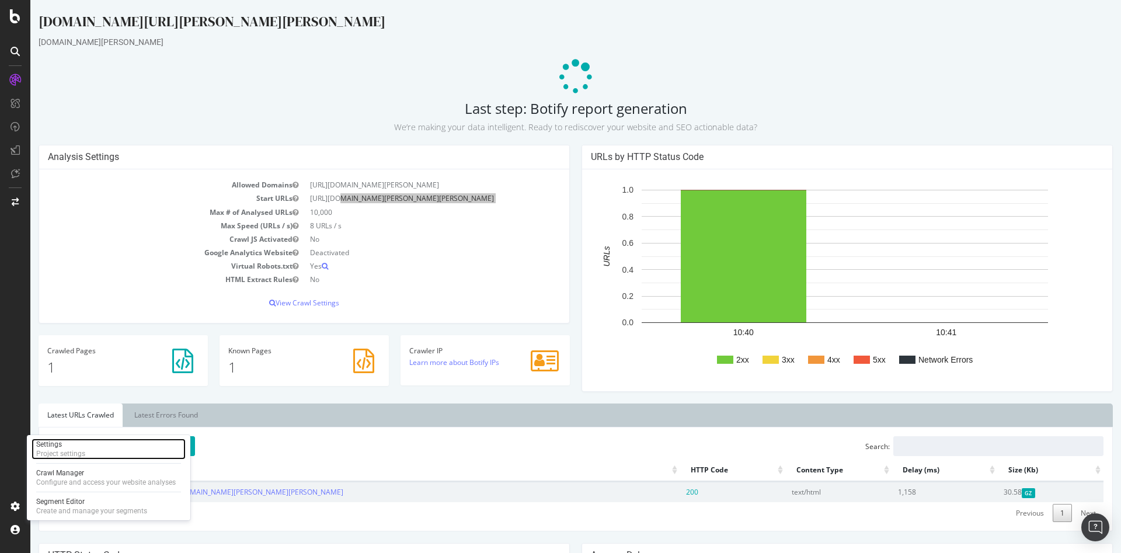
drag, startPoint x: 89, startPoint y: 454, endPoint x: 147, endPoint y: 436, distance: 60.6
click at [89, 454] on div "Settings Project settings" at bounding box center [109, 449] width 154 height 21
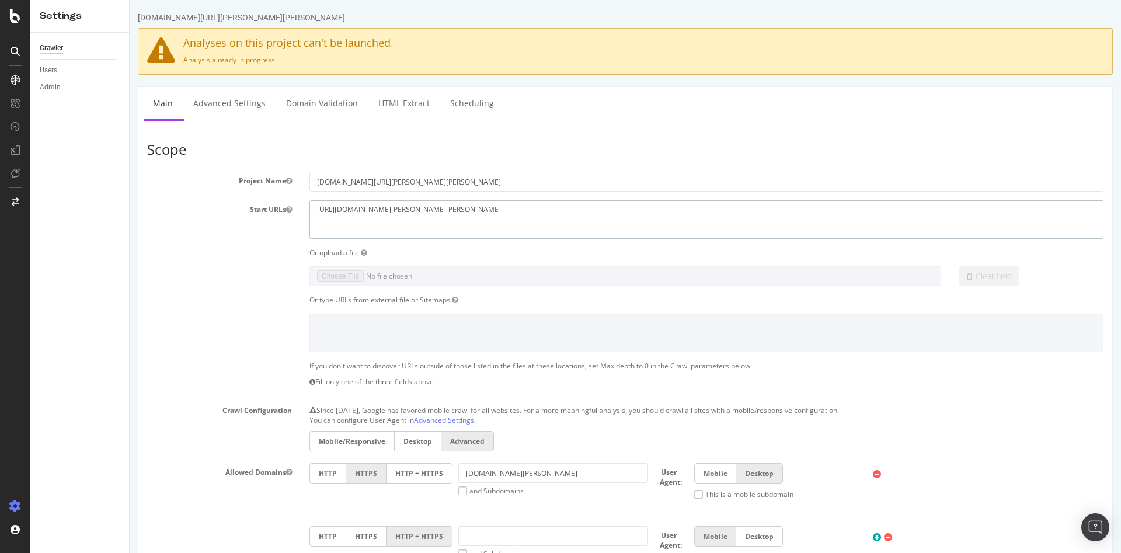
drag, startPoint x: 462, startPoint y: 210, endPoint x: 248, endPoint y: 193, distance: 215.0
click at [248, 193] on section "Project Name rec1.darty.com/darty-et-vous/ Start URLs https://www.rec1.darty.co…" at bounding box center [625, 424] width 957 height 505
click at [240, 109] on link "Advanced Settings" at bounding box center [230, 103] width 90 height 32
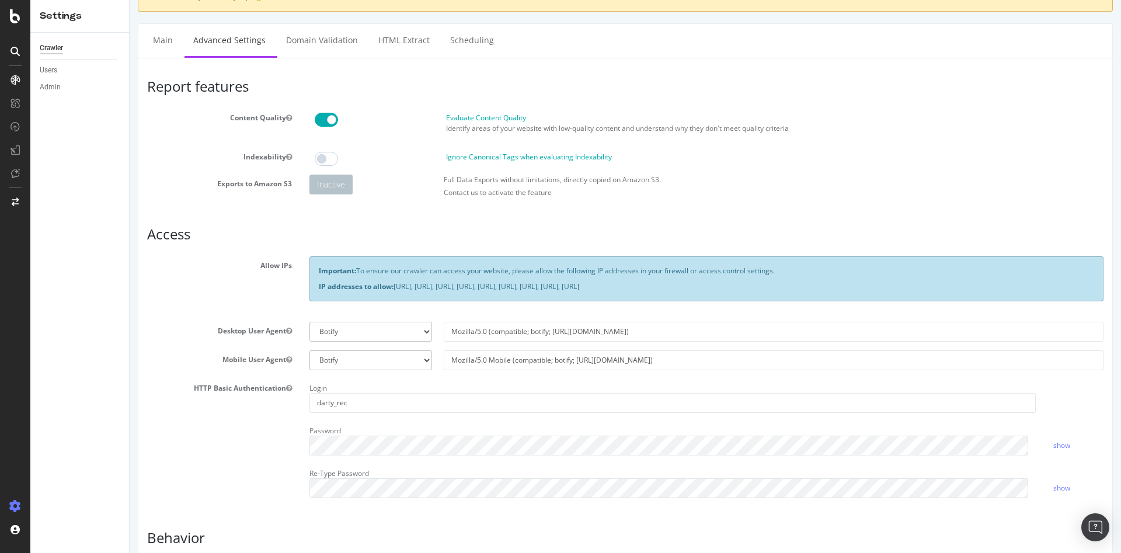
scroll to position [292, 0]
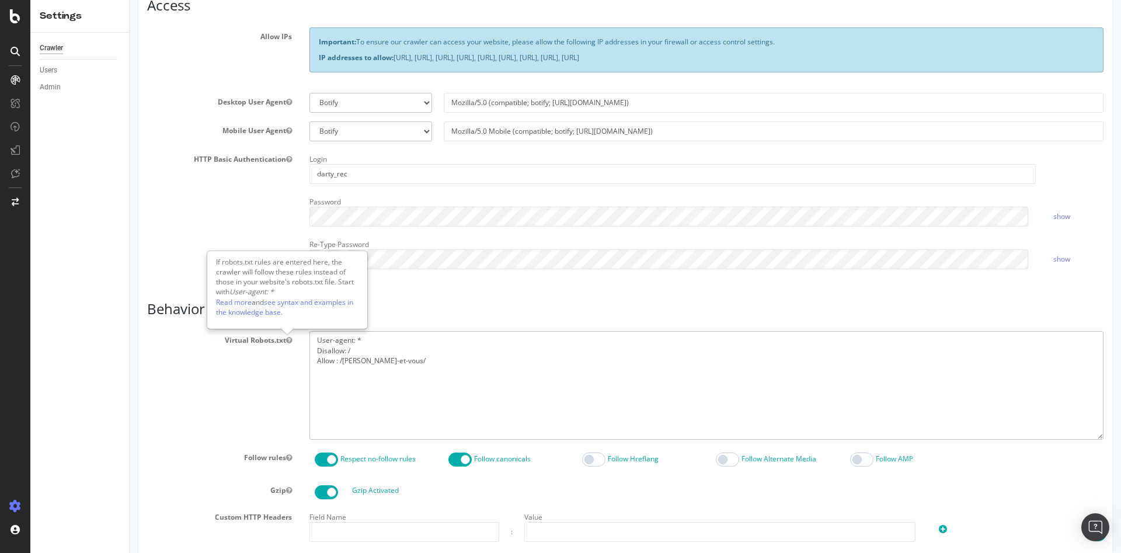
drag, startPoint x: 397, startPoint y: 368, endPoint x: 269, endPoint y: 333, distance: 131.9
click at [269, 333] on div "Virtual Robots.txt User-agent: * Disallow: / Allow : /darty-et-vous/" at bounding box center [625, 385] width 974 height 108
click at [231, 197] on div "HTTP Basic Authentication Login darty_rec Password show Re-Type Password show" at bounding box center [625, 214] width 974 height 128
click at [401, 359] on textarea "User-agent: * Disallow: / Allow : /[PERSON_NAME]-et-vous/" at bounding box center [707, 385] width 794 height 108
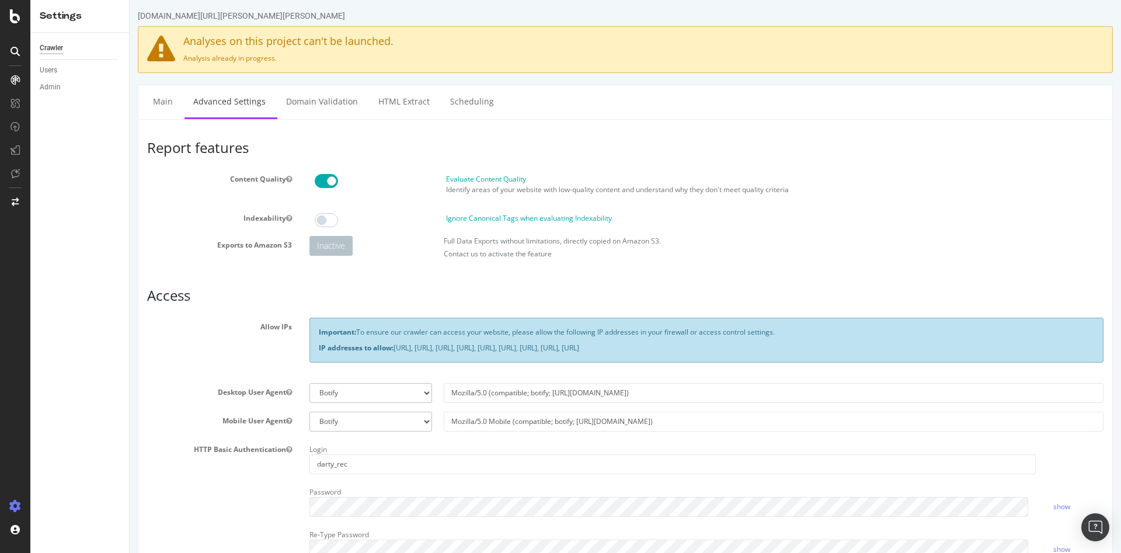
scroll to position [0, 0]
click at [345, 103] on link "Domain Validation" at bounding box center [321, 103] width 89 height 32
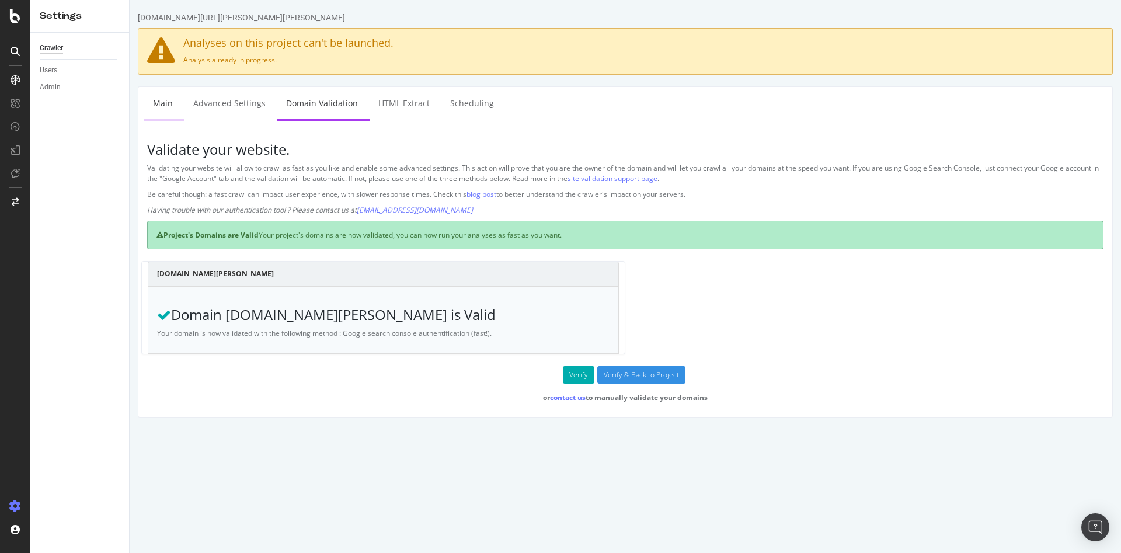
click at [172, 109] on link "Main" at bounding box center [162, 103] width 37 height 32
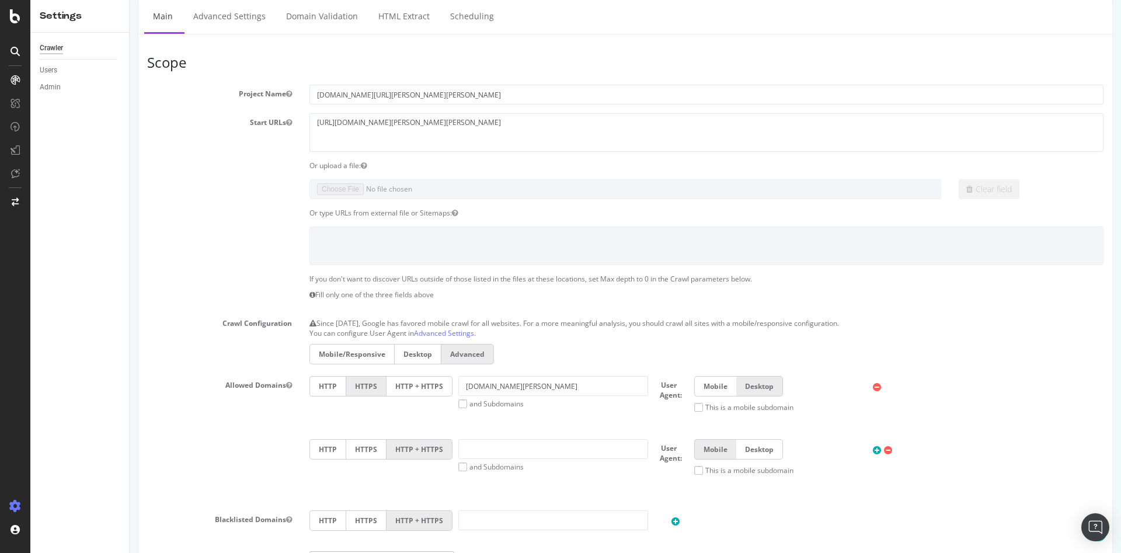
scroll to position [292, 0]
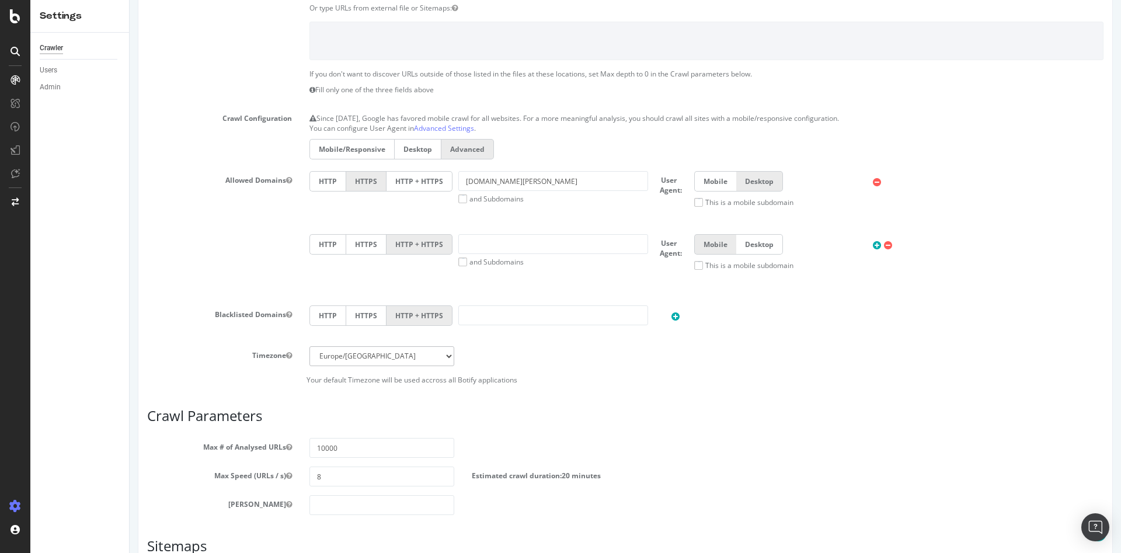
click at [412, 150] on label "Desktop" at bounding box center [417, 149] width 47 height 20
click at [130, 0] on input "Desktop" at bounding box center [130, 0] width 0 height 0
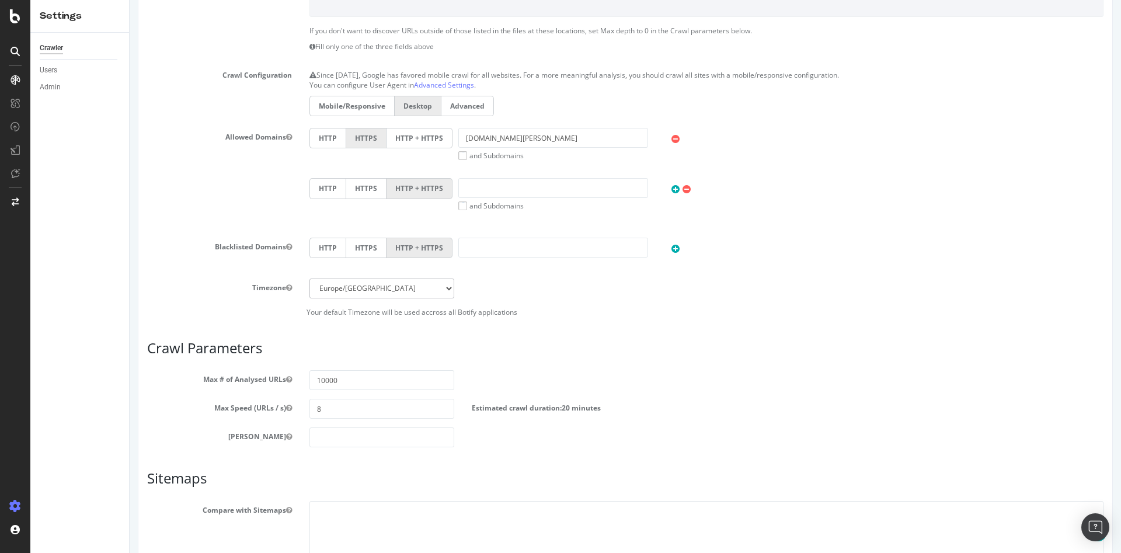
scroll to position [438, 0]
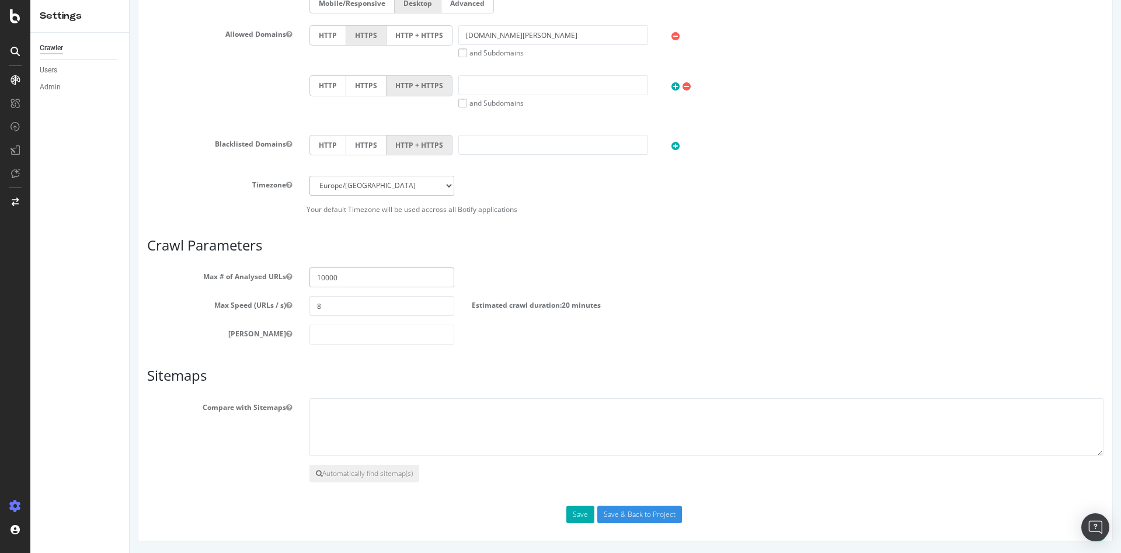
click at [331, 283] on input "10000" at bounding box center [382, 277] width 145 height 20
click at [354, 277] on input "10000" at bounding box center [382, 277] width 145 height 20
click at [347, 301] on input "8" at bounding box center [382, 306] width 145 height 20
click at [333, 337] on input "number" at bounding box center [382, 335] width 145 height 20
click at [440, 426] on textarea at bounding box center [707, 427] width 794 height 58
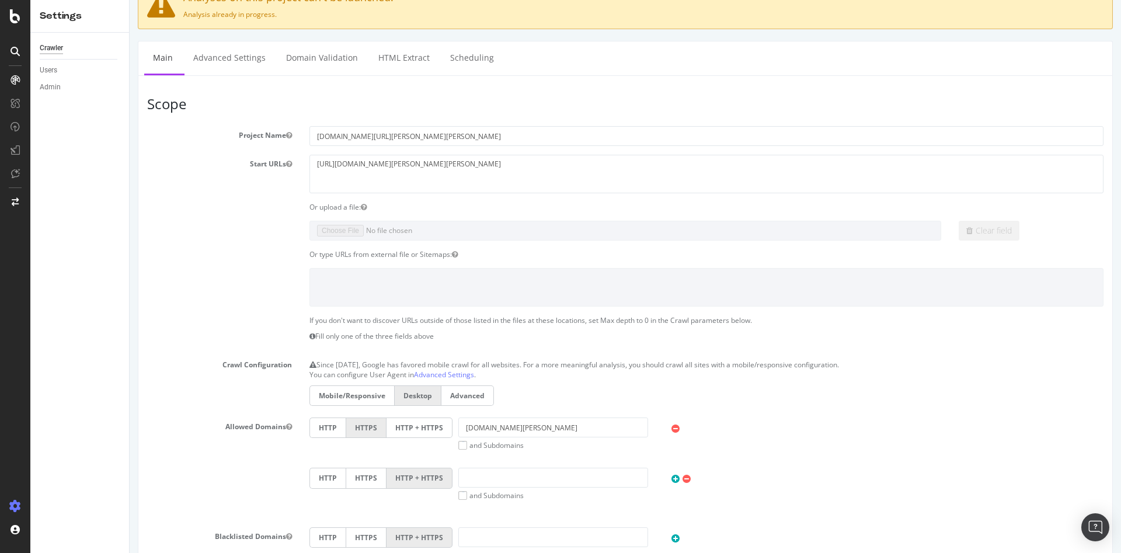
scroll to position [0, 0]
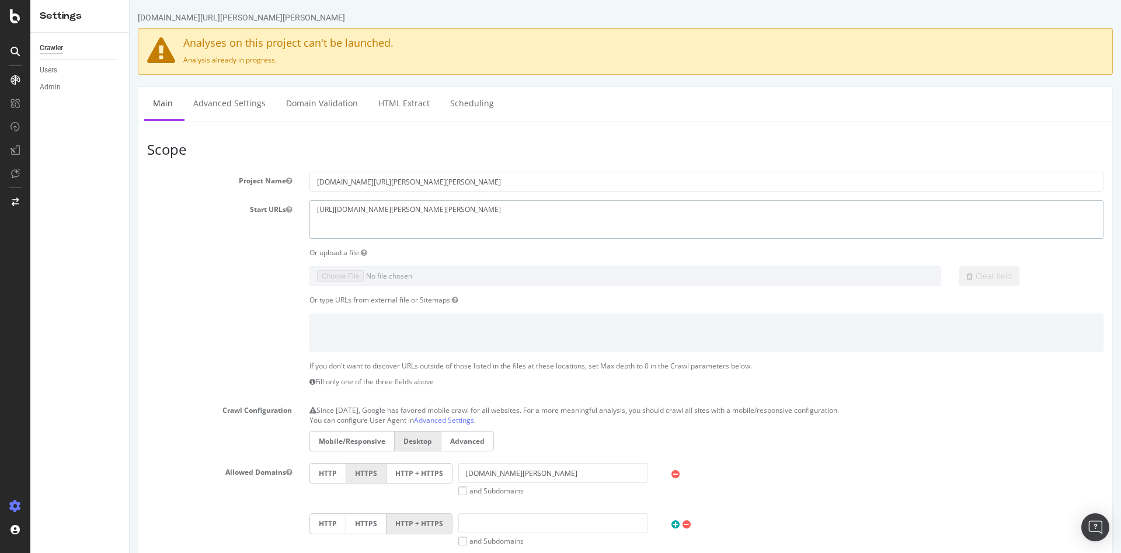
click at [464, 206] on textarea "[URL][DOMAIN_NAME][PERSON_NAME][PERSON_NAME]" at bounding box center [707, 219] width 794 height 38
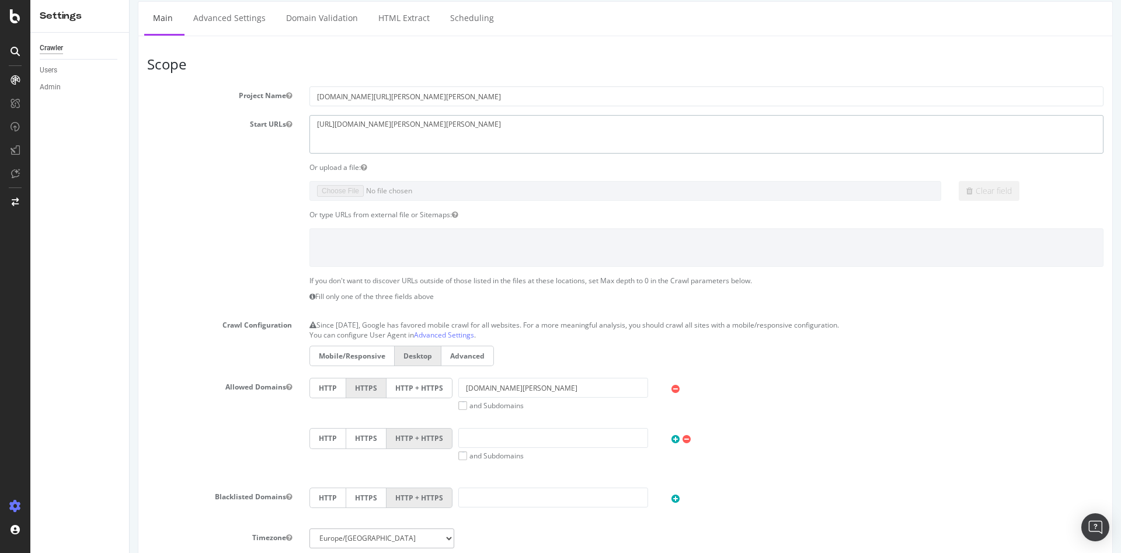
scroll to position [175, 0]
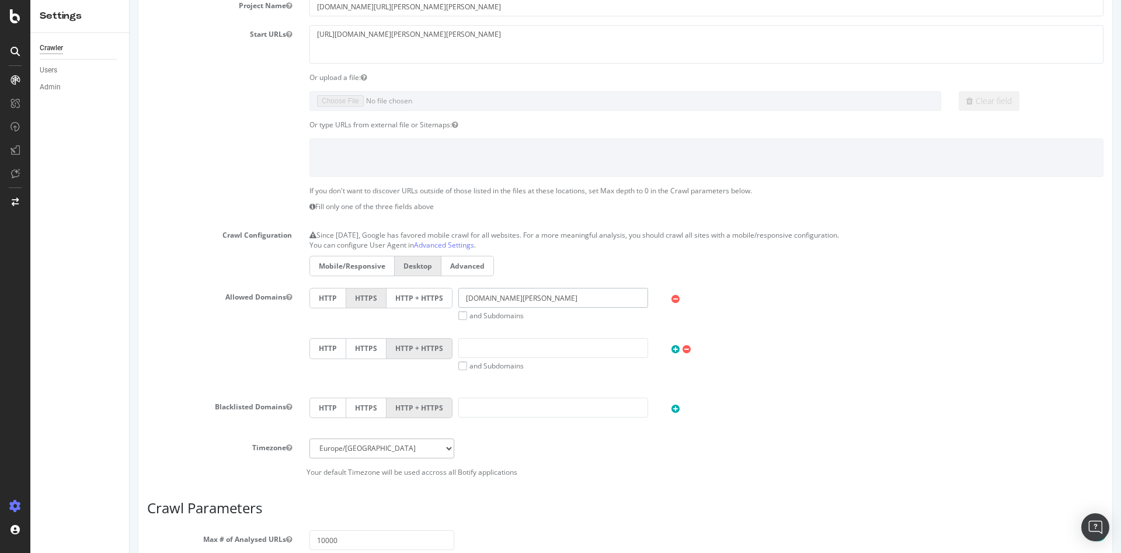
click at [544, 294] on input "[DOMAIN_NAME][PERSON_NAME]" at bounding box center [553, 298] width 190 height 20
click at [539, 274] on div "Mobile/Responsive Desktop Advanced" at bounding box center [707, 267] width 806 height 23
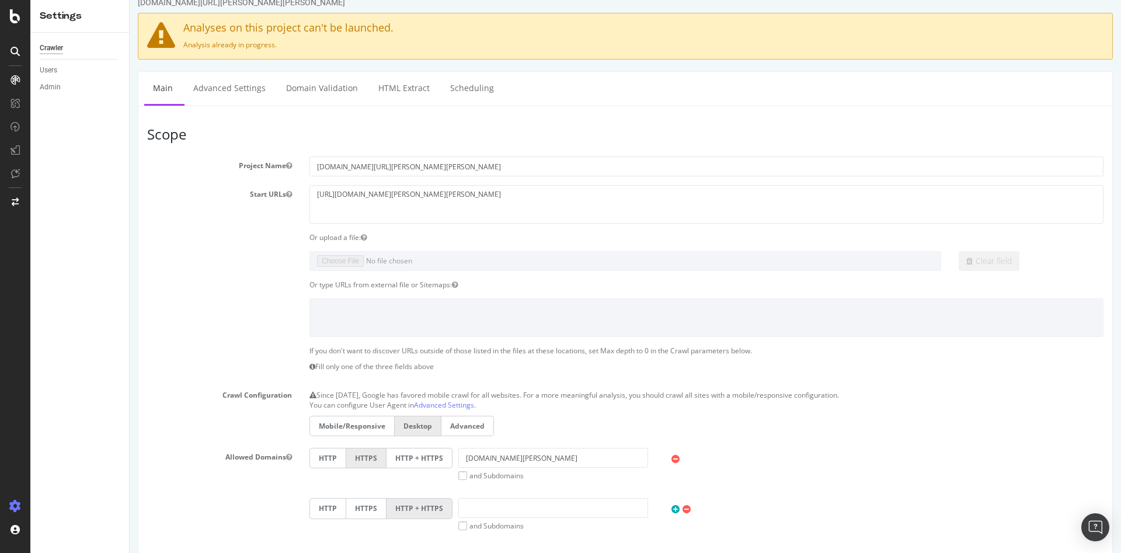
scroll to position [0, 0]
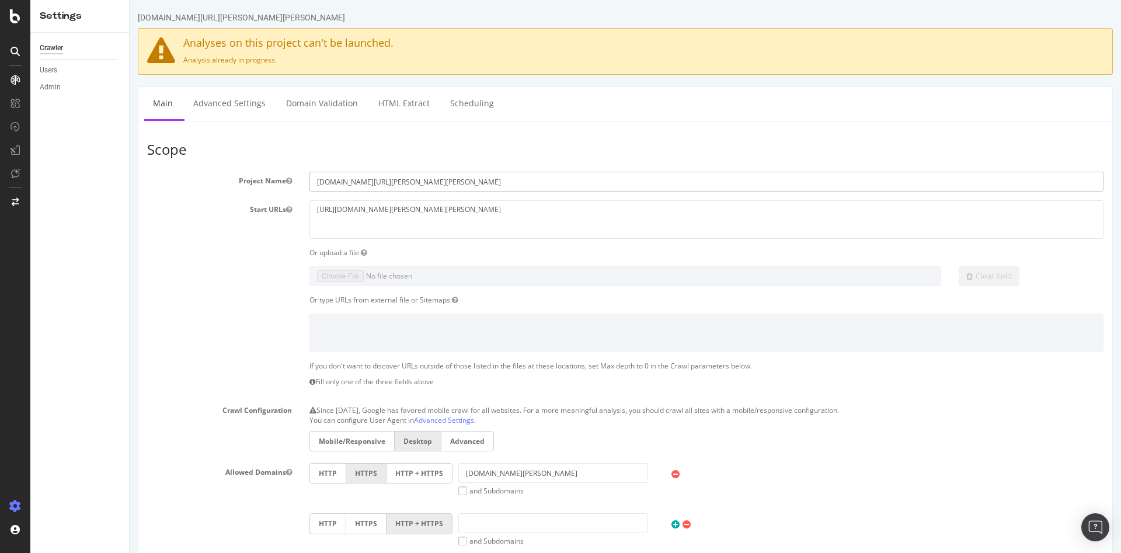
drag, startPoint x: 425, startPoint y: 181, endPoint x: 364, endPoint y: 179, distance: 60.8
click at [364, 179] on input "rec1.darty.com/darty-et-vous/" at bounding box center [707, 182] width 794 height 20
click at [369, 182] on input "rec1.darty.com/darty-et-vous/" at bounding box center [707, 182] width 794 height 20
drag, startPoint x: 363, startPoint y: 182, endPoint x: 298, endPoint y: 179, distance: 64.9
click at [298, 179] on div "Project Name rec1.darty.com/darty-et-vous/" at bounding box center [625, 182] width 974 height 20
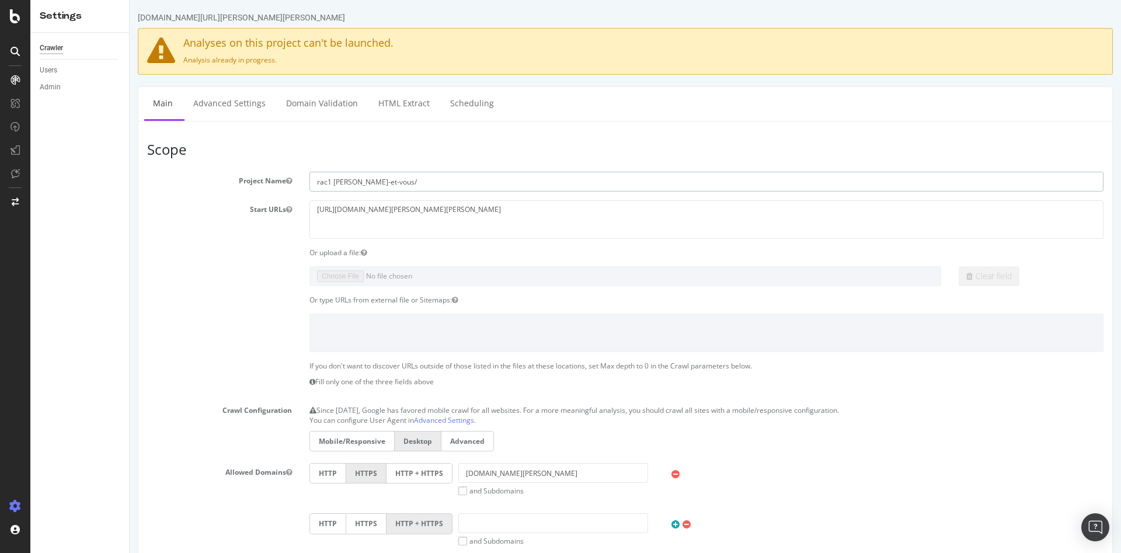
click at [379, 180] on input "rac1 darty-et-vous/" at bounding box center [707, 182] width 794 height 20
click at [320, 180] on input "rac1 darty-et-vous" at bounding box center [707, 182] width 794 height 20
click at [394, 182] on input "rec1 darty-et-vous" at bounding box center [707, 182] width 794 height 20
click at [332, 182] on input "rec1 darty-et-vous" at bounding box center [707, 182] width 794 height 20
click at [390, 183] on input "rec1-[PERSON_NAME]-et-vous" at bounding box center [707, 182] width 794 height 20
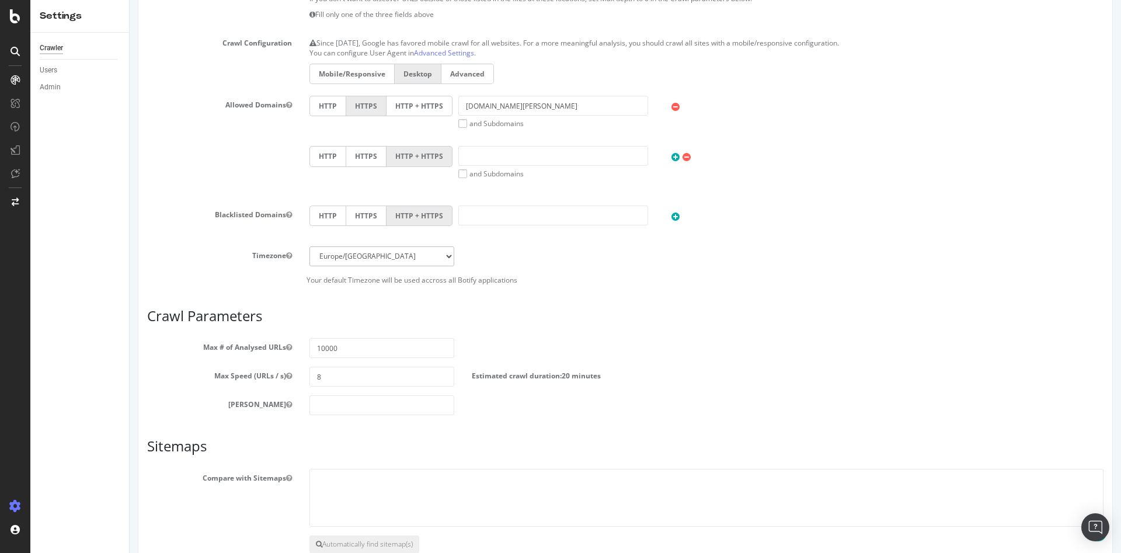
scroll to position [438, 0]
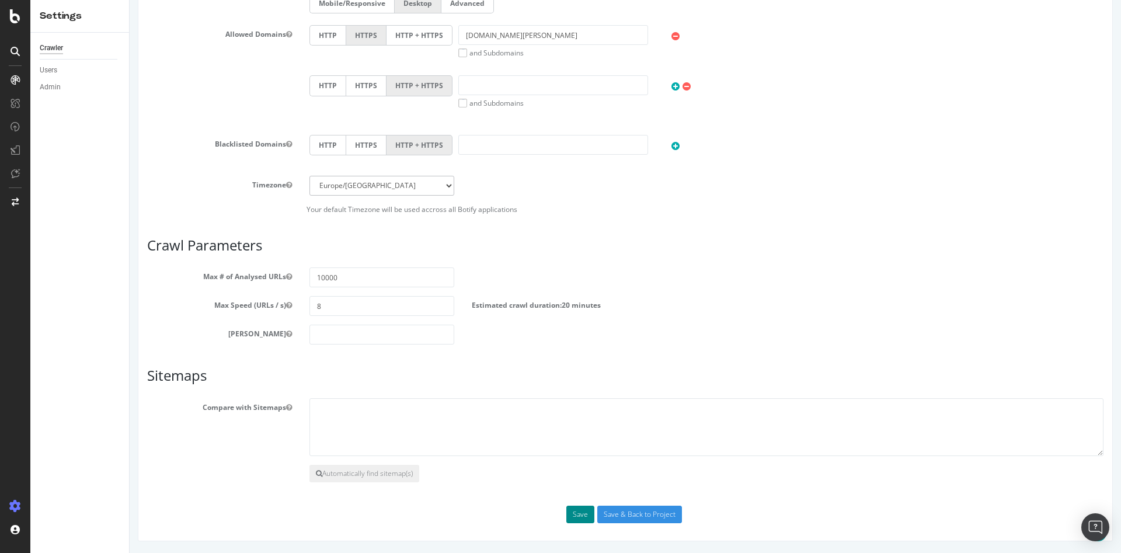
type input "rec1-[PERSON_NAME]-et-vous"
click at [572, 518] on button "Save" at bounding box center [580, 515] width 28 height 18
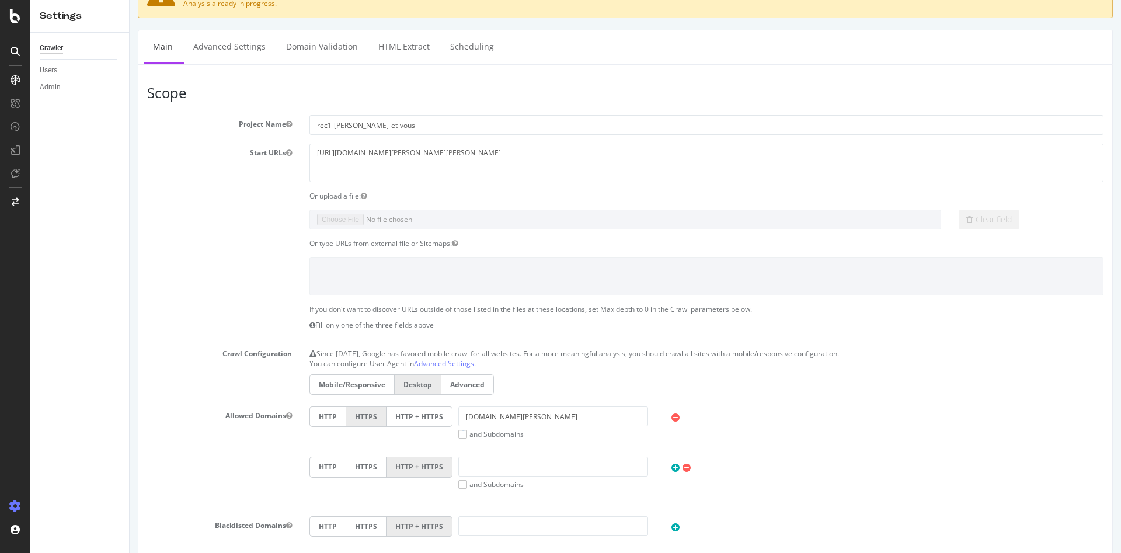
scroll to position [234, 0]
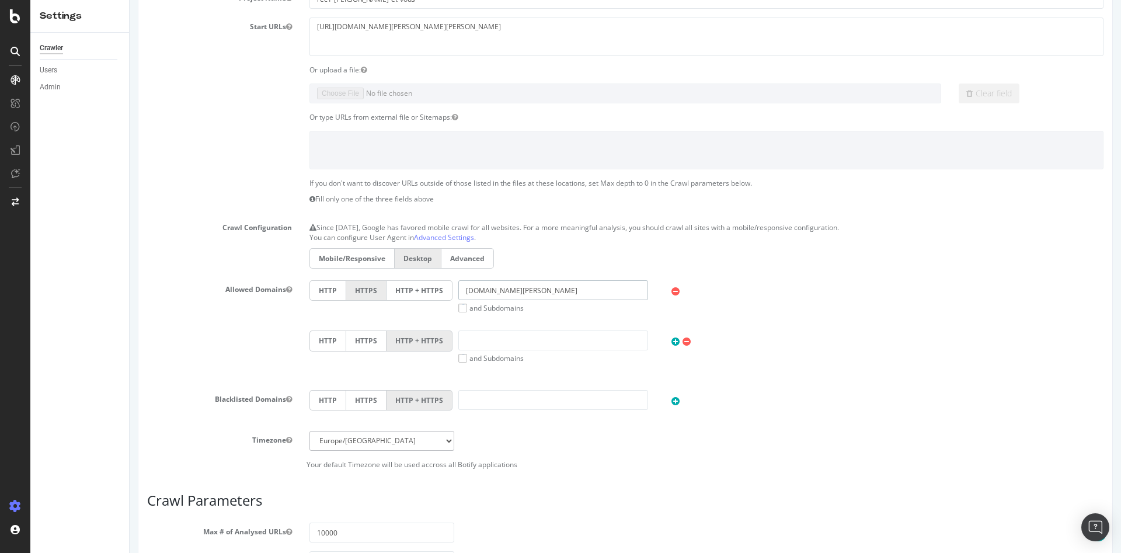
click at [539, 290] on input "[DOMAIN_NAME][PERSON_NAME]" at bounding box center [553, 290] width 190 height 20
click at [572, 237] on p "You can configure User Agent in Advanced Settings ." at bounding box center [707, 237] width 794 height 10
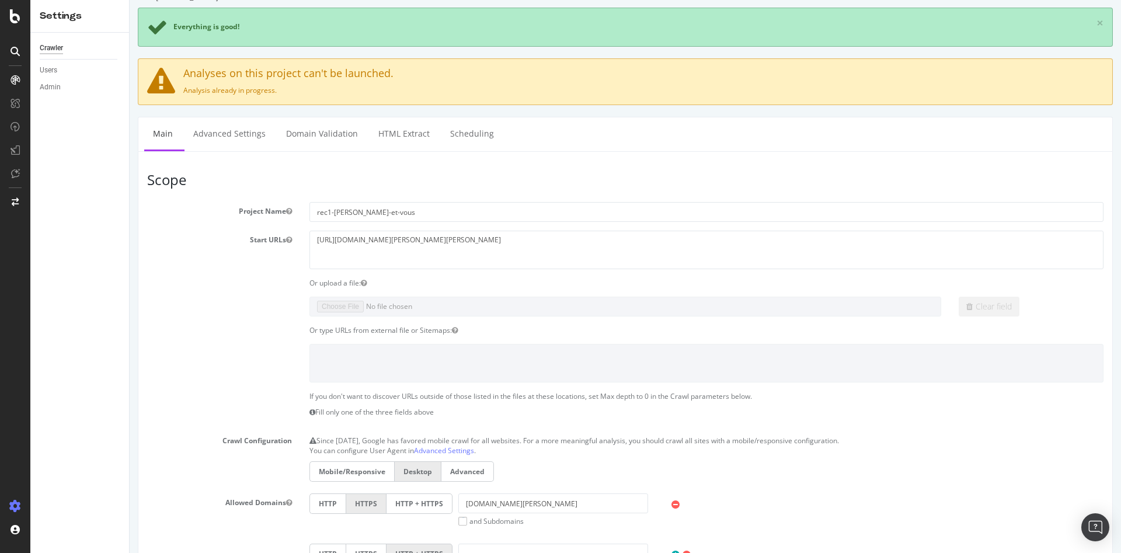
scroll to position [0, 0]
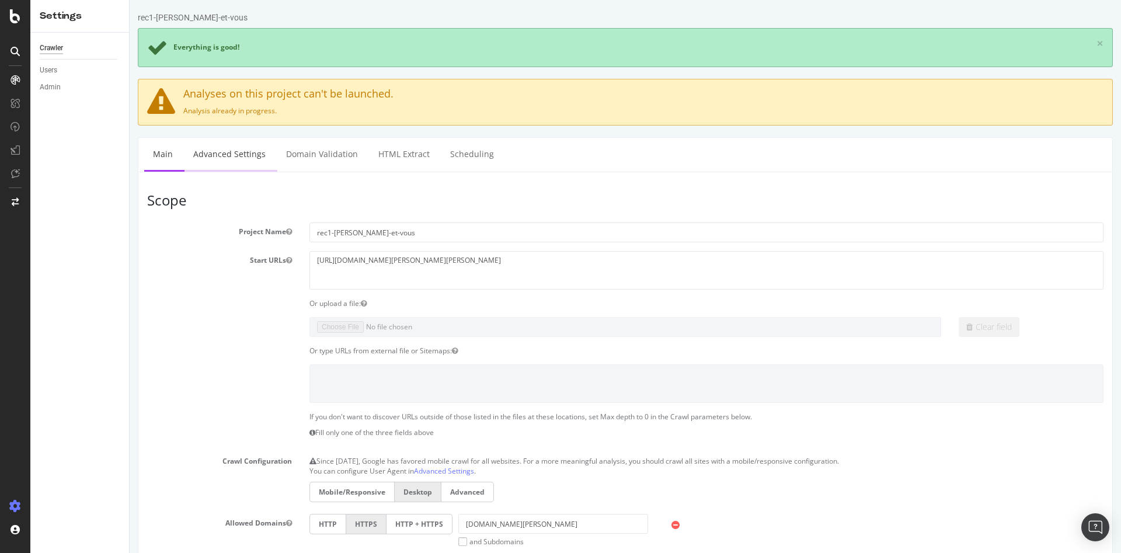
click at [251, 150] on link "Advanced Settings" at bounding box center [230, 154] width 90 height 32
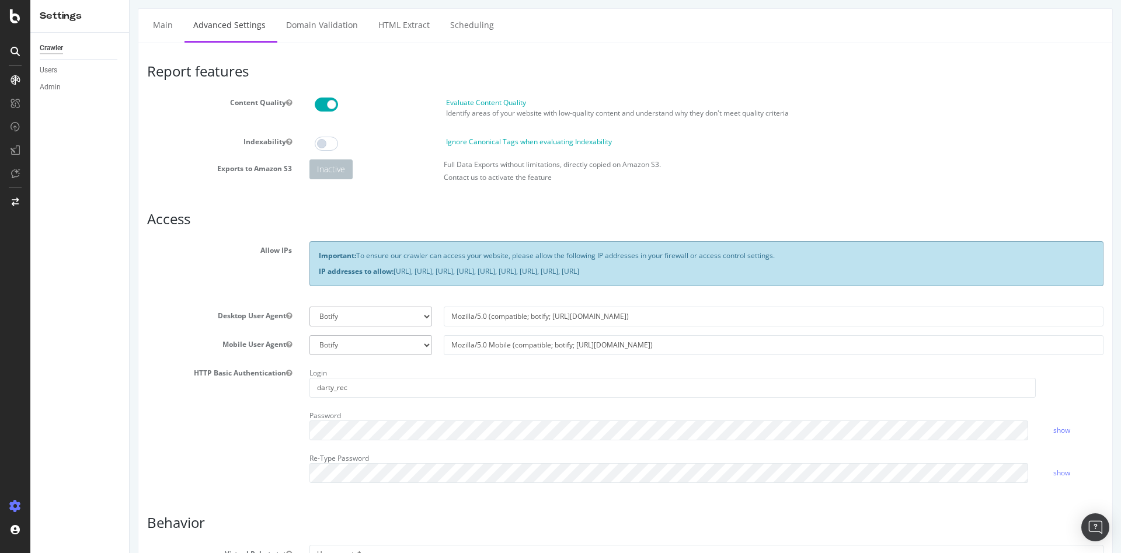
scroll to position [234, 0]
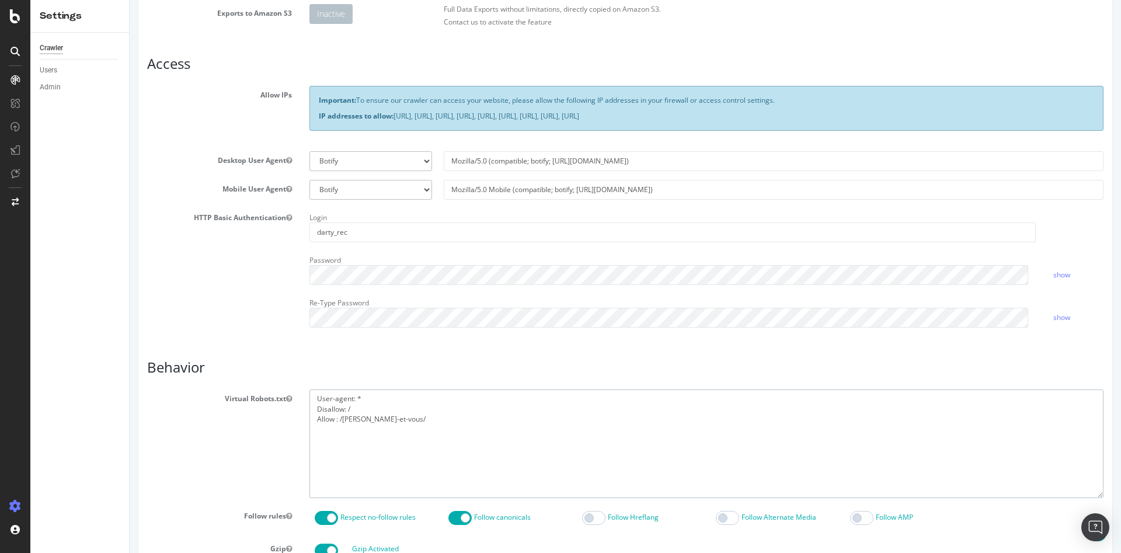
click at [406, 408] on textarea "User-agent: * Disallow: / Allow : /[PERSON_NAME]-et-vous/" at bounding box center [707, 444] width 794 height 108
click at [416, 418] on textarea "User-agent: * Disallow: / Allow : /[PERSON_NAME]-et-vous/" at bounding box center [707, 444] width 794 height 108
click at [1055, 315] on link "show" at bounding box center [1062, 317] width 17 height 10
click at [1054, 274] on link "show" at bounding box center [1062, 275] width 17 height 10
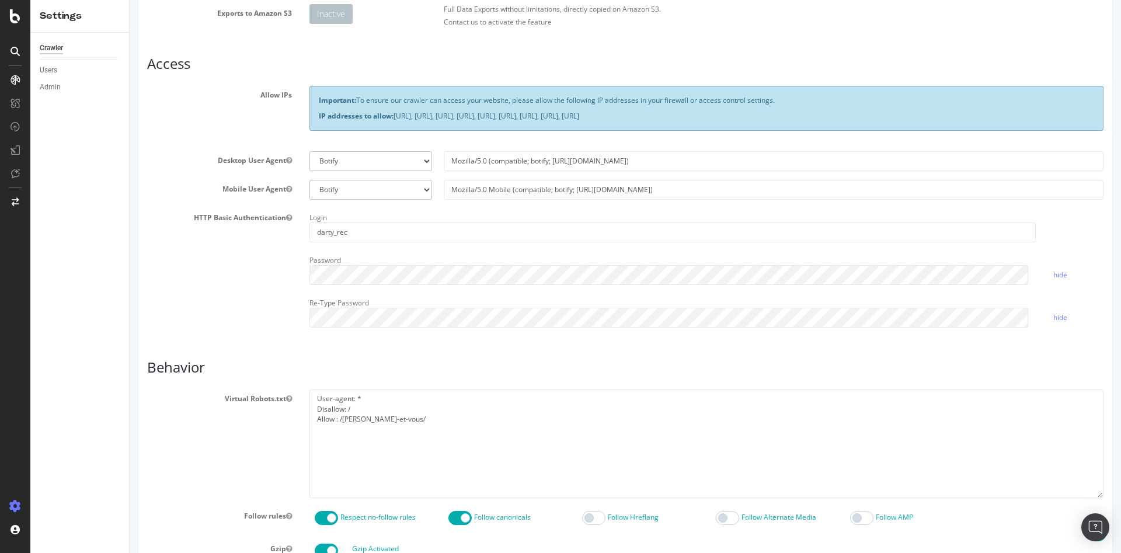
click at [1032, 341] on div "Report features Content Quality Evaluate Content Quality Identify areas of your…" at bounding box center [625, 362] width 957 height 908
click at [506, 166] on input "Mozilla/5.0 (compatible; botify; [URL][DOMAIN_NAME])" at bounding box center [774, 161] width 660 height 20
click at [632, 160] on input "Mozilla/5.0 (compatible; botify; [URL][DOMAIN_NAME])" at bounding box center [774, 161] width 660 height 20
click at [626, 136] on div "Important: To ensure our crawler can access your website, please allow the foll…" at bounding box center [707, 114] width 812 height 56
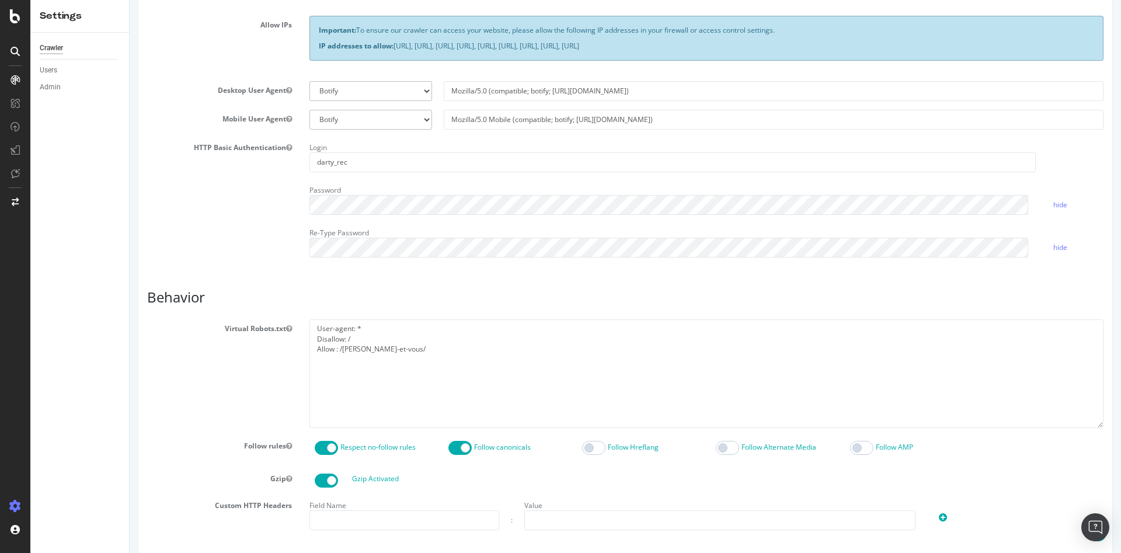
scroll to position [292, 0]
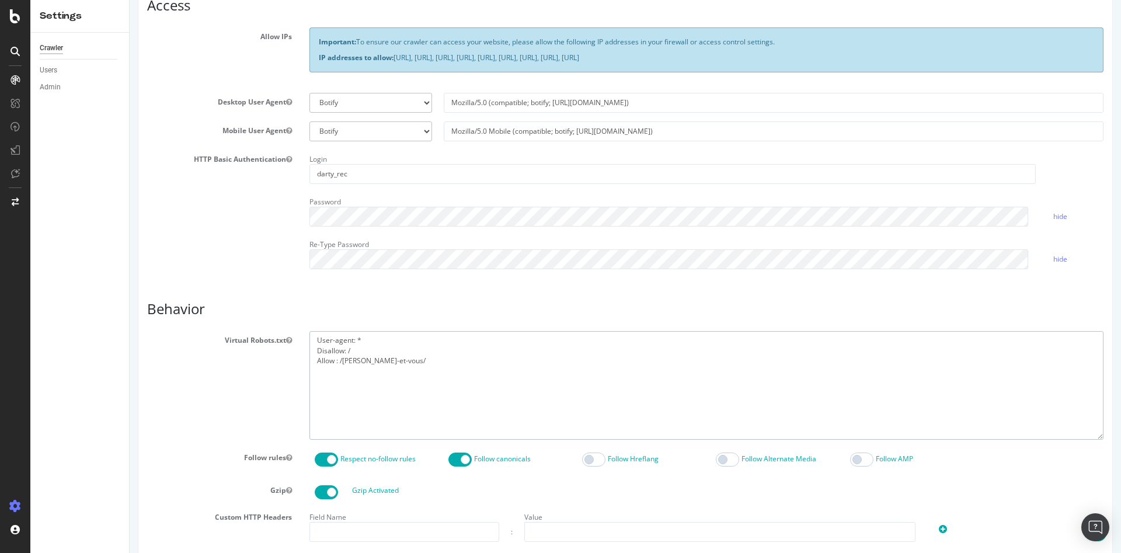
click at [405, 373] on textarea "User-agent: * Disallow: / Allow : /[PERSON_NAME]-et-vous/" at bounding box center [707, 385] width 794 height 108
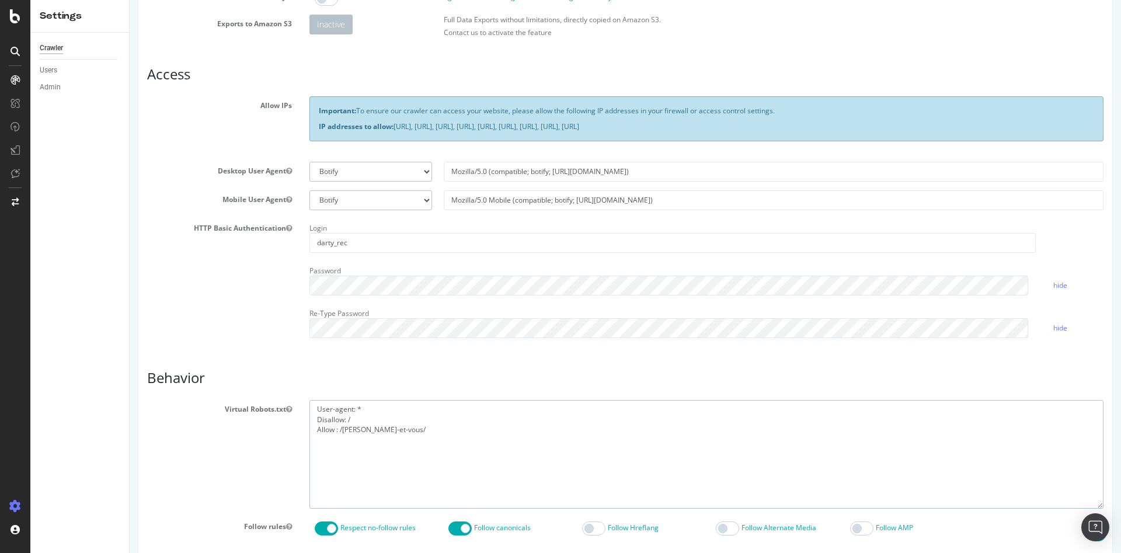
scroll to position [350, 0]
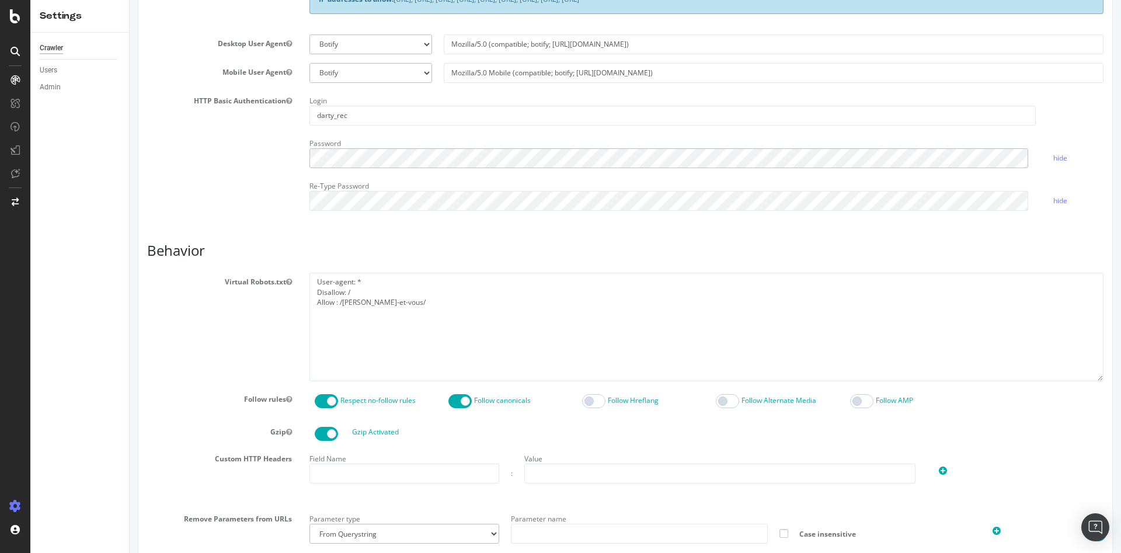
click at [260, 157] on div "HTTP Basic Authentication Login darty_rec Password hide Re-Type Password hide" at bounding box center [625, 156] width 974 height 128
click at [309, 228] on div "Report features Content Quality Evaluate Content Quality Identify areas of your…" at bounding box center [625, 246] width 957 height 908
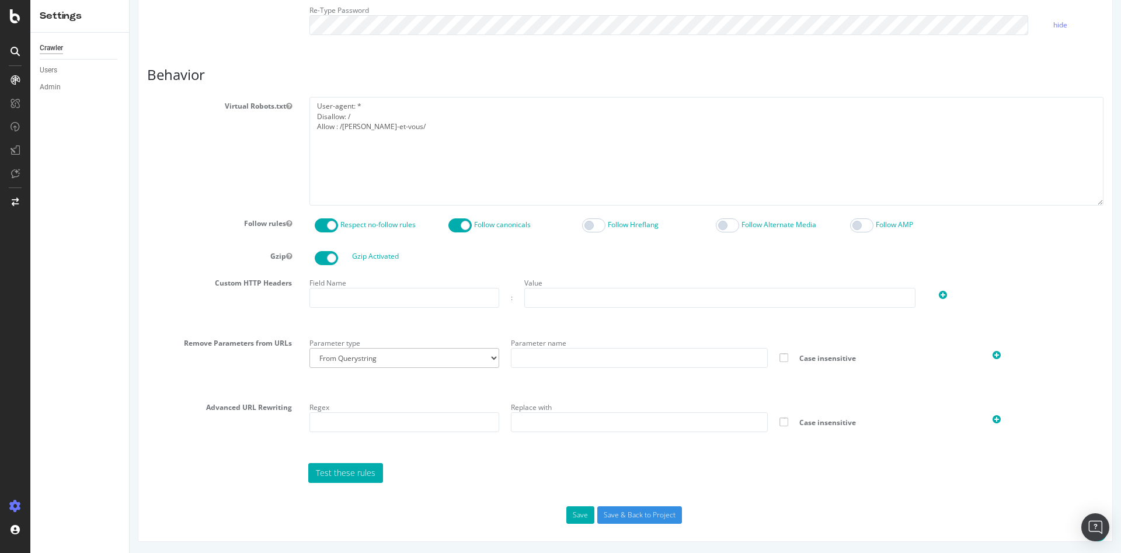
scroll to position [527, 0]
drag, startPoint x: 573, startPoint y: 513, endPoint x: 569, endPoint y: 505, distance: 9.4
click at [574, 513] on button "Save" at bounding box center [580, 515] width 28 height 18
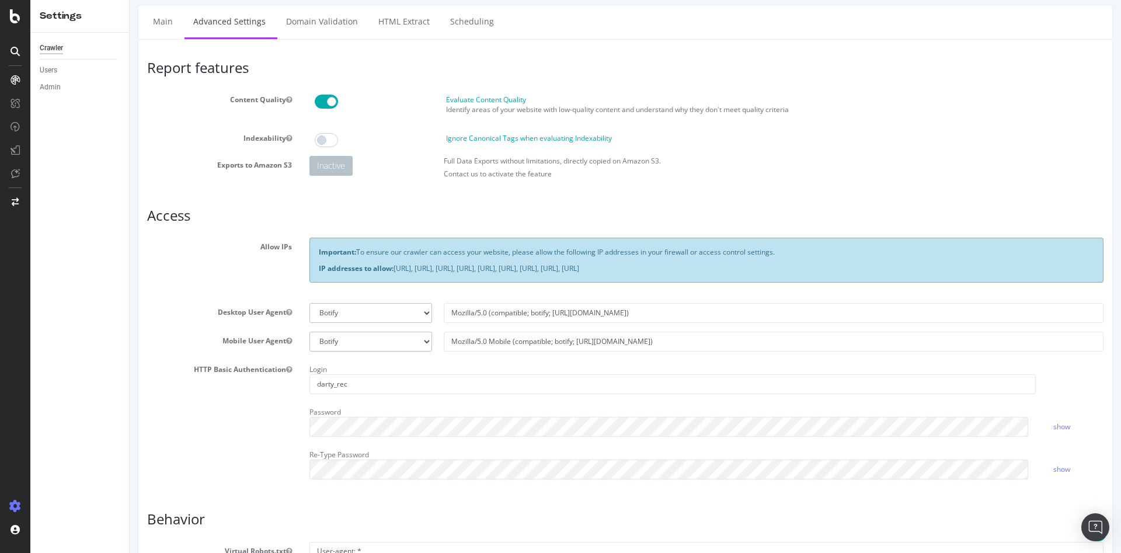
scroll to position [58, 0]
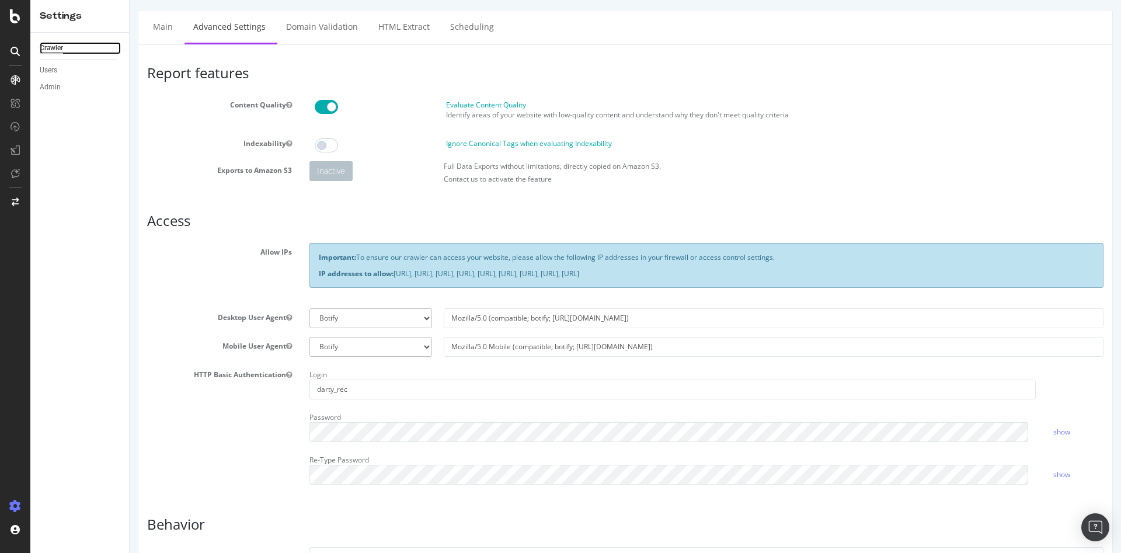
click at [46, 50] on div "Crawler" at bounding box center [51, 48] width 23 height 12
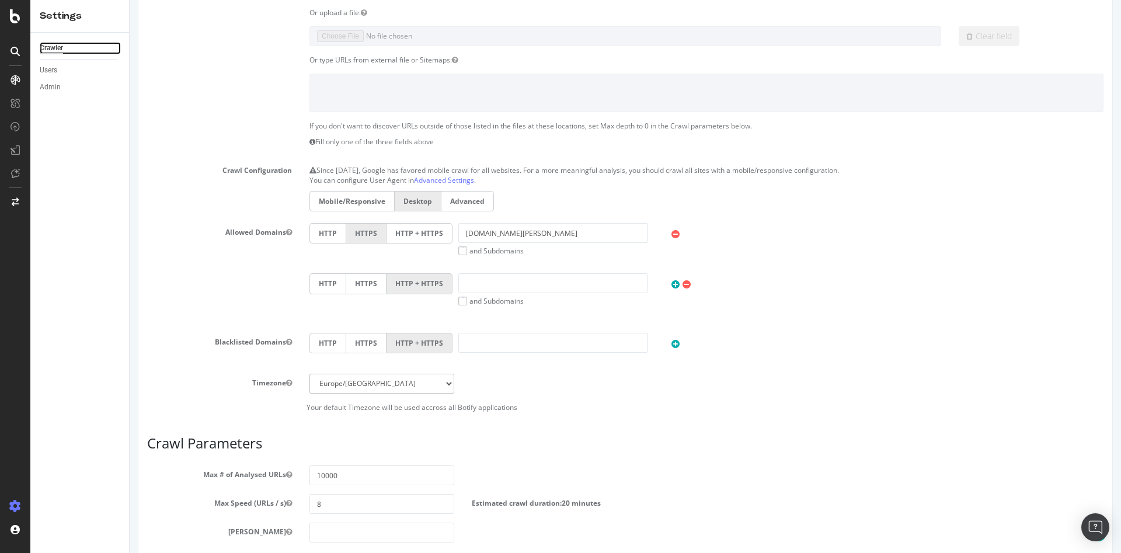
scroll to position [175, 0]
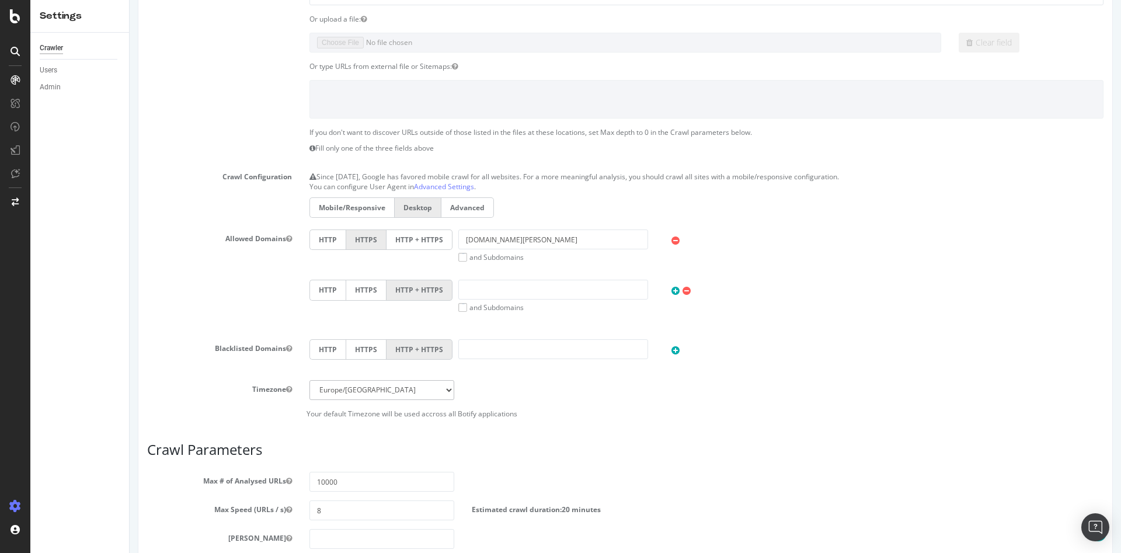
click at [338, 204] on label "Mobile/Responsive" at bounding box center [352, 207] width 85 height 20
click at [130, 0] on input "Mobile/Responsive" at bounding box center [130, 0] width 0 height 0
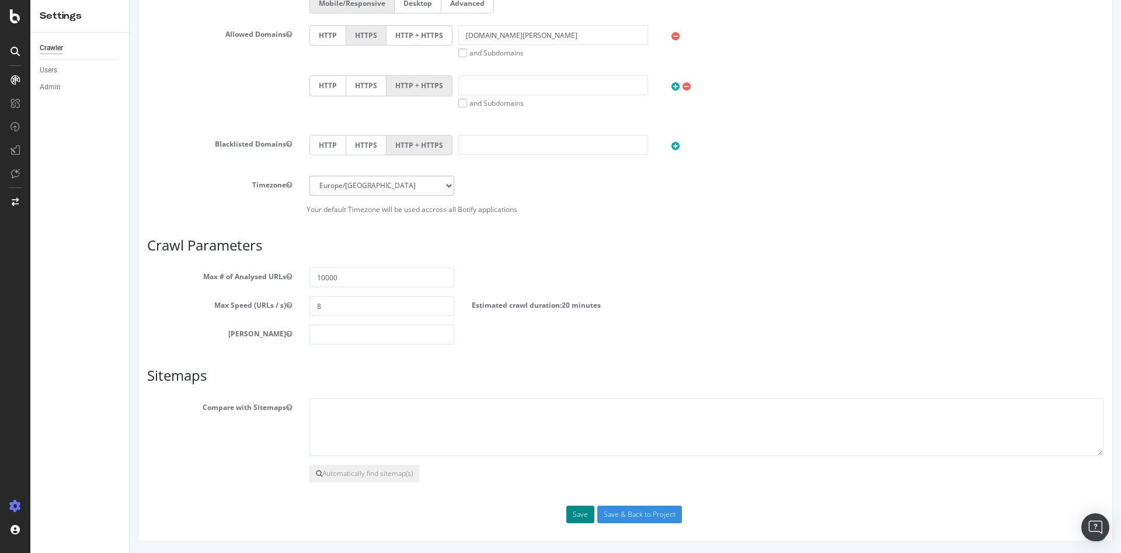
click at [576, 507] on button "Save" at bounding box center [580, 515] width 28 height 18
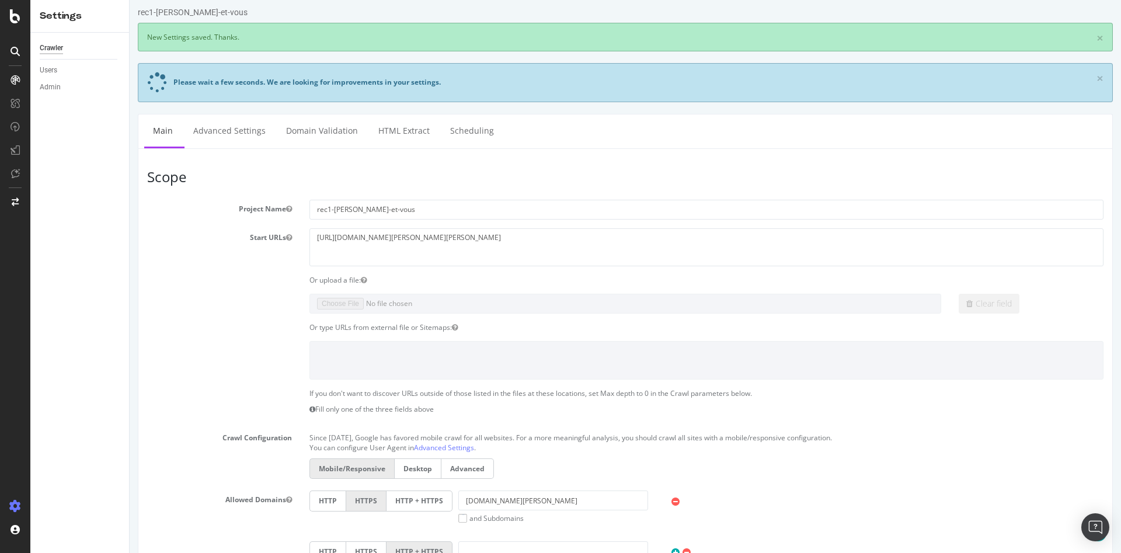
scroll to position [0, 0]
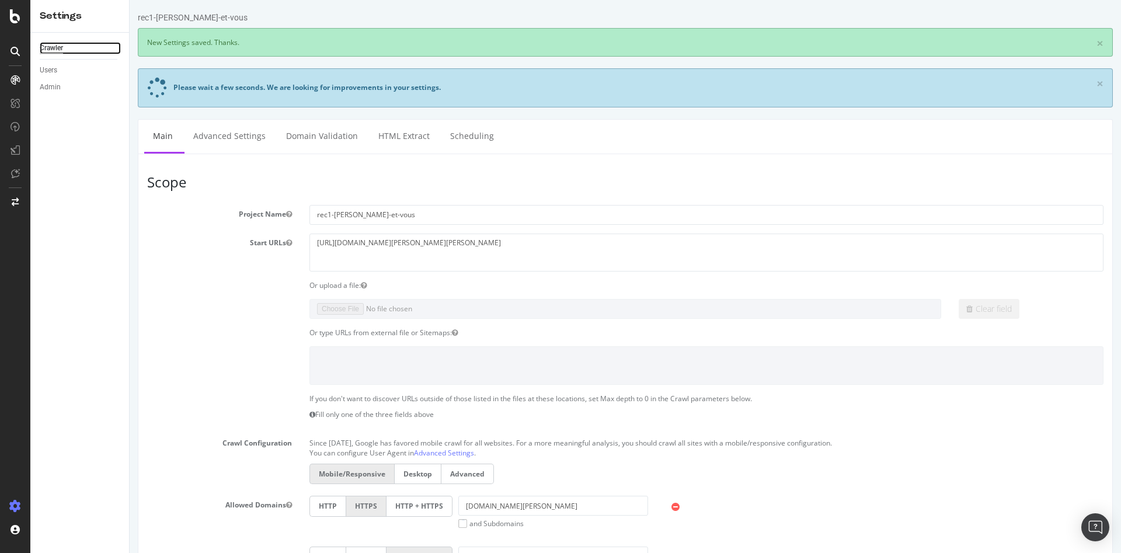
click at [54, 50] on div "Crawler" at bounding box center [51, 48] width 23 height 12
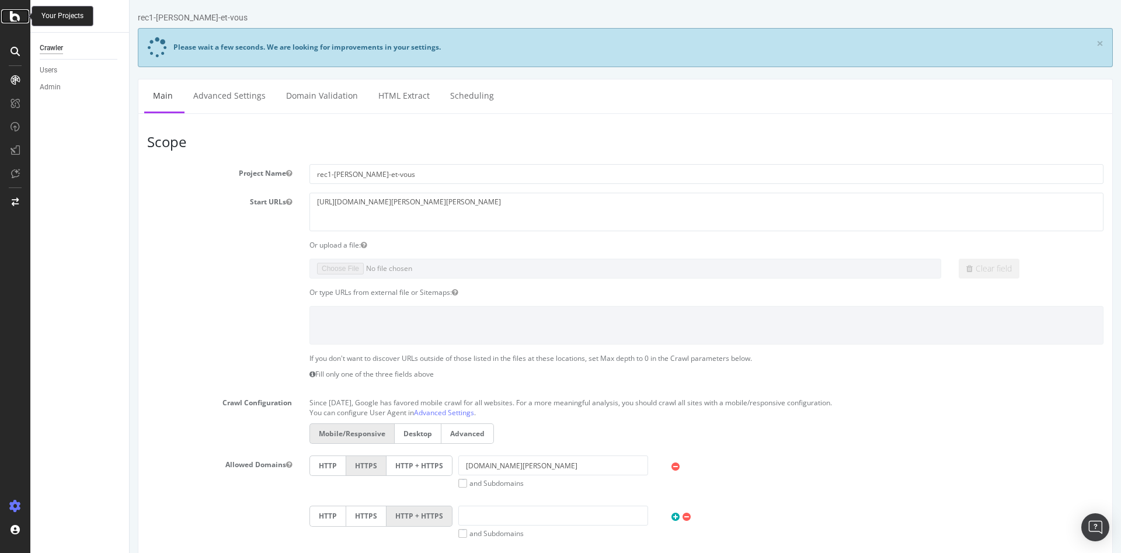
click at [18, 13] on icon at bounding box center [15, 16] width 11 height 14
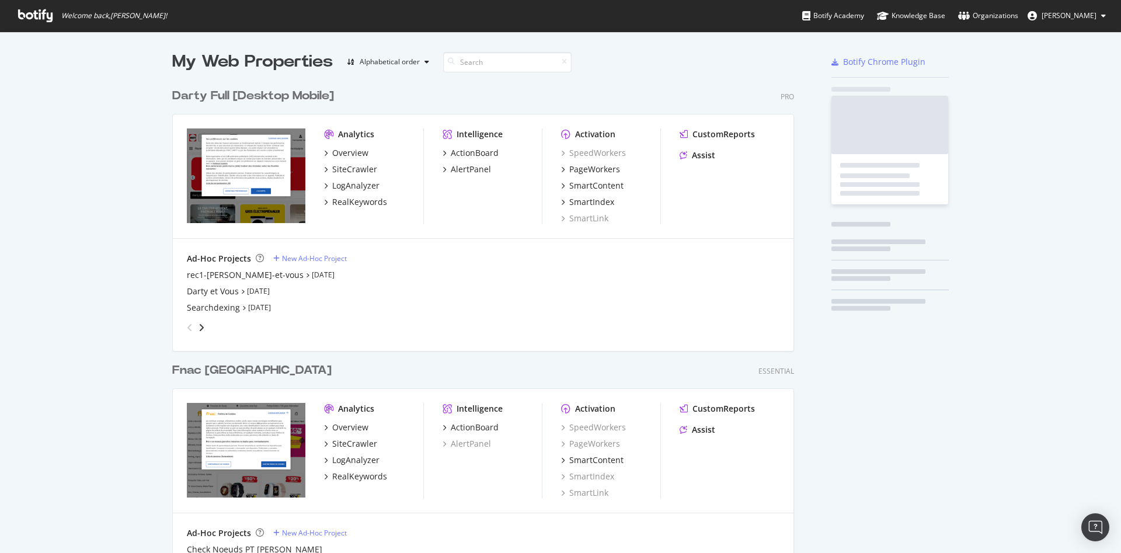
scroll to position [543, 1101]
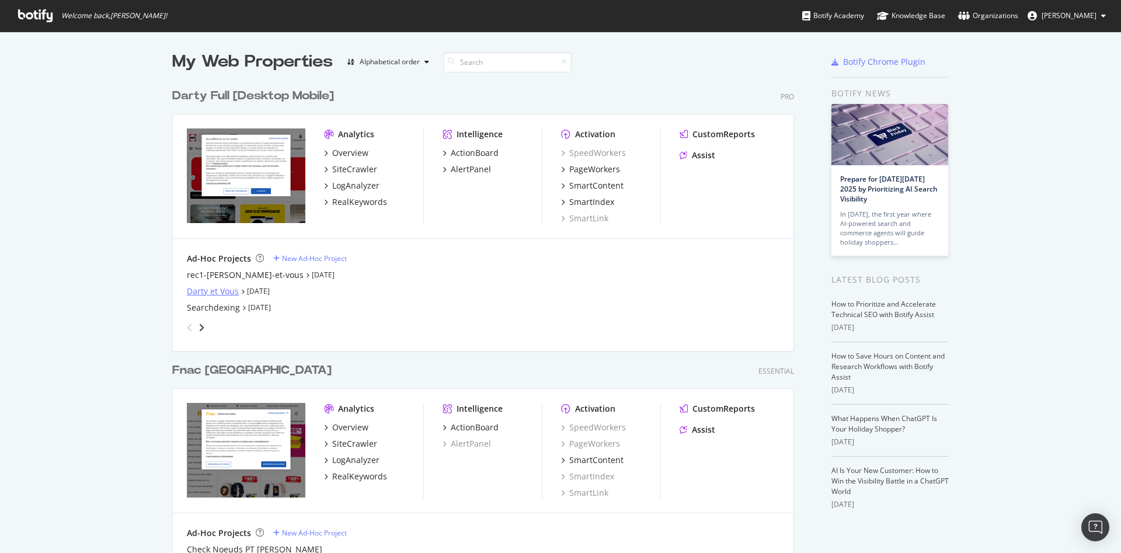
click at [221, 293] on div "Darty et Vous" at bounding box center [213, 292] width 52 height 12
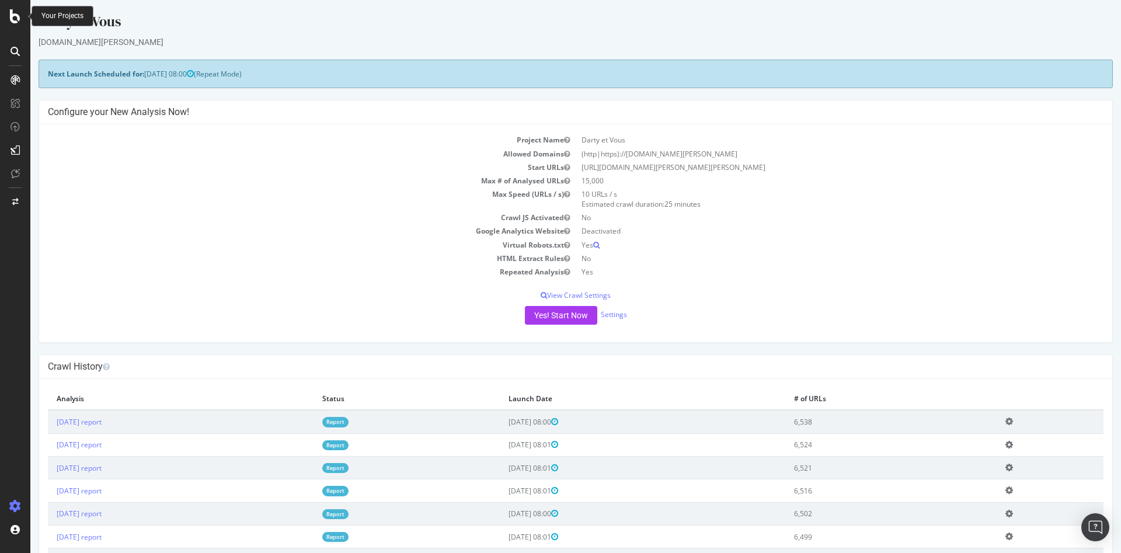
click at [14, 15] on icon at bounding box center [15, 16] width 11 height 14
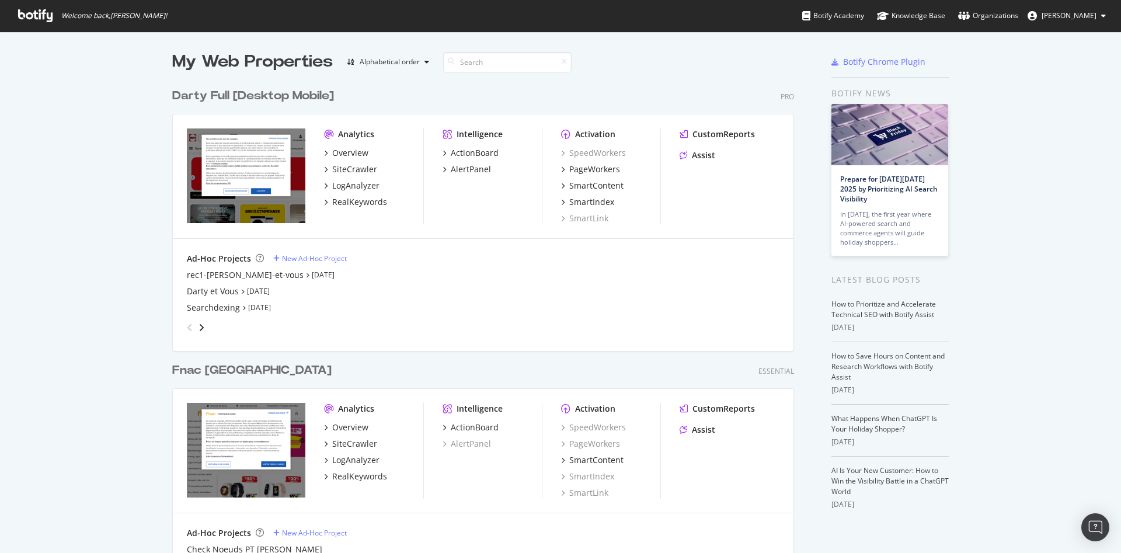
scroll to position [543, 1101]
click at [210, 296] on div "Darty et Vous" at bounding box center [213, 292] width 52 height 12
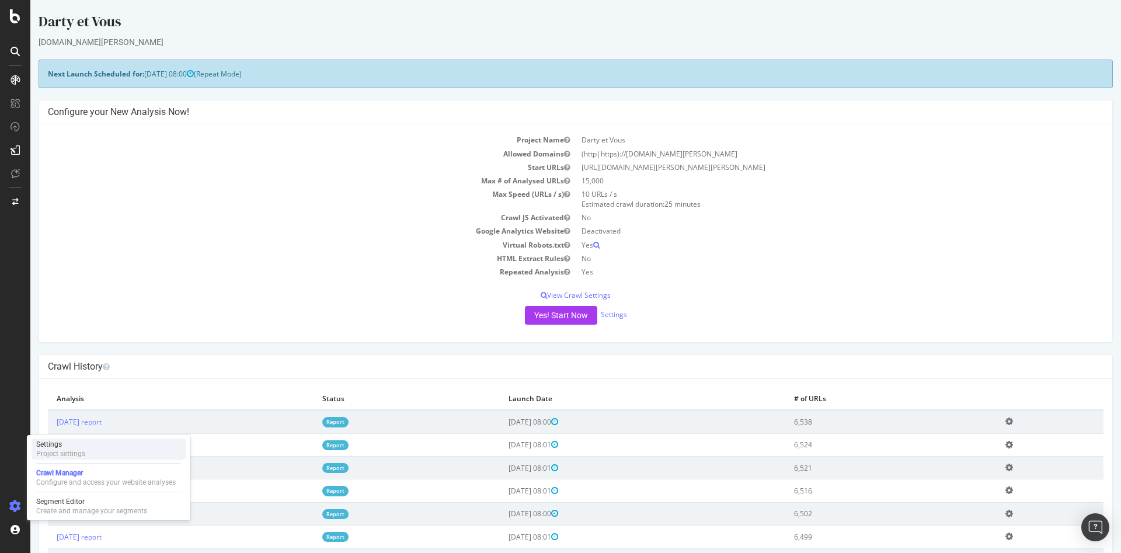
click at [103, 452] on div "Settings Project settings" at bounding box center [109, 449] width 154 height 21
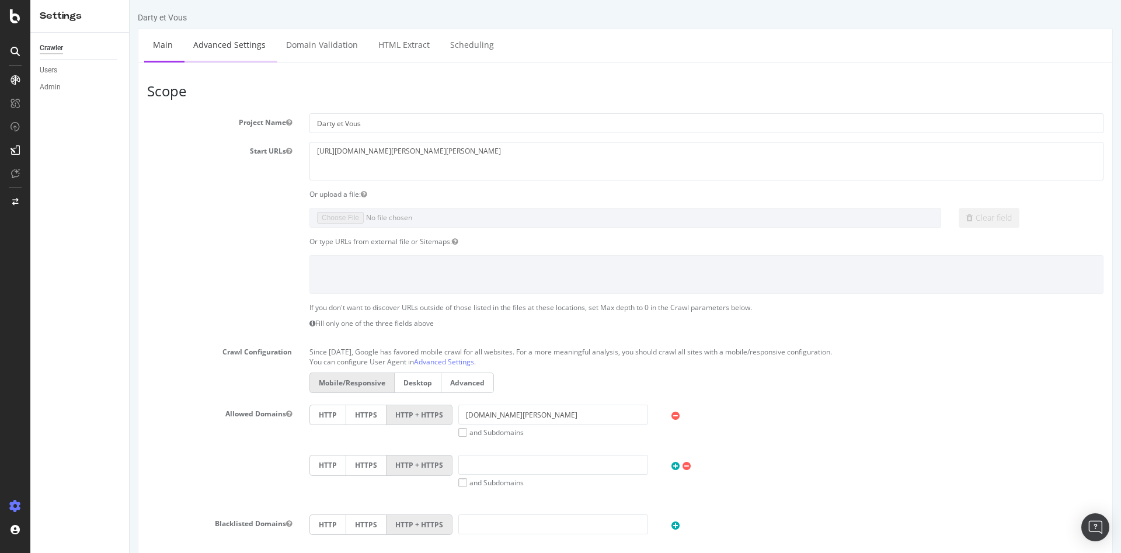
click at [241, 51] on link "Advanced Settings" at bounding box center [230, 45] width 90 height 32
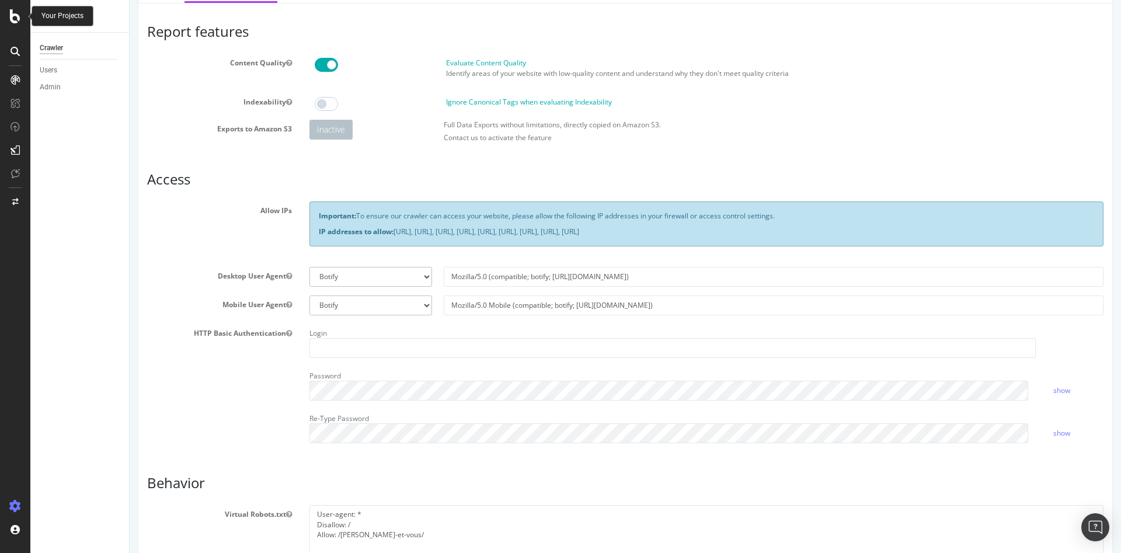
click at [16, 23] on icon at bounding box center [15, 16] width 11 height 14
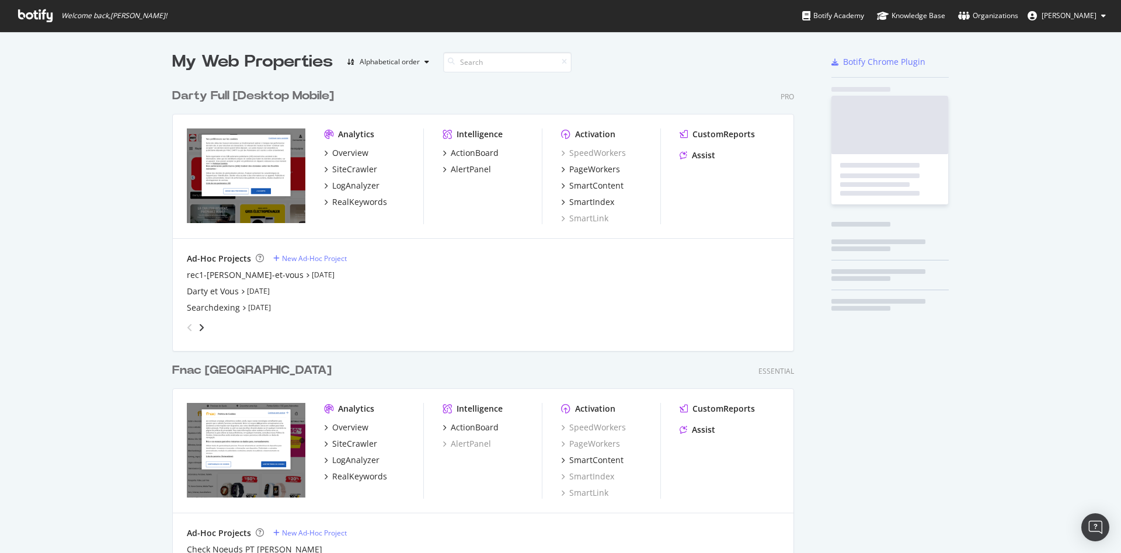
scroll to position [792, 621]
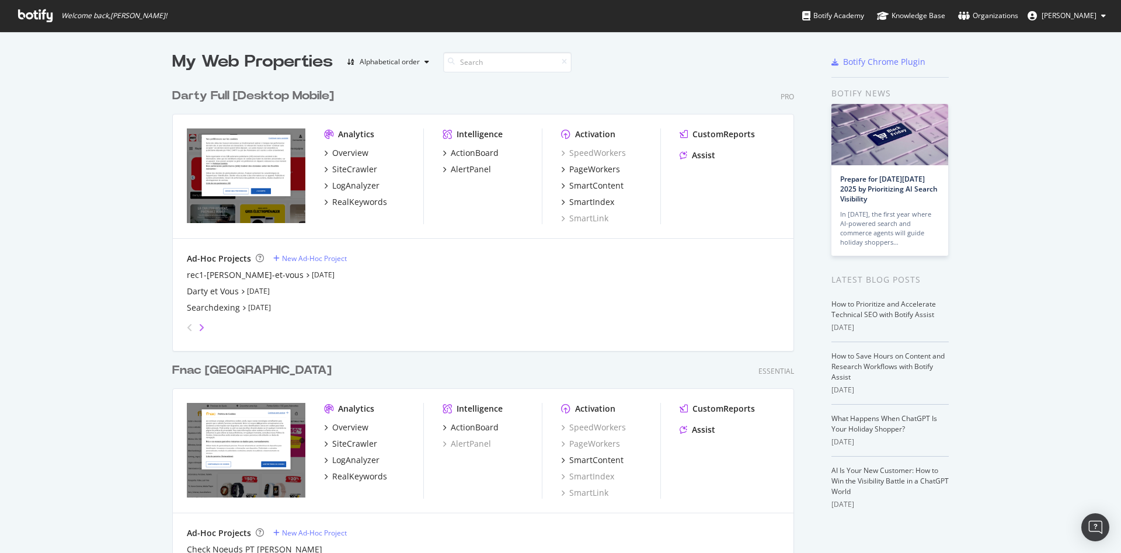
click at [199, 326] on icon "angle-right" at bounding box center [202, 327] width 6 height 9
click at [199, 329] on icon "angle-right" at bounding box center [202, 327] width 6 height 9
click at [187, 328] on icon "angle-left" at bounding box center [190, 327] width 6 height 9
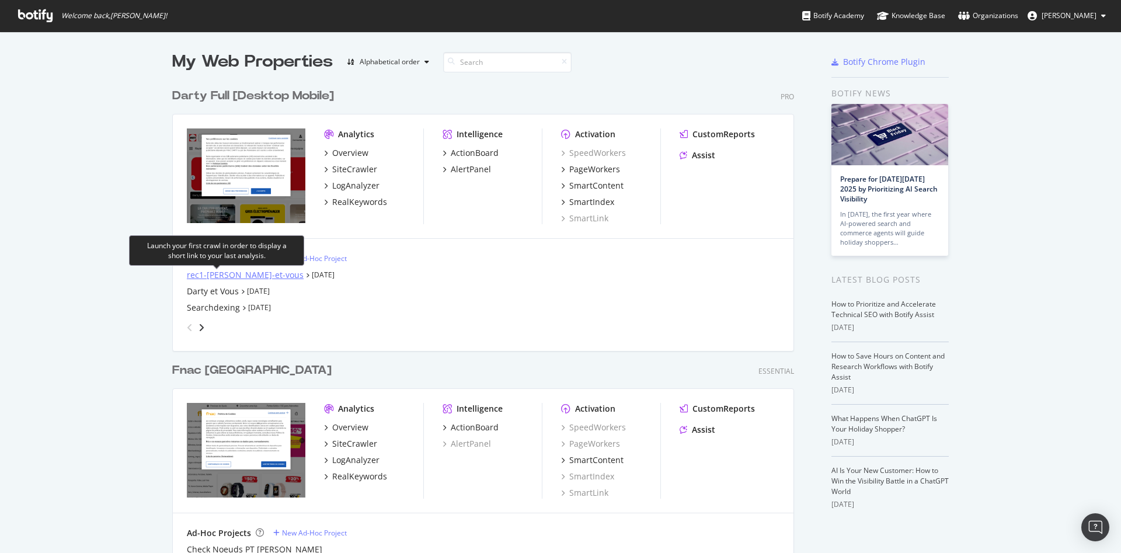
click at [230, 275] on div "rec1-[PERSON_NAME]-et-vous" at bounding box center [245, 275] width 117 height 12
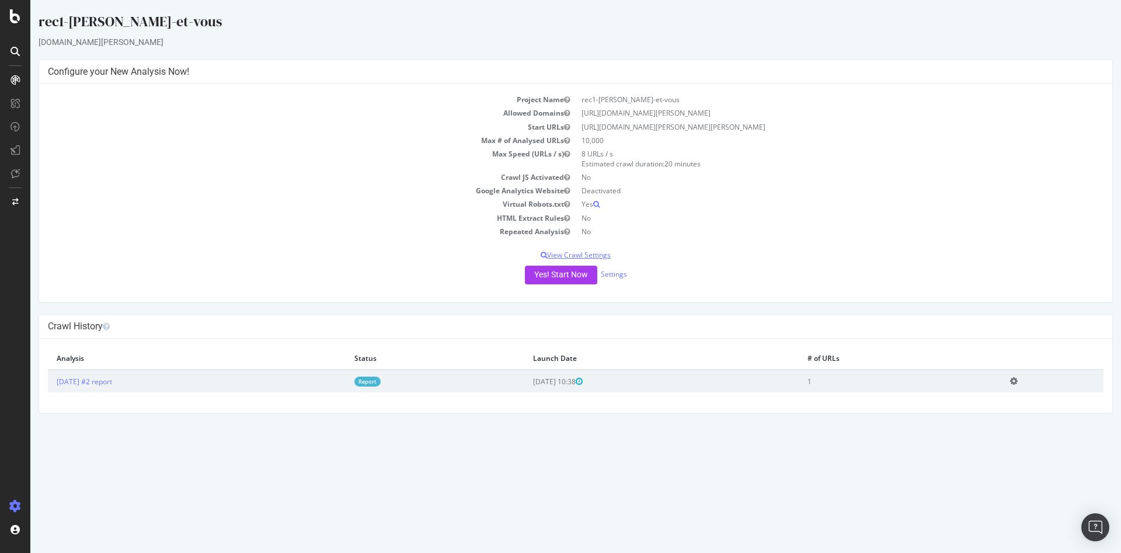
click at [597, 257] on p "View Crawl Settings" at bounding box center [576, 255] width 1056 height 10
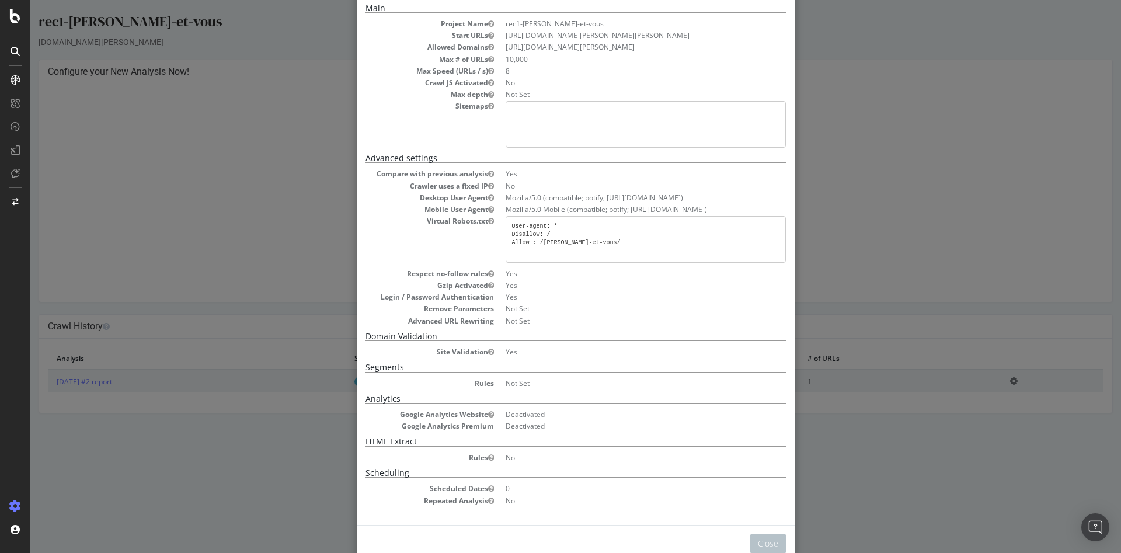
click at [594, 246] on pre "User-agent: * Disallow: / Allow : /[PERSON_NAME]-et-vous/" at bounding box center [646, 239] width 280 height 47
drag, startPoint x: 500, startPoint y: 273, endPoint x: 548, endPoint y: 319, distance: 66.1
click at [548, 319] on dl "Compare with previous analysis Yes Crawler uses a fixed IP No Desktop User Agen…" at bounding box center [576, 247] width 420 height 157
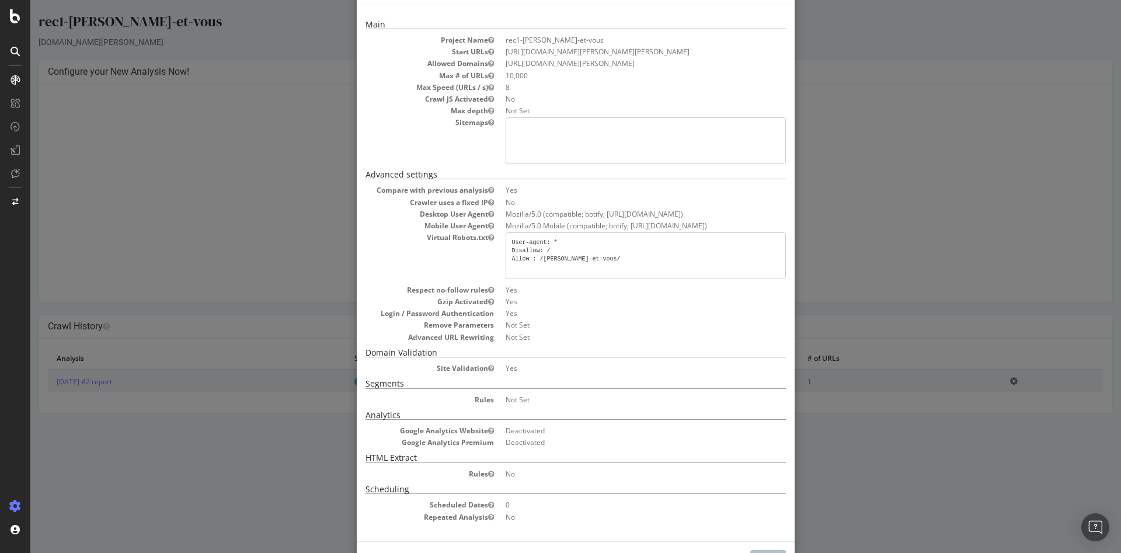
scroll to position [85, 0]
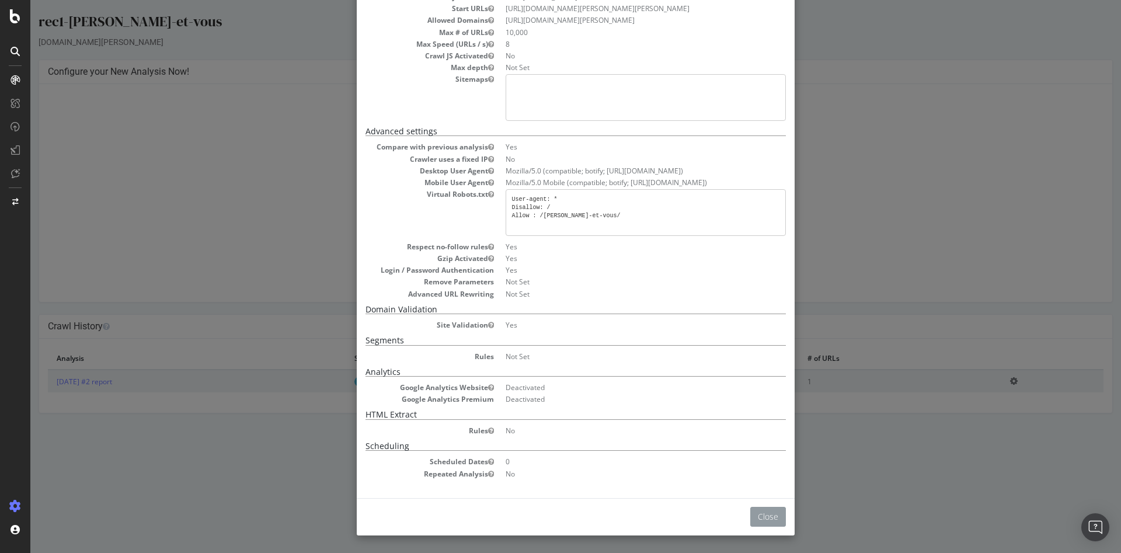
click at [764, 513] on button "Close" at bounding box center [768, 517] width 36 height 20
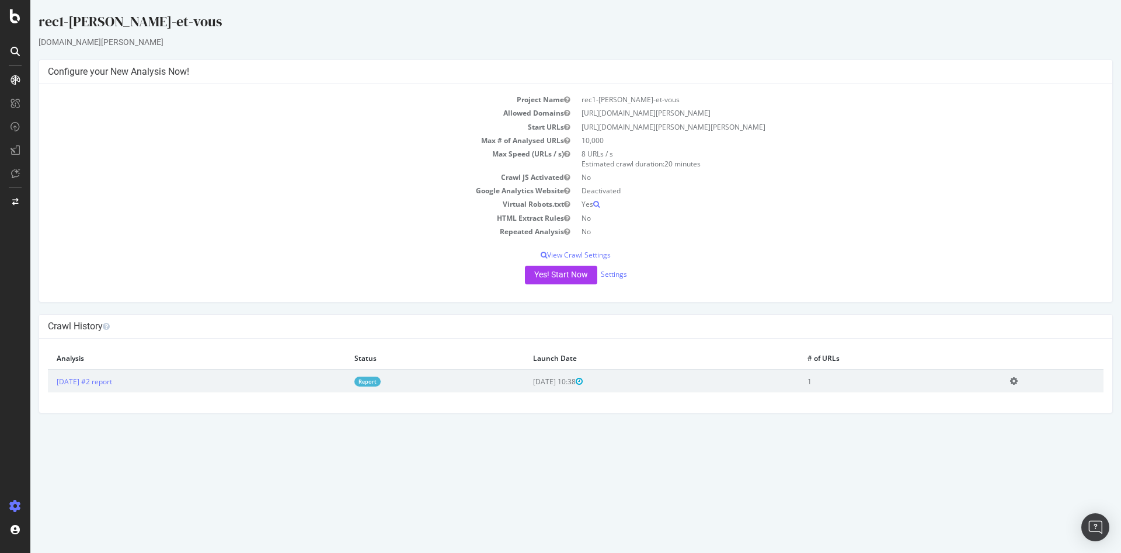
click at [600, 129] on td "[URL][DOMAIN_NAME][PERSON_NAME][PERSON_NAME]" at bounding box center [840, 126] width 528 height 13
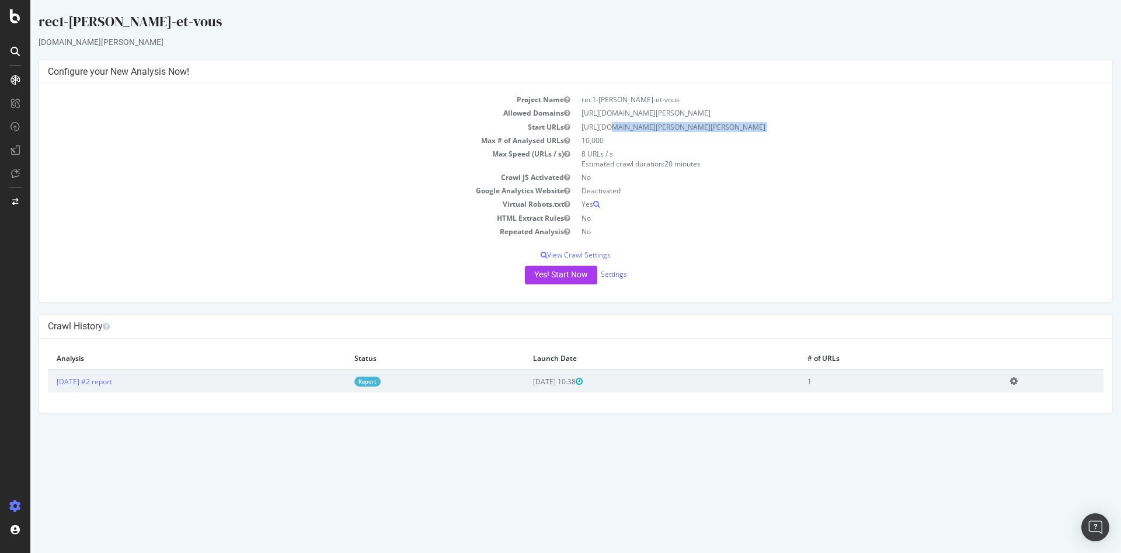
click at [600, 129] on td "[URL][DOMAIN_NAME][PERSON_NAME][PERSON_NAME]" at bounding box center [840, 126] width 528 height 13
click at [561, 271] on button "Yes! Start Now" at bounding box center [561, 275] width 72 height 19
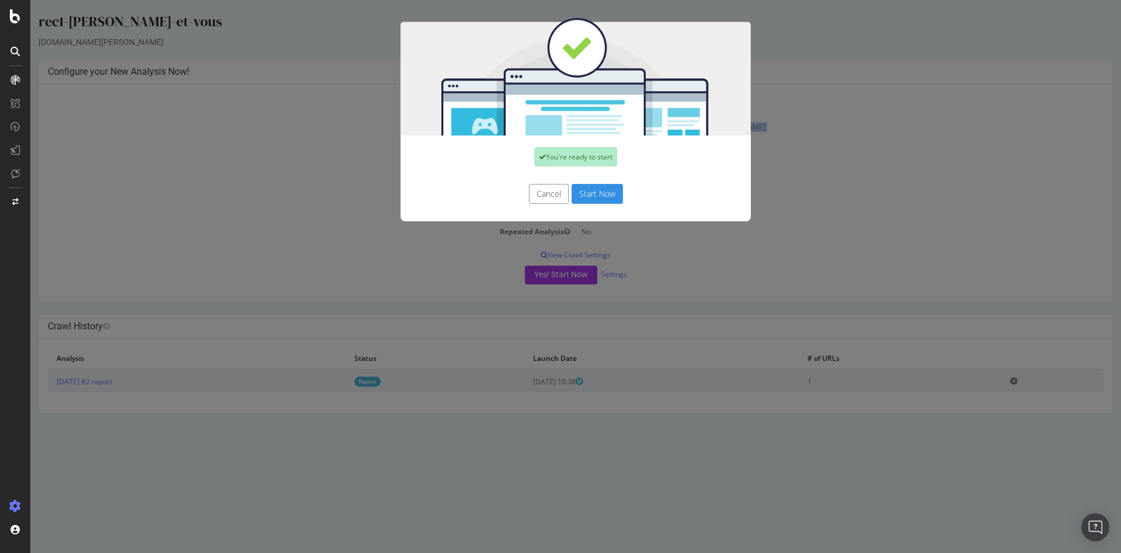
click at [583, 190] on button "Start Now" at bounding box center [597, 194] width 51 height 20
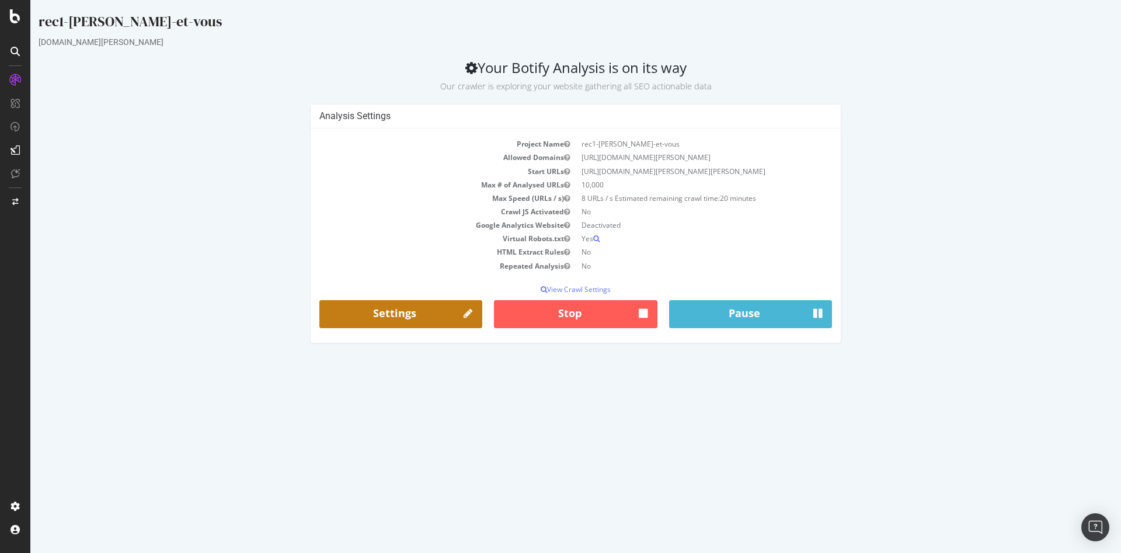
click at [432, 307] on link "Settings" at bounding box center [400, 314] width 163 height 28
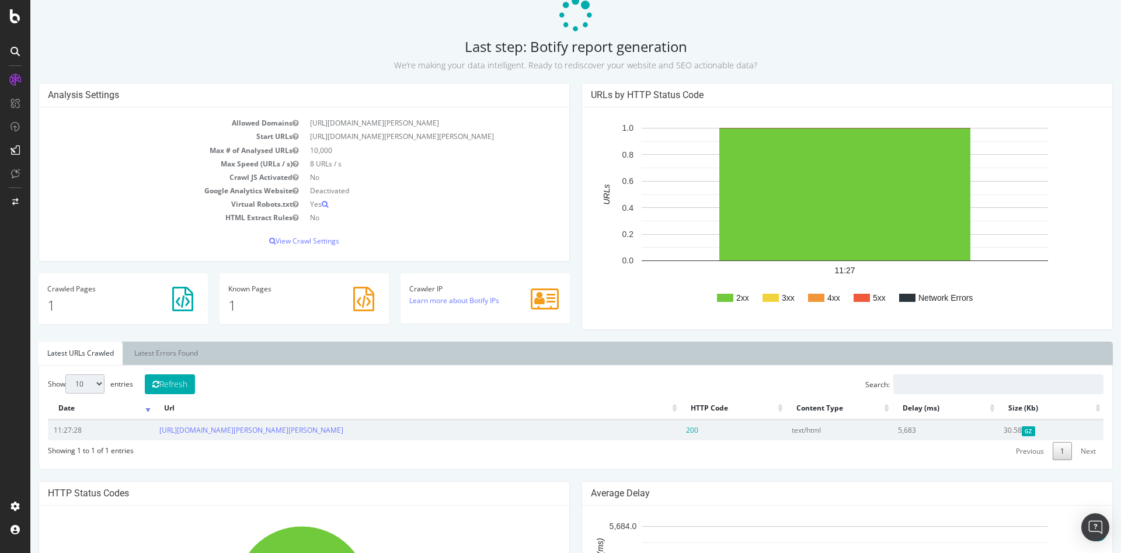
scroll to position [40, 0]
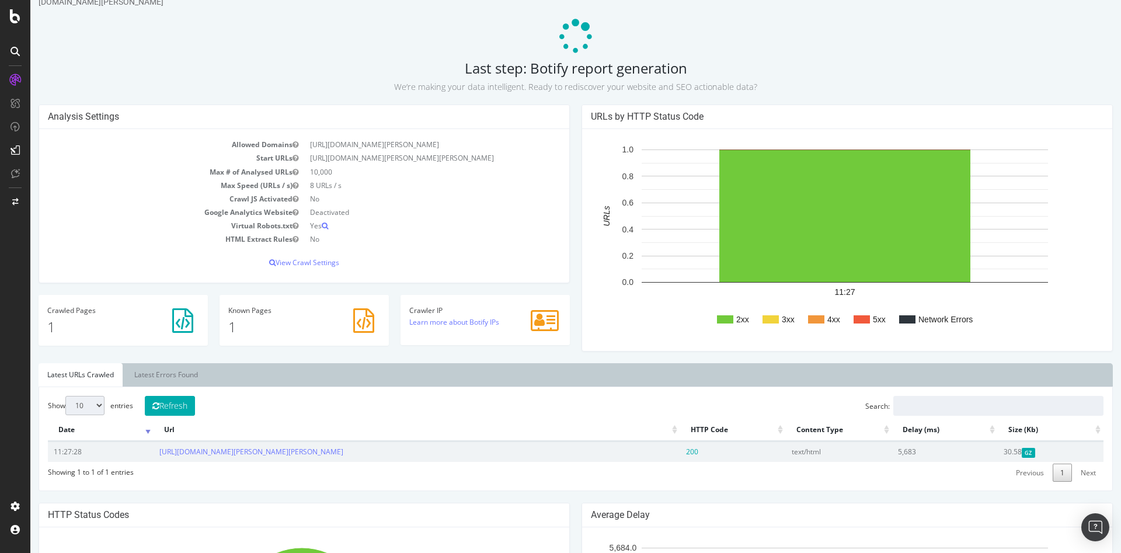
click at [97, 410] on select "10 25 50 100" at bounding box center [84, 405] width 39 height 19
select select "25"
click at [65, 396] on select "10 25 50 100" at bounding box center [84, 405] width 39 height 19
click at [255, 449] on link "[URL][DOMAIN_NAME][PERSON_NAME][PERSON_NAME]" at bounding box center [251, 452] width 184 height 10
